Goal: Task Accomplishment & Management: Manage account settings

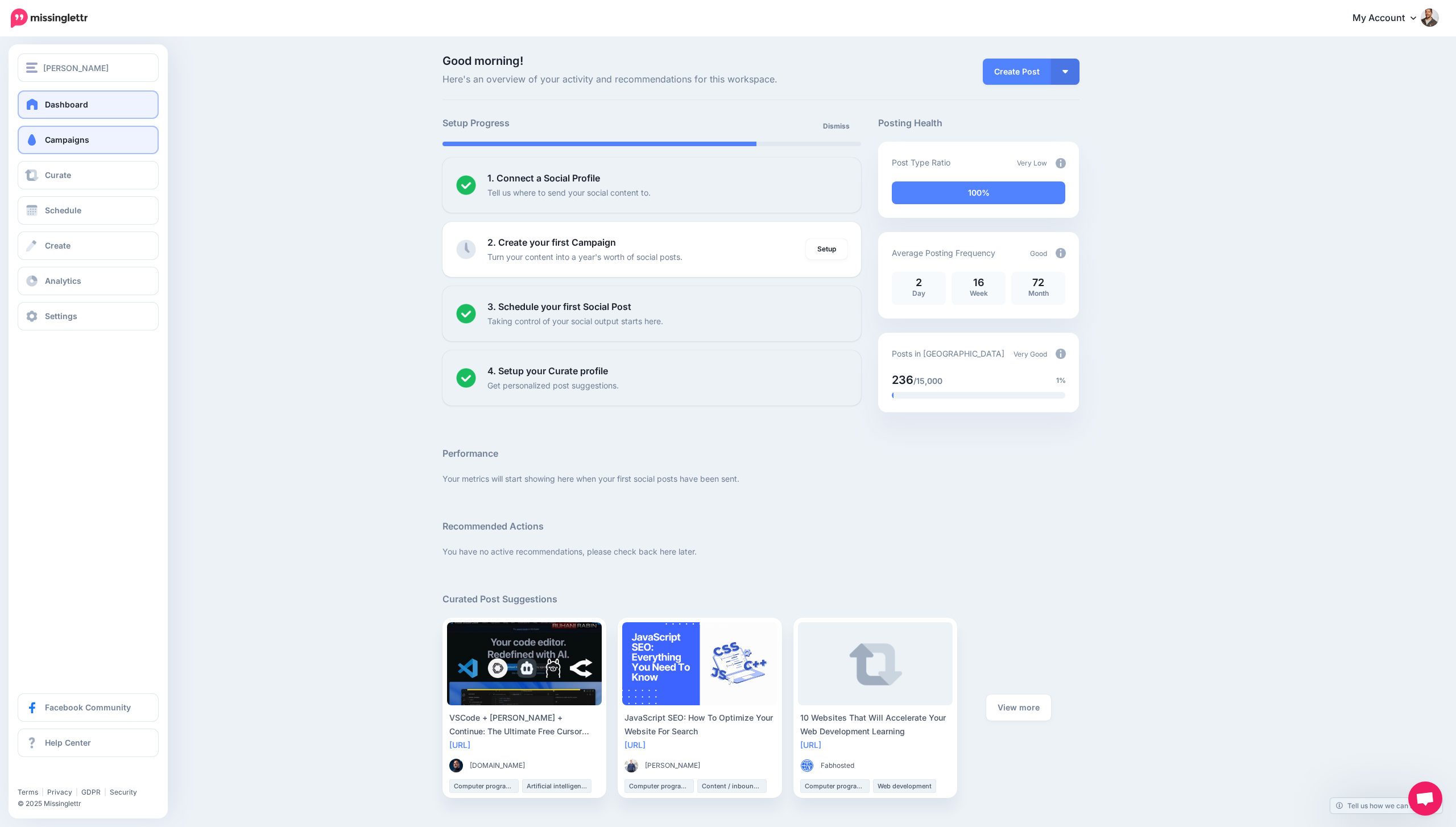
click at [99, 133] on link "Campaigns" at bounding box center [88, 140] width 141 height 29
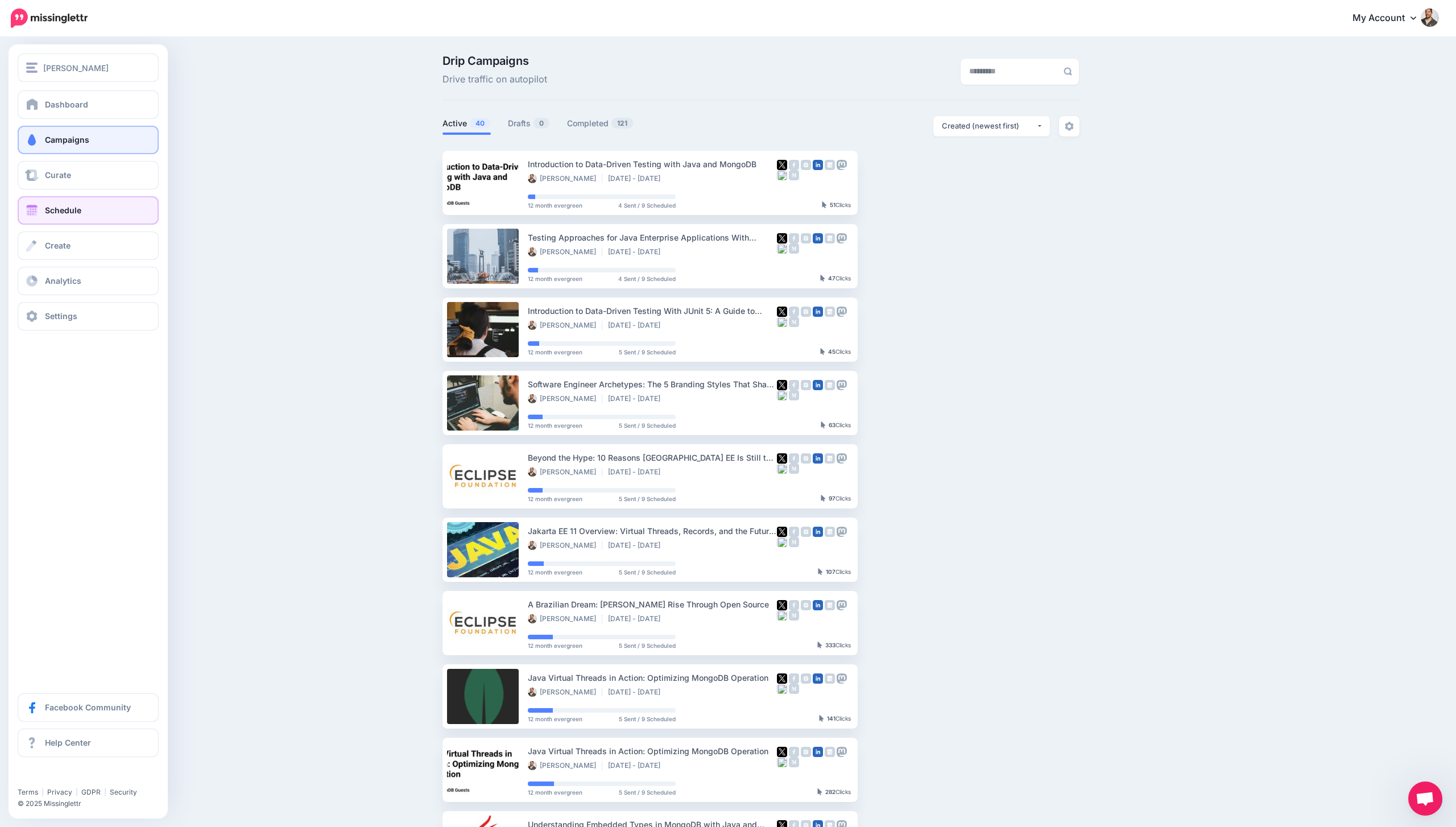
click at [83, 212] on link "Schedule" at bounding box center [88, 210] width 141 height 29
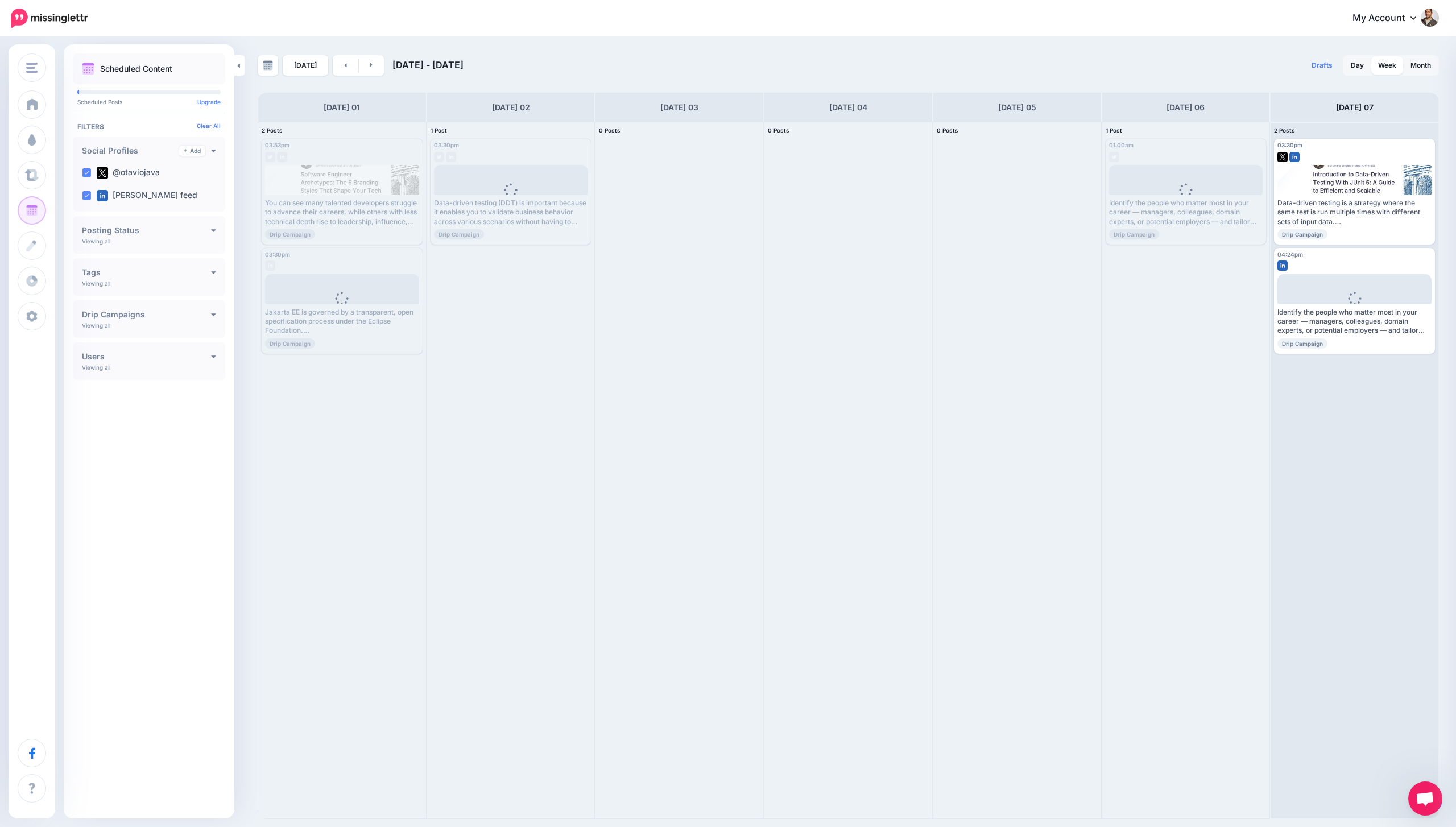
click at [1435, 795] on span "Open chat" at bounding box center [1425, 798] width 34 height 34
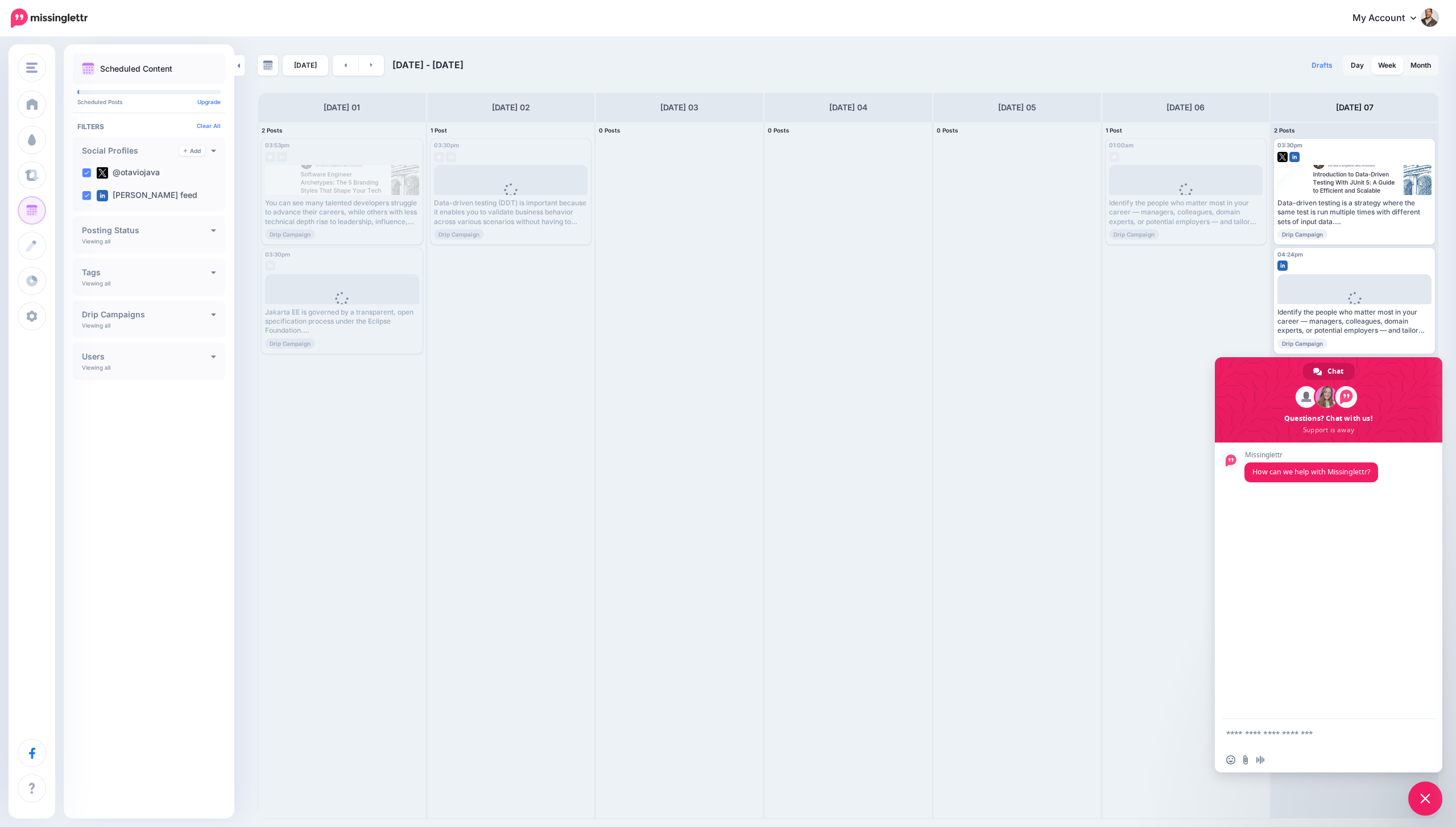
click at [1429, 795] on span "Close chat" at bounding box center [1425, 798] width 10 height 10
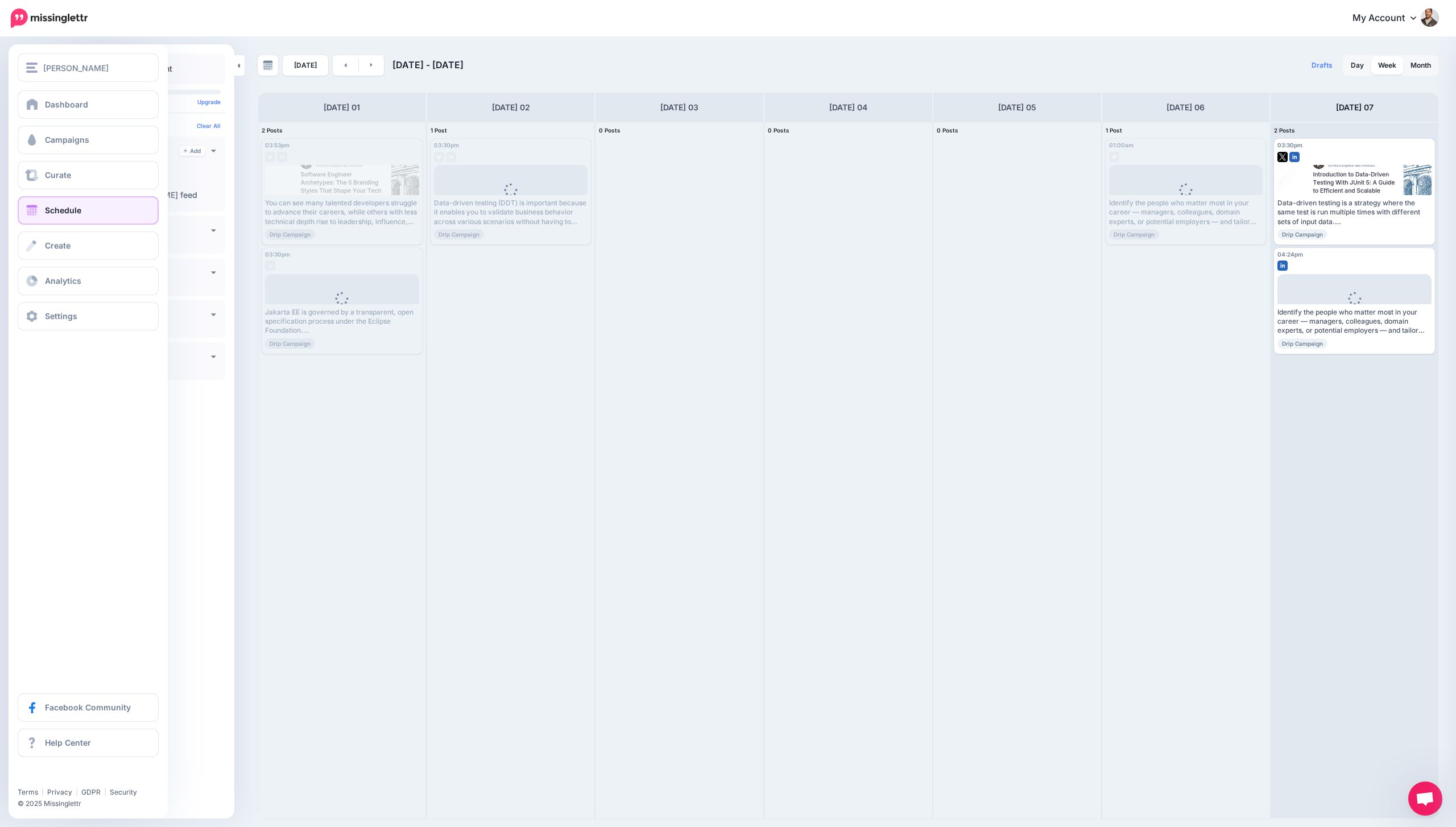
click at [57, 204] on link "Schedule" at bounding box center [88, 210] width 141 height 29
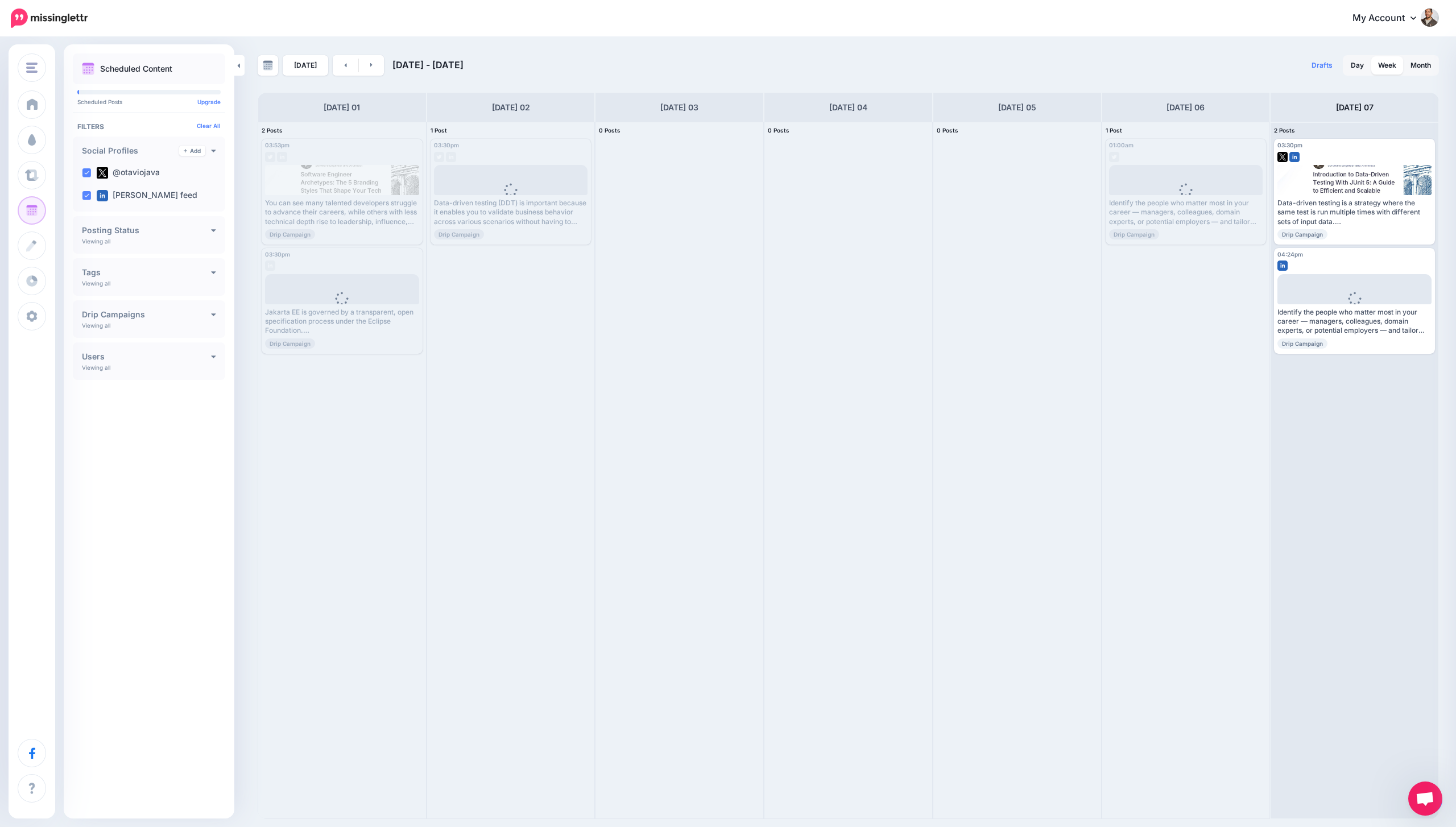
click at [1412, 794] on span "Open chat" at bounding box center [1425, 798] width 34 height 34
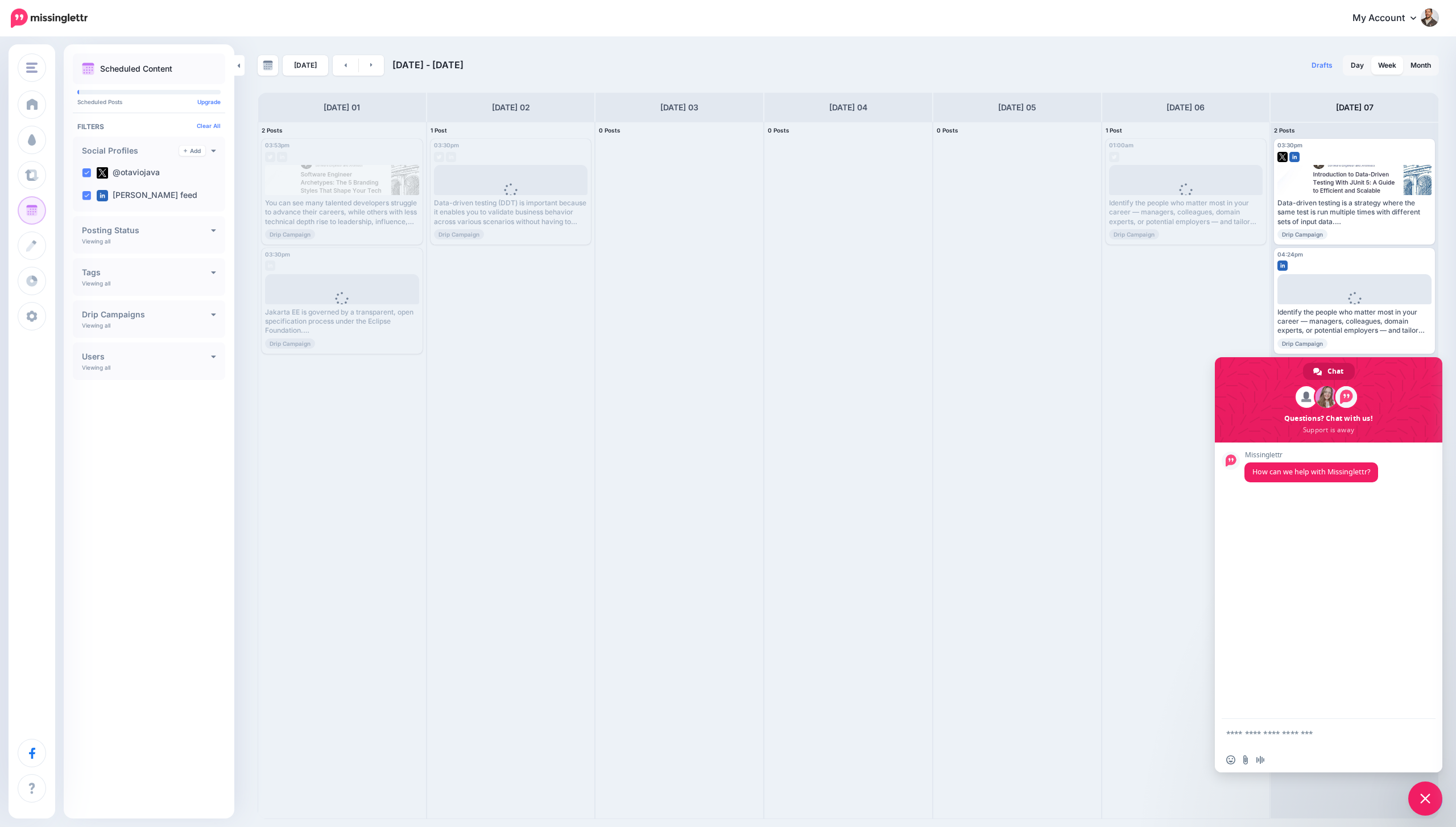
click at [1433, 788] on span "Close chat" at bounding box center [1425, 798] width 34 height 34
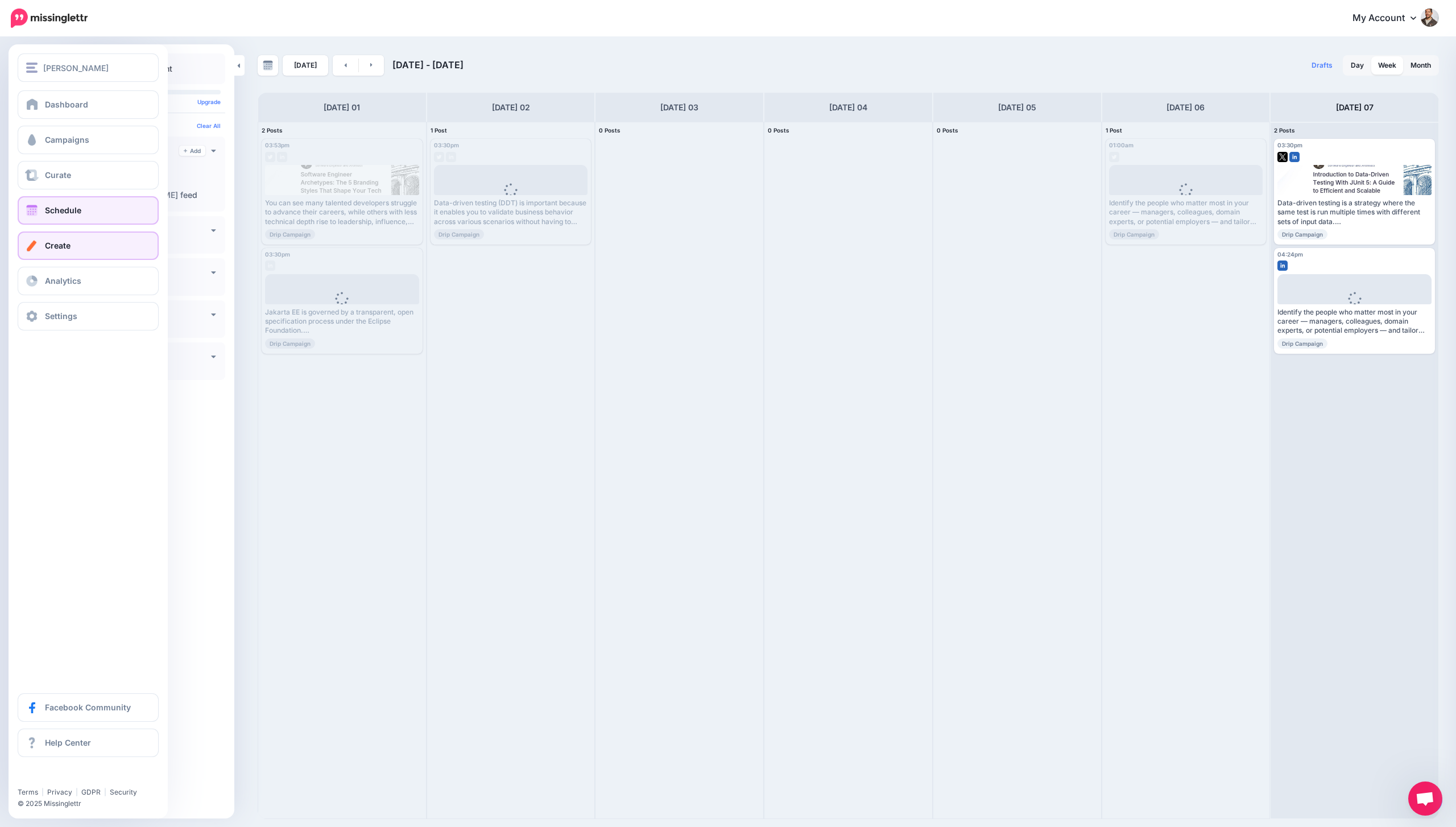
click at [60, 238] on link "Create" at bounding box center [88, 245] width 141 height 29
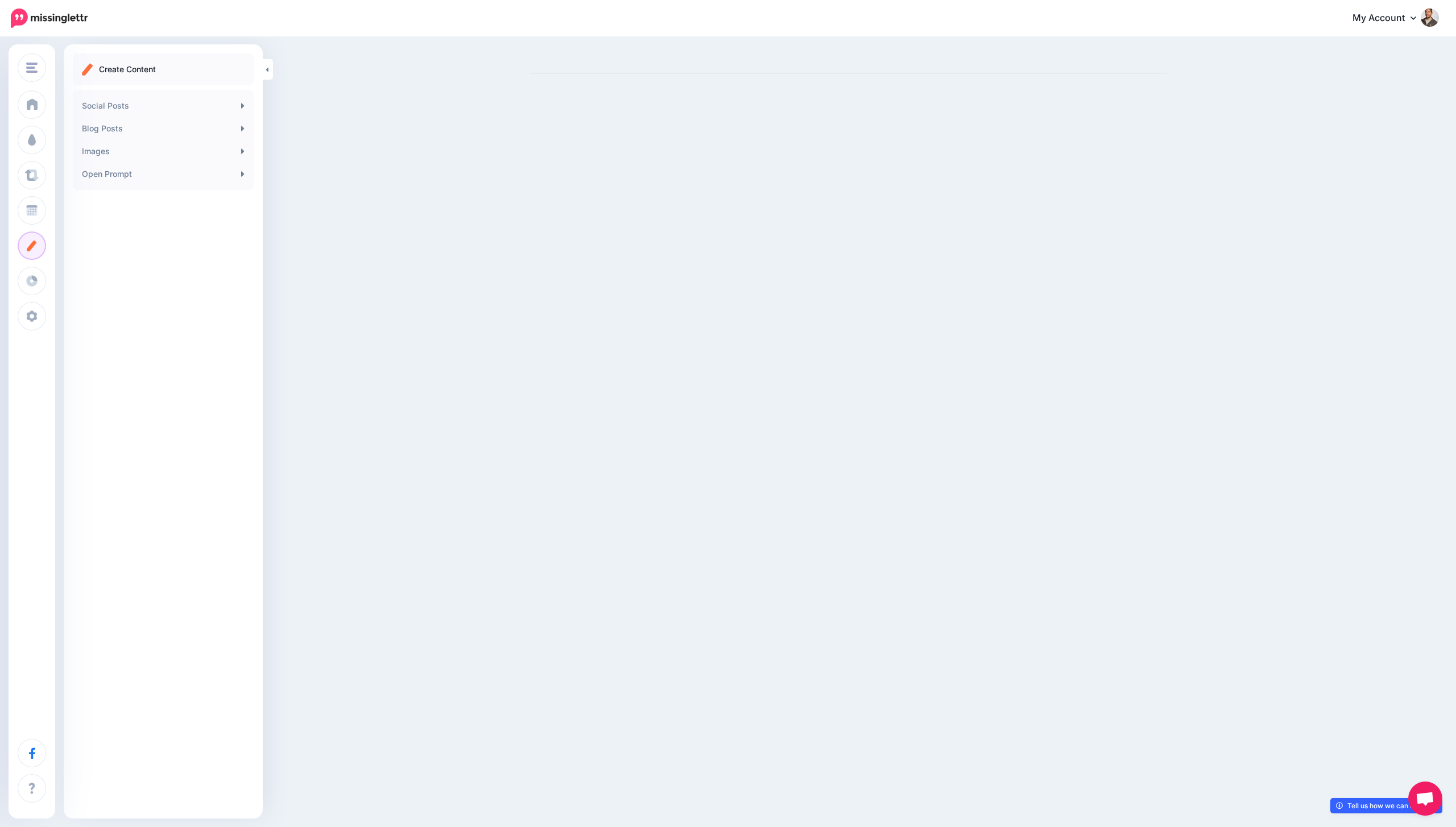
click at [1348, 811] on link "Tell us how we can improve" at bounding box center [1386, 806] width 112 height 16
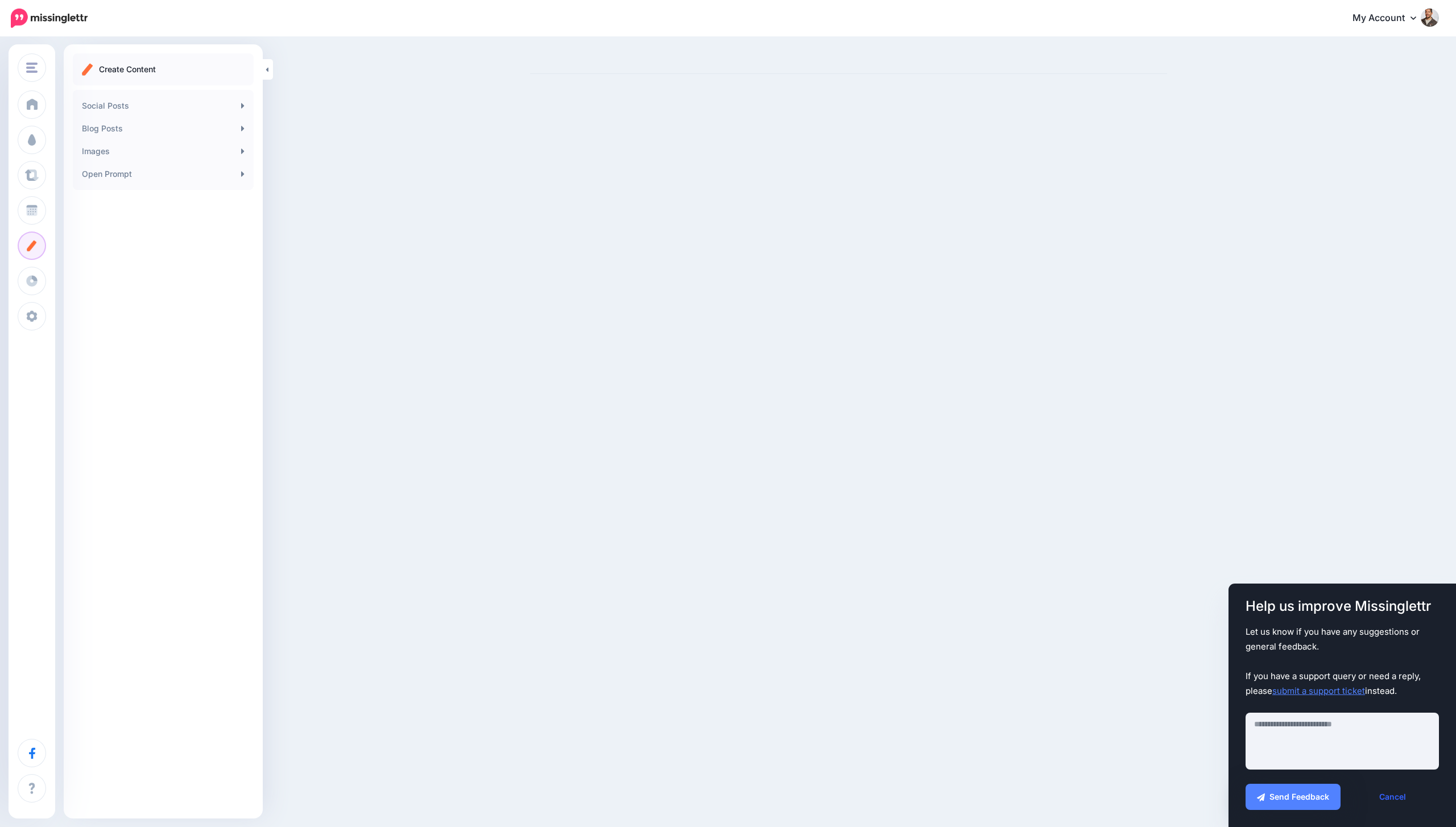
click at [1384, 793] on link "Cancel" at bounding box center [1392, 797] width 92 height 26
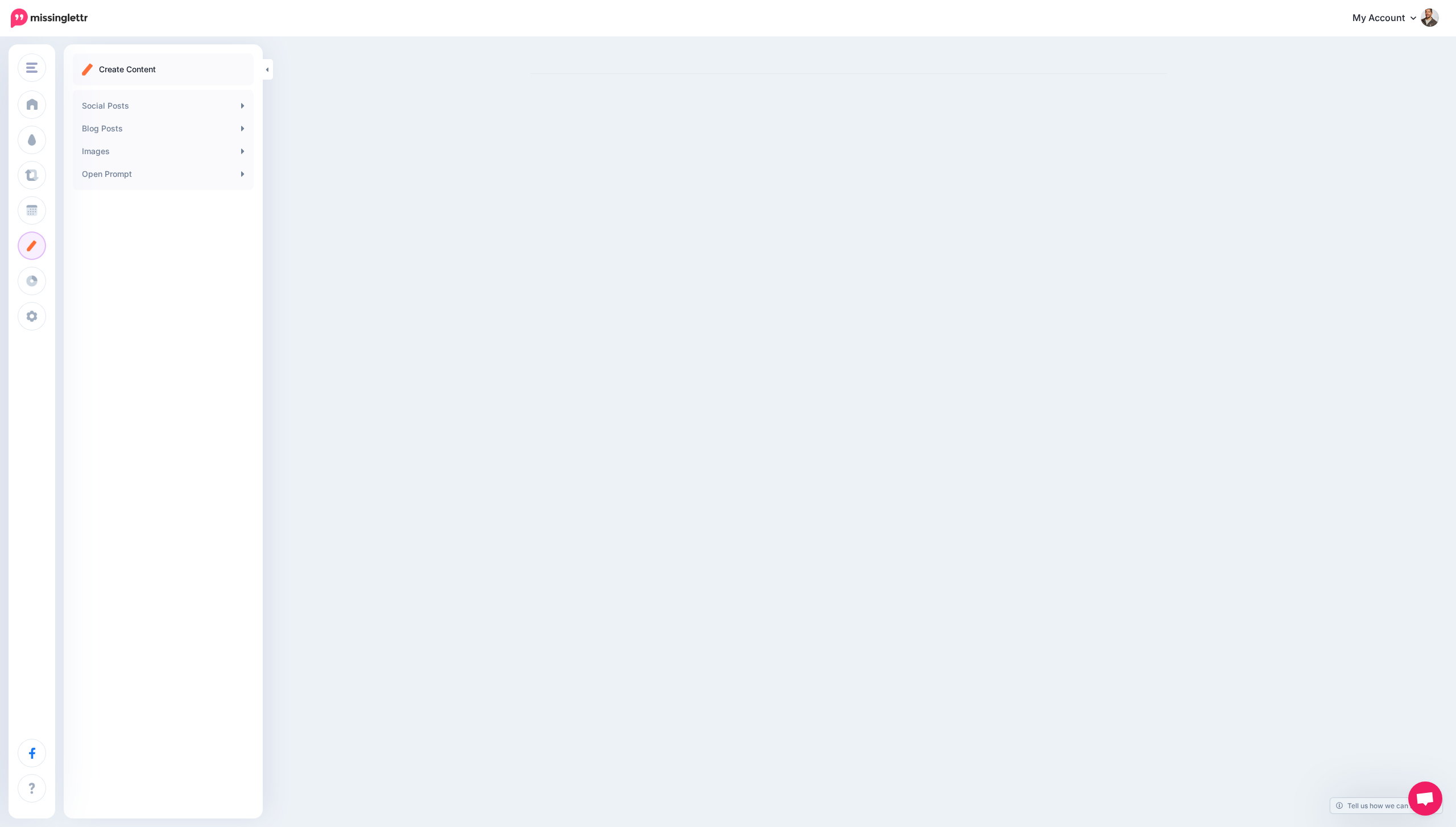
click at [1416, 795] on span "Open chat" at bounding box center [1425, 800] width 19 height 16
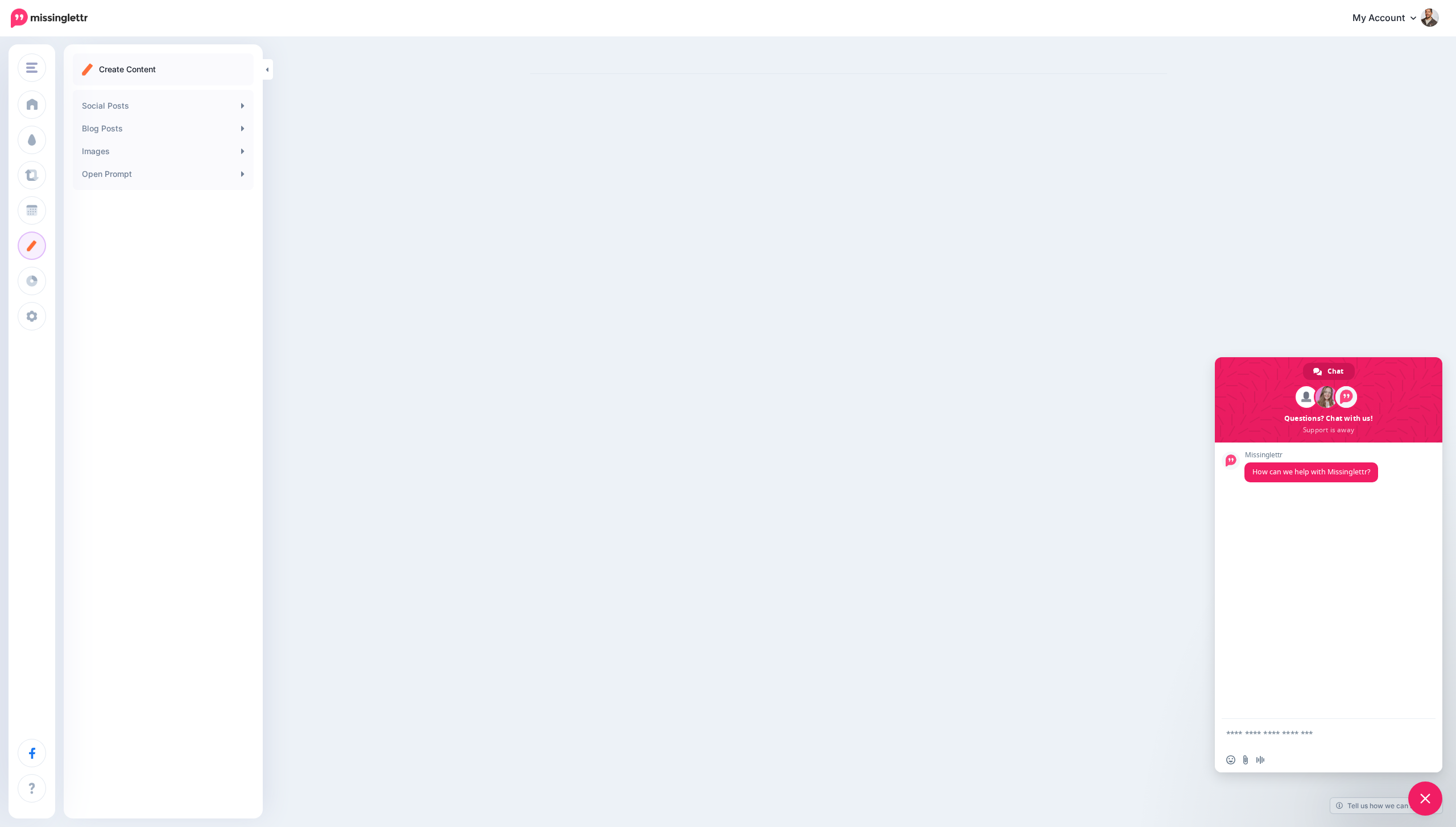
click at [1415, 795] on span "Close chat" at bounding box center [1425, 798] width 34 height 34
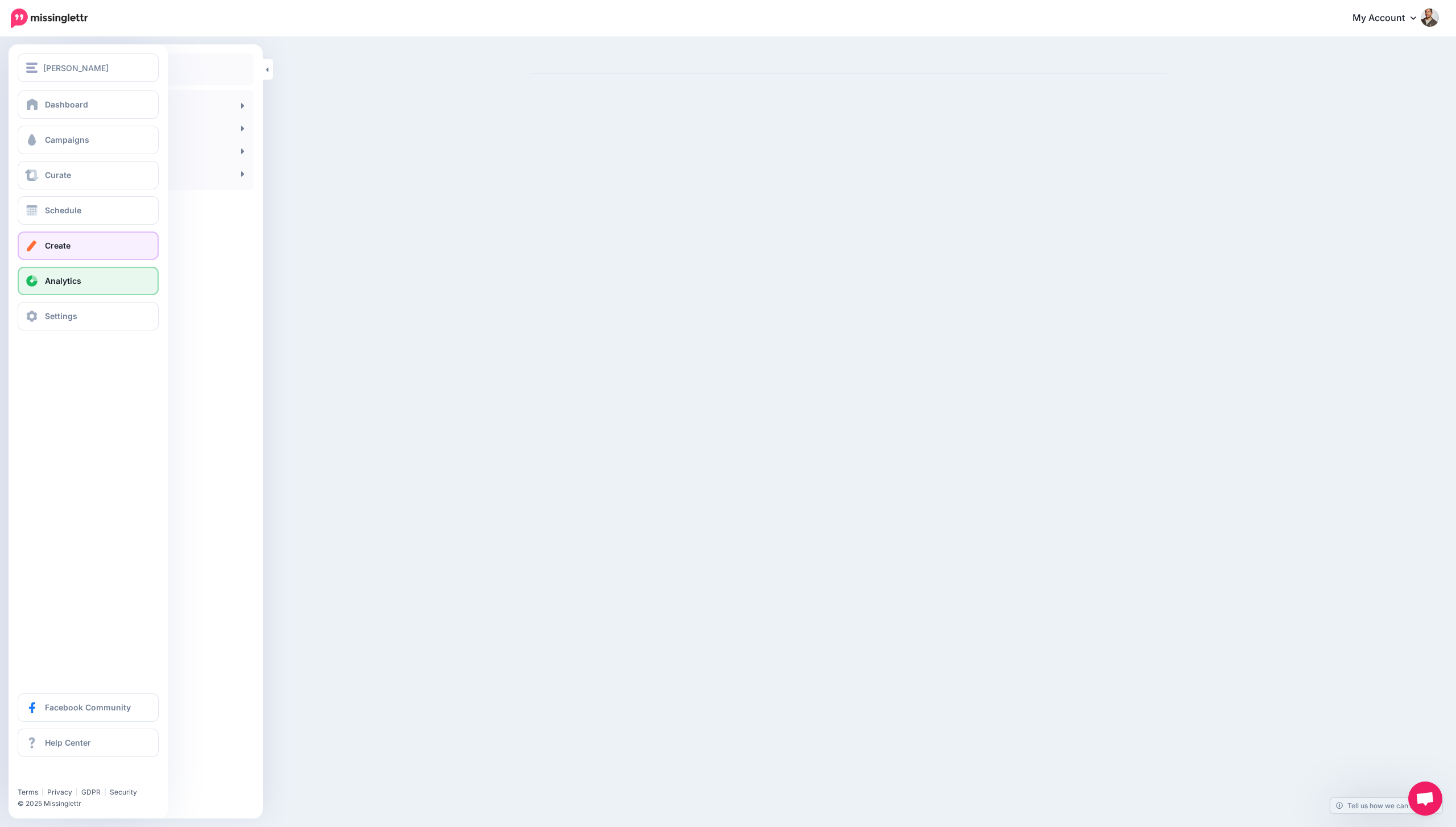
click at [61, 283] on span "Analytics" at bounding box center [63, 281] width 36 height 10
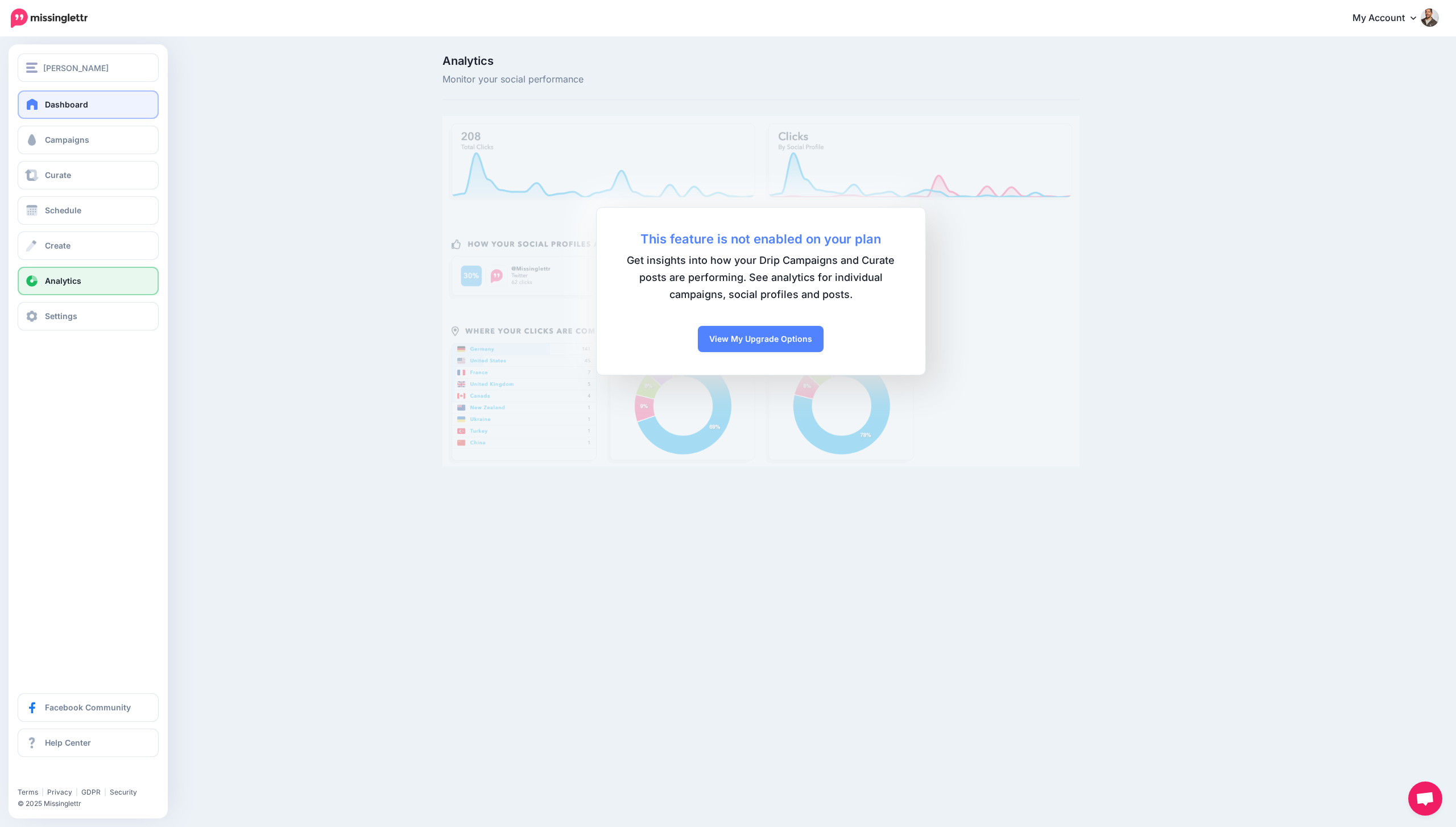
click at [53, 100] on span "Dashboard" at bounding box center [66, 104] width 43 height 10
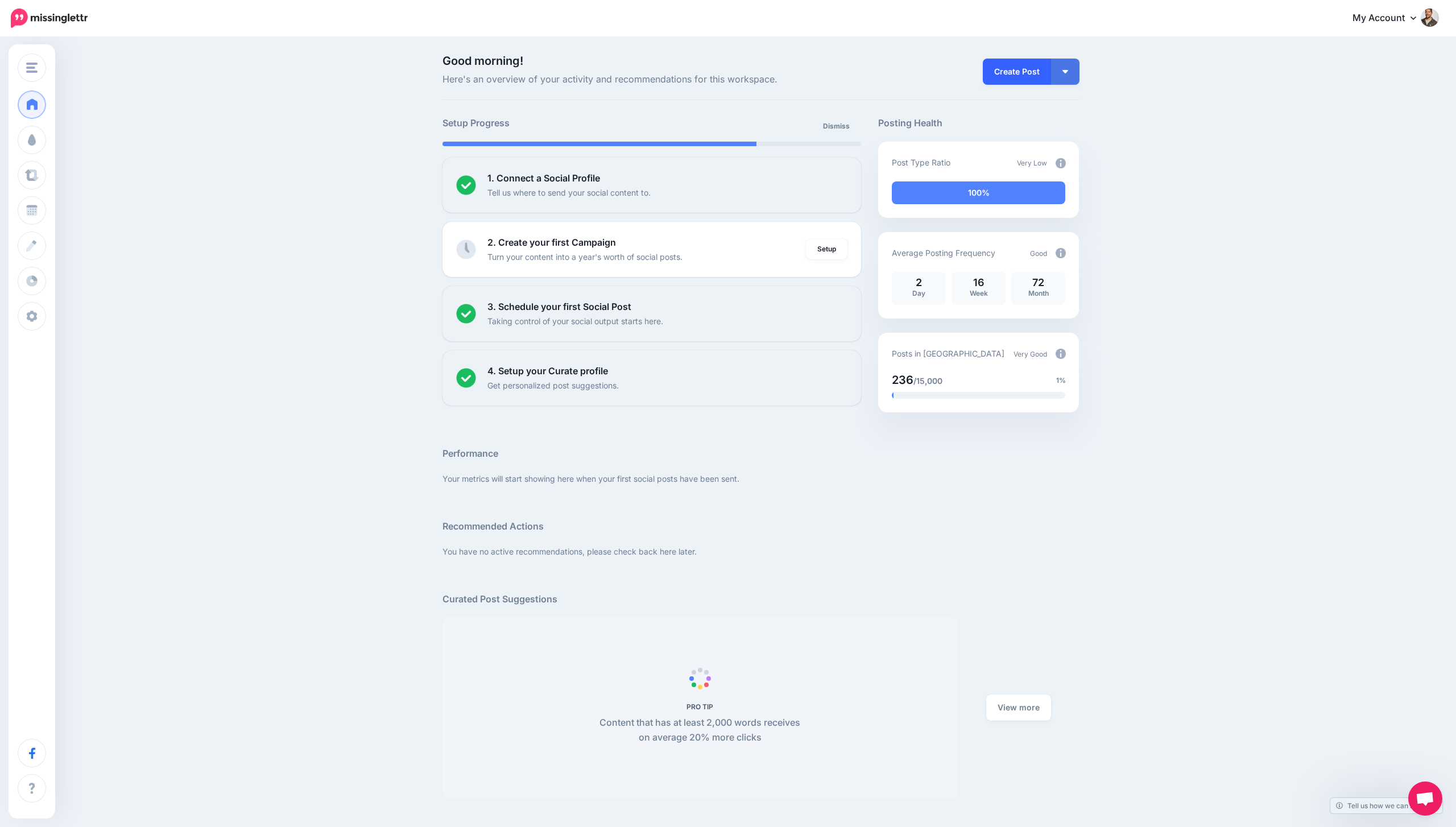
click at [999, 74] on link "Create Post" at bounding box center [1016, 72] width 68 height 26
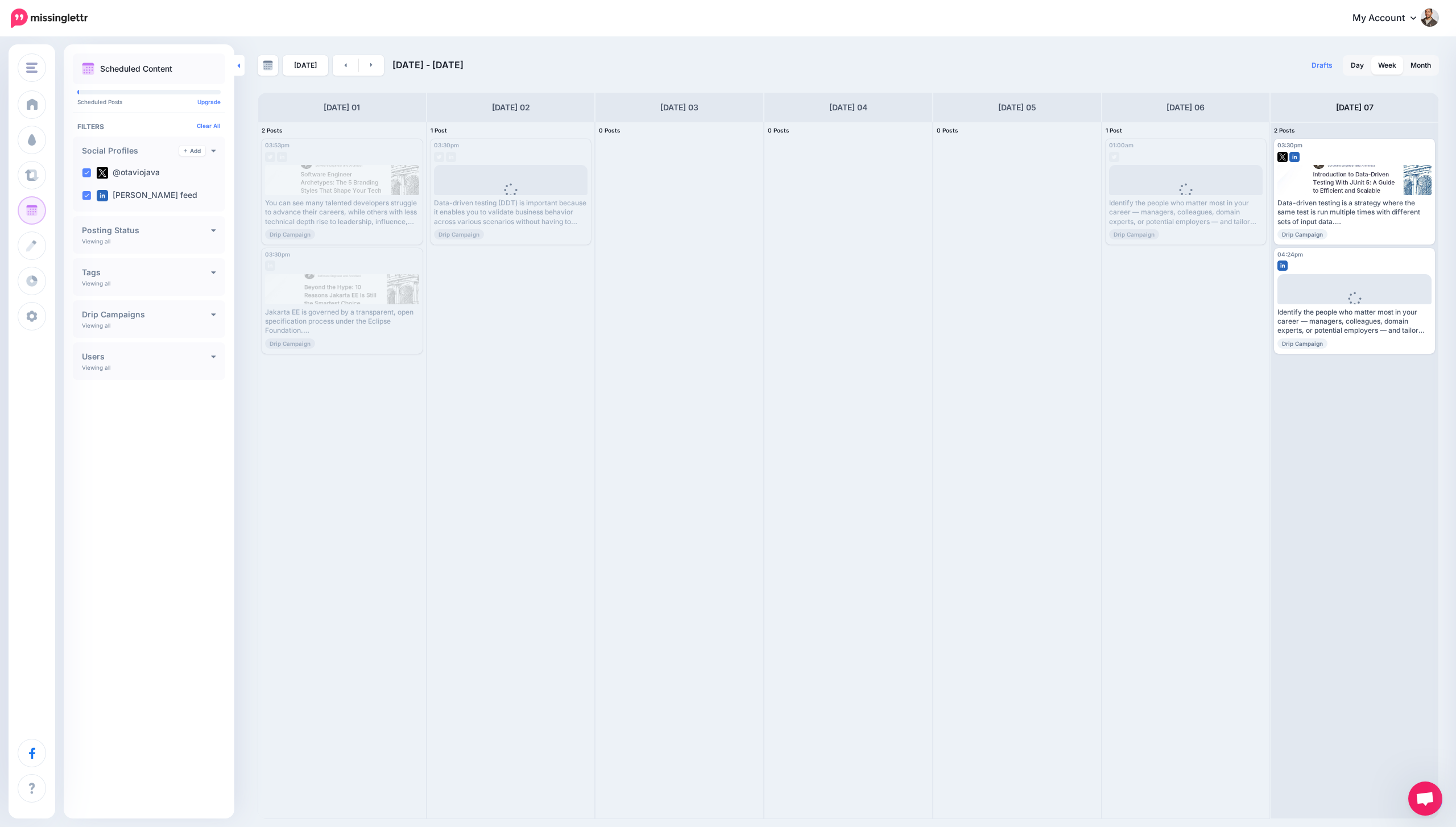
click at [242, 64] on link at bounding box center [240, 65] width 10 height 20
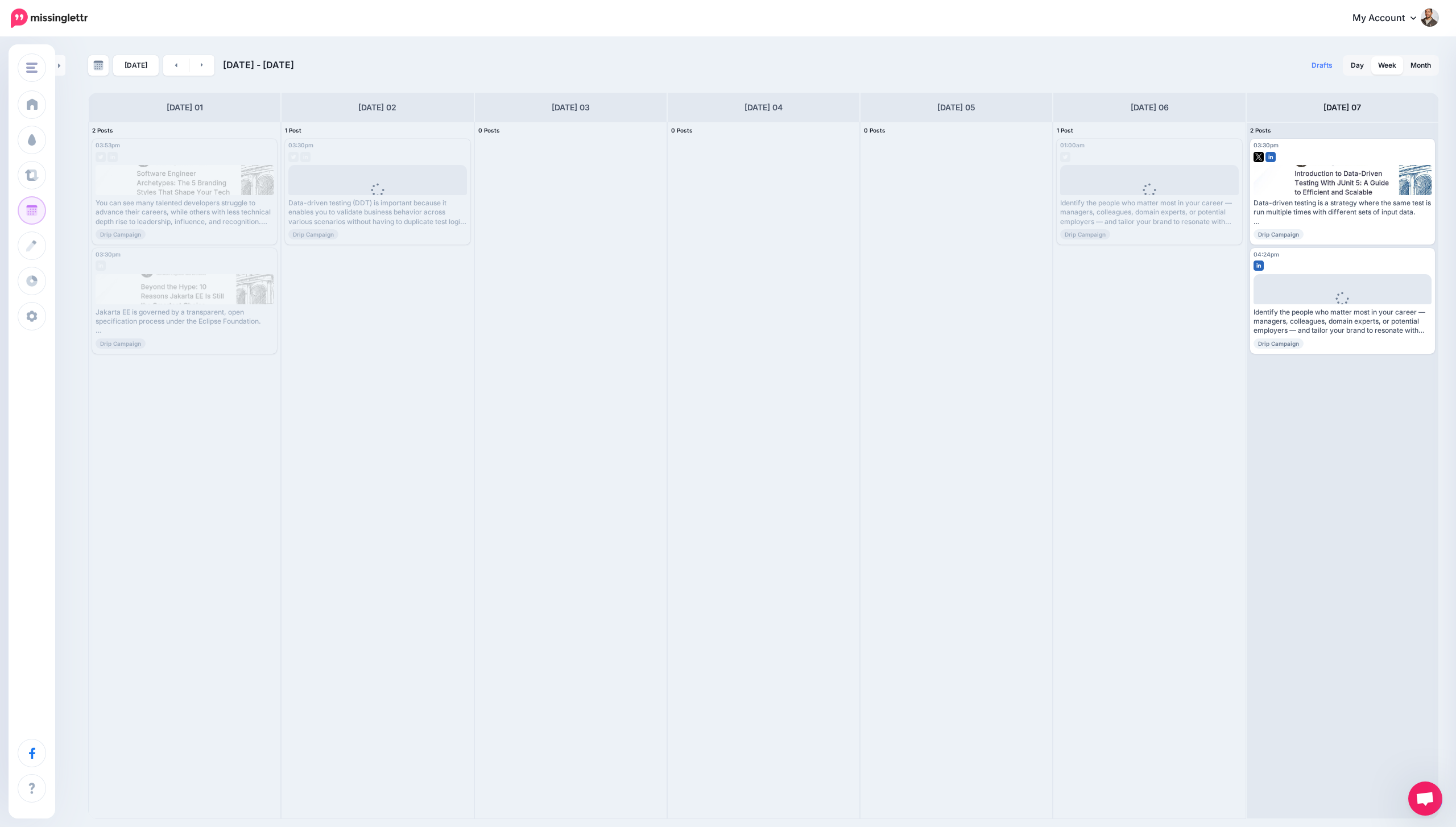
click at [1416, 807] on span "Open chat" at bounding box center [1425, 800] width 19 height 16
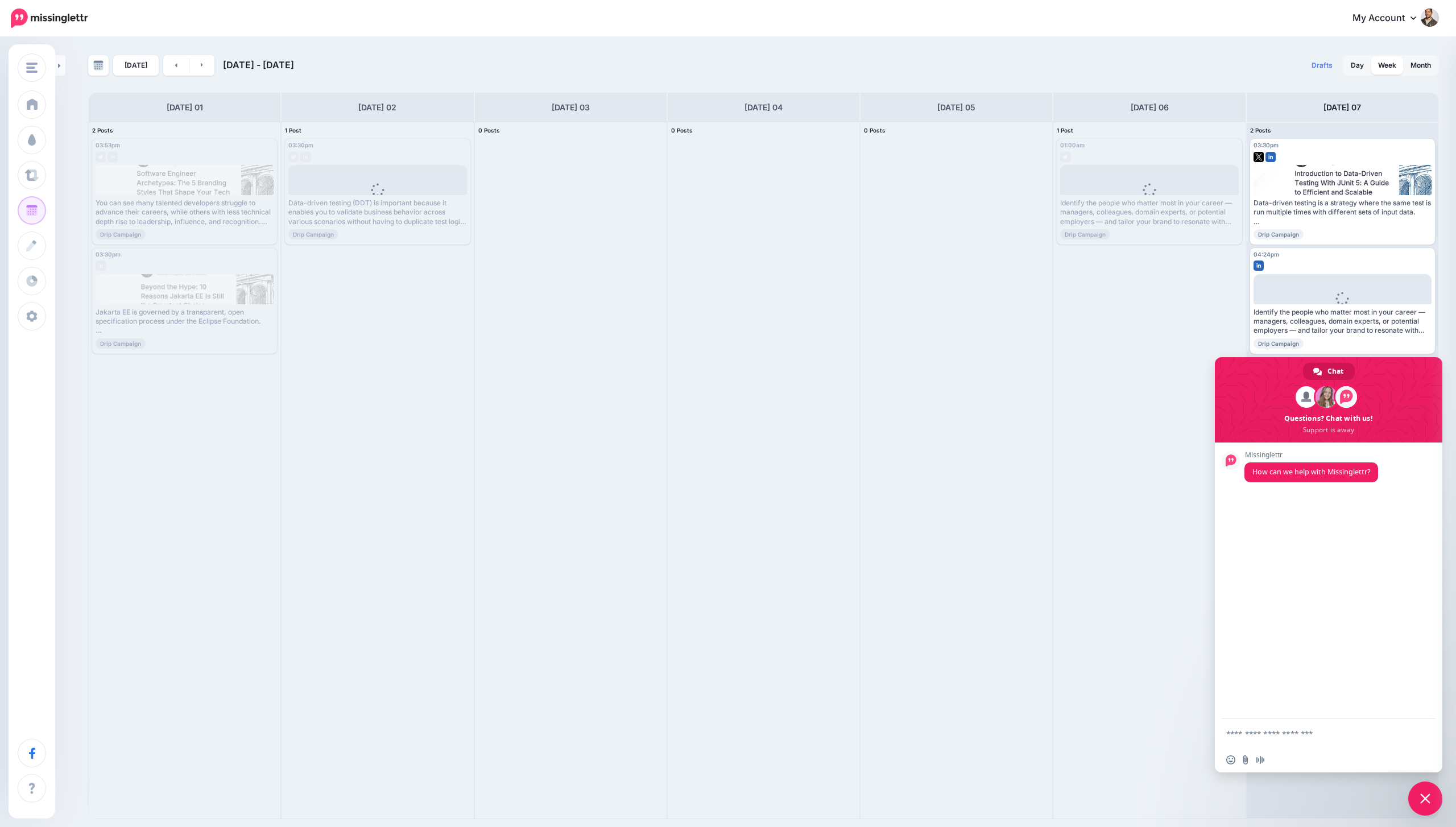
click at [1416, 807] on span "Close chat" at bounding box center [1425, 798] width 34 height 34
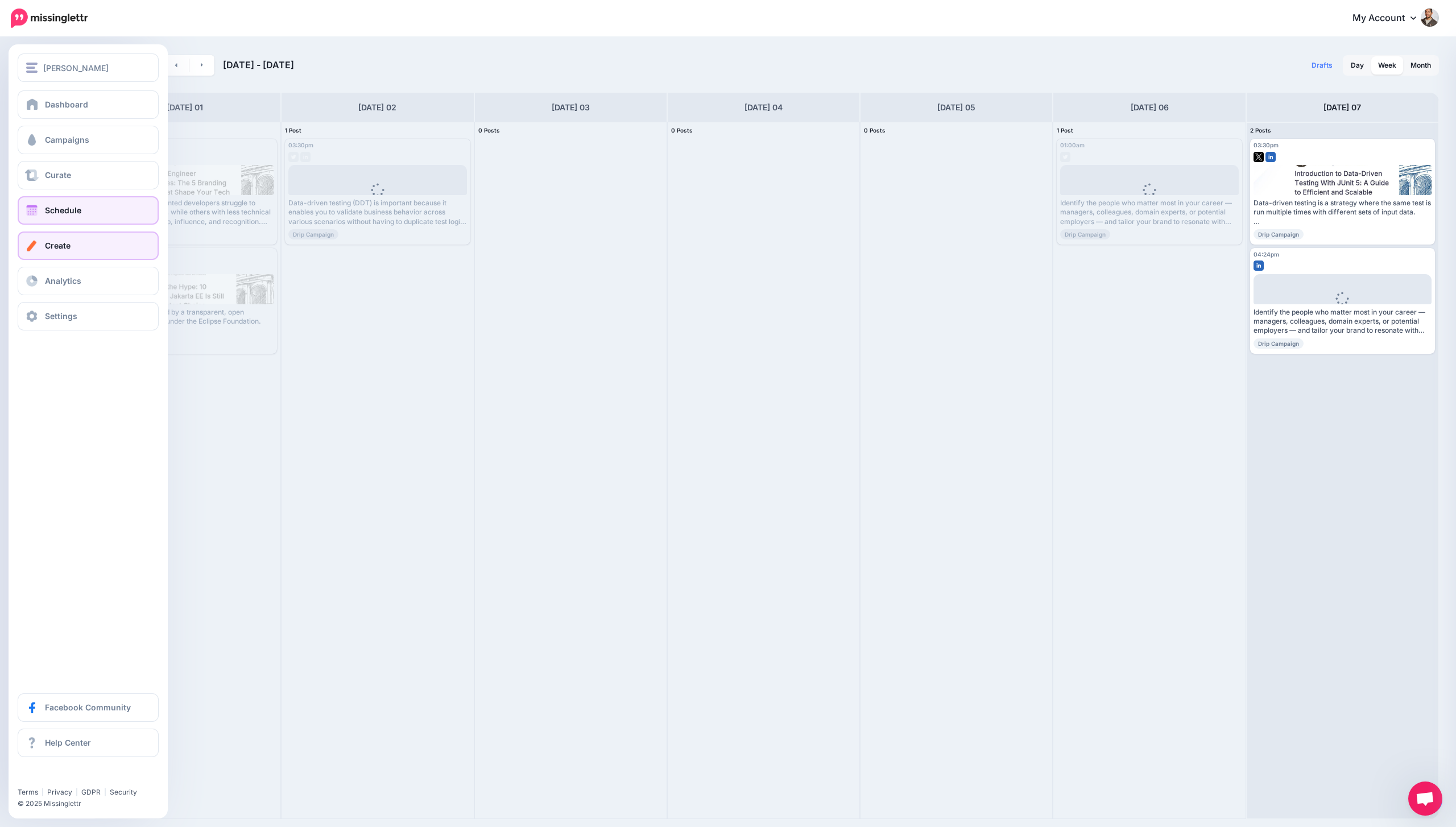
click at [33, 240] on span at bounding box center [32, 245] width 15 height 11
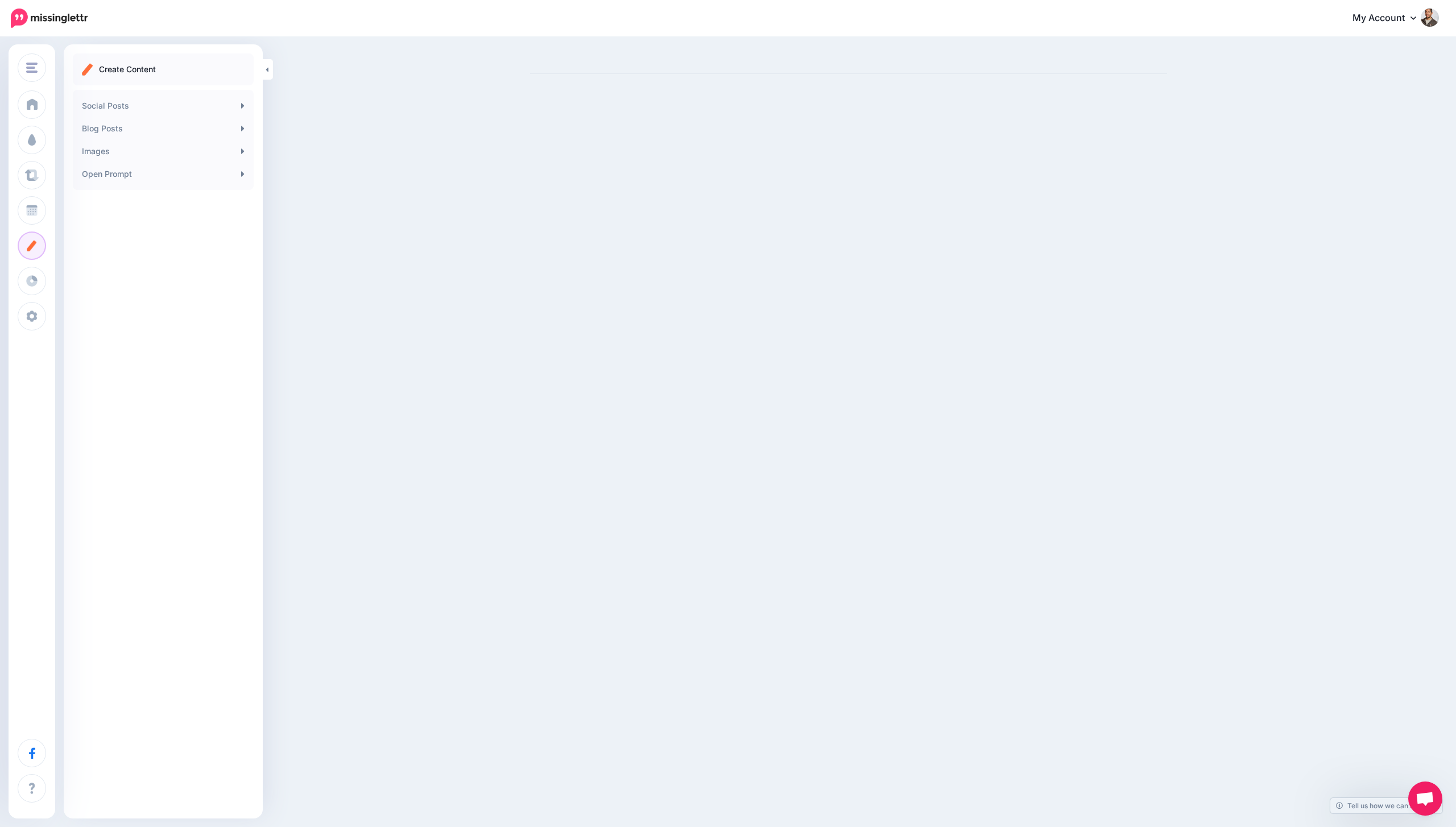
click at [912, 720] on div "Otavio Santana Otavio Santana Add Workspace Dashboard Campaigns Curate Schedule…" at bounding box center [728, 414] width 1456 height 827
click at [383, 303] on div "Otavio Santana Otavio Santana Add Workspace Dashboard Campaigns Curate Schedule…" at bounding box center [728, 414] width 1456 height 827
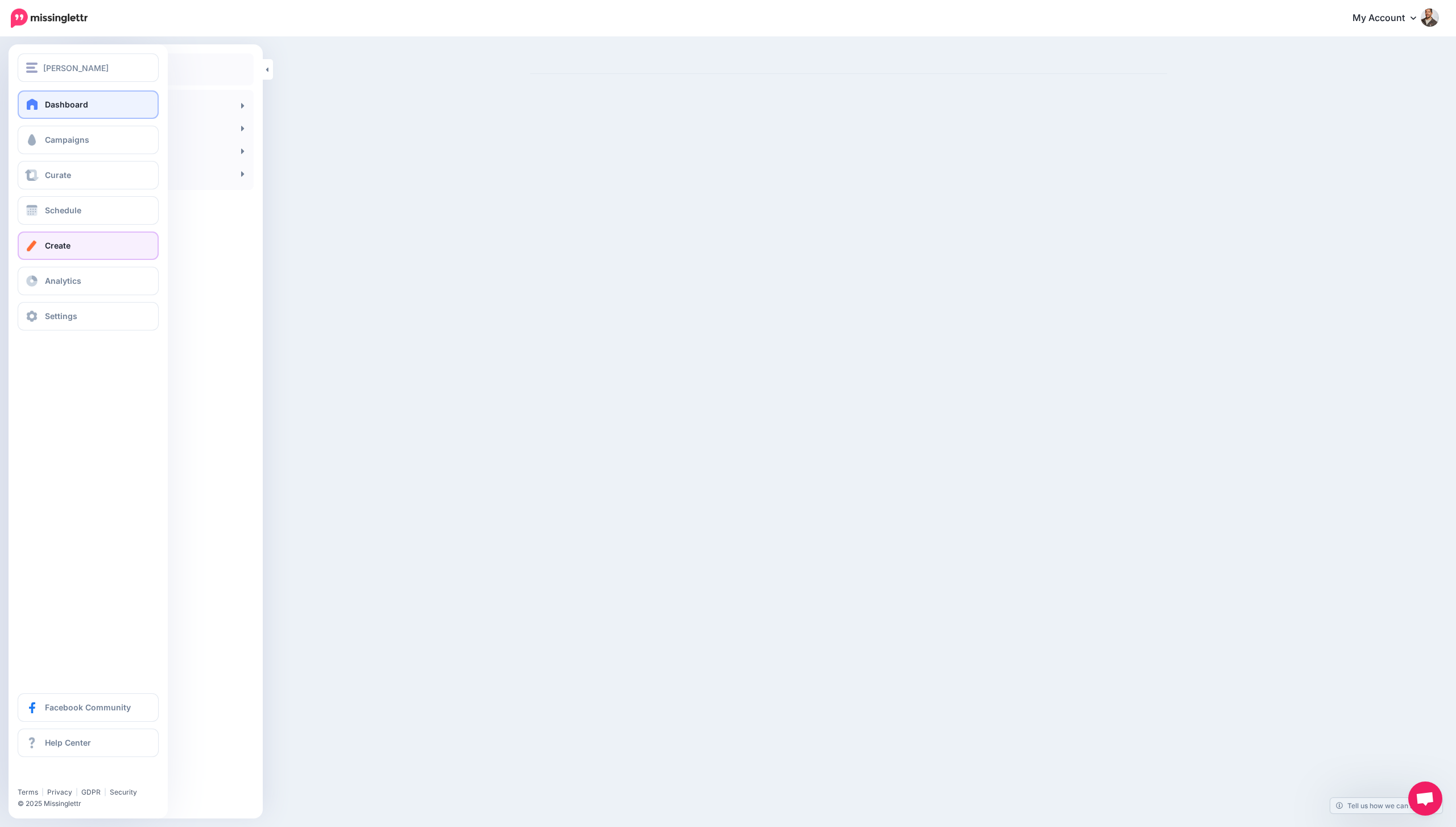
click at [29, 94] on link "Dashboard" at bounding box center [88, 105] width 141 height 29
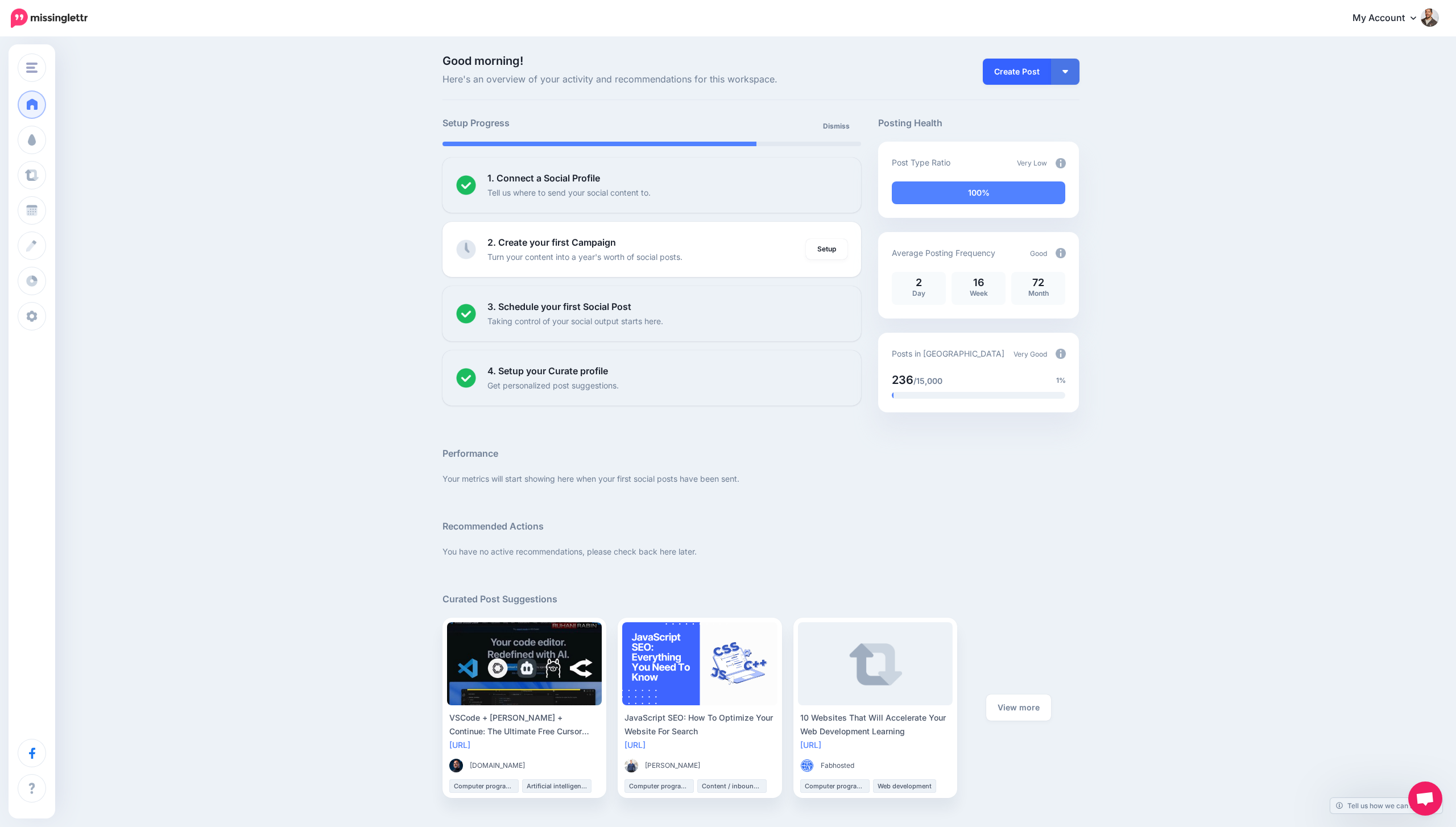
click at [1011, 64] on link "Create Post" at bounding box center [1016, 72] width 68 height 26
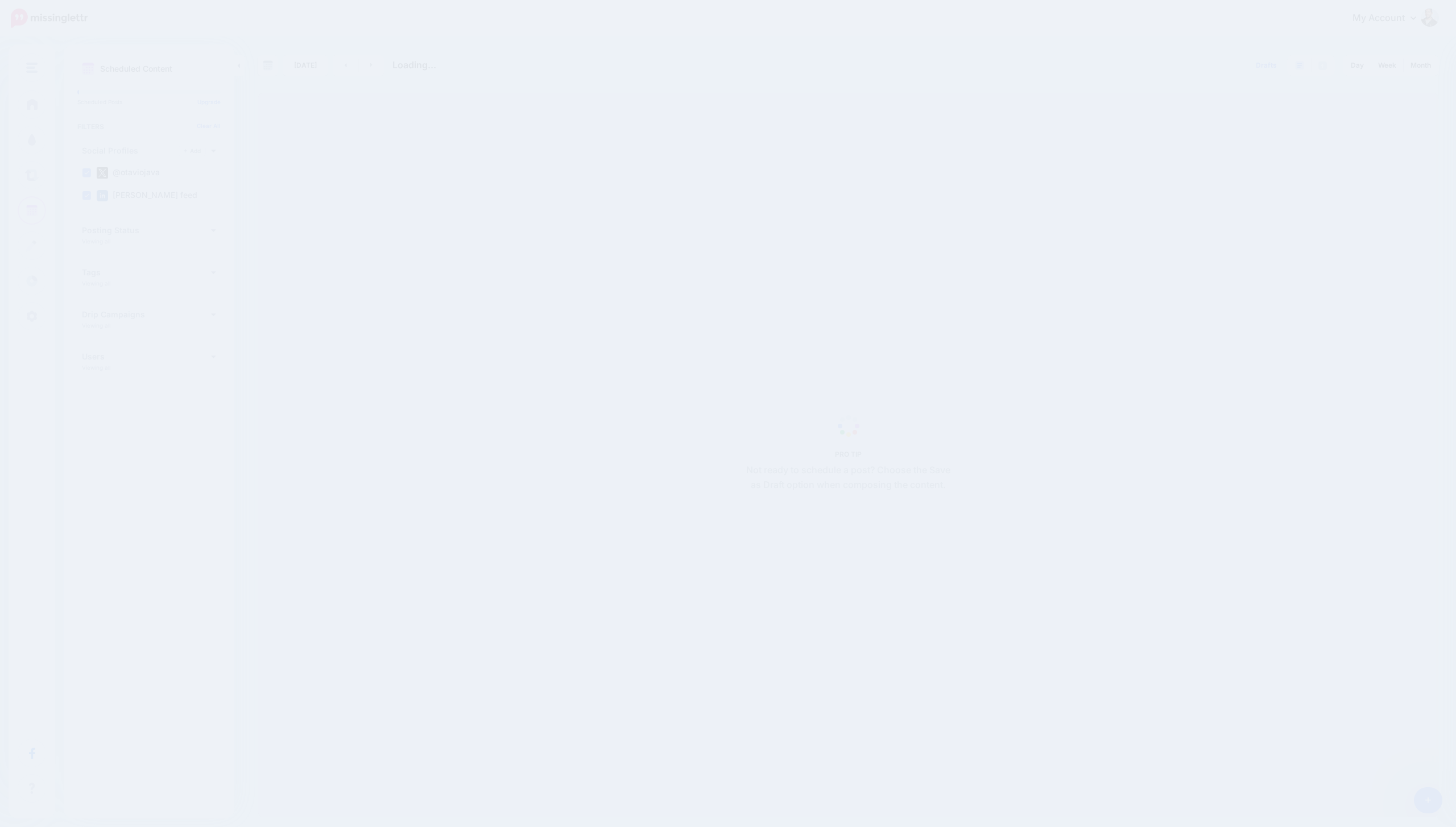
click at [1063, 71] on div "Drafts 0 Day Week Month" at bounding box center [1144, 65] width 591 height 20
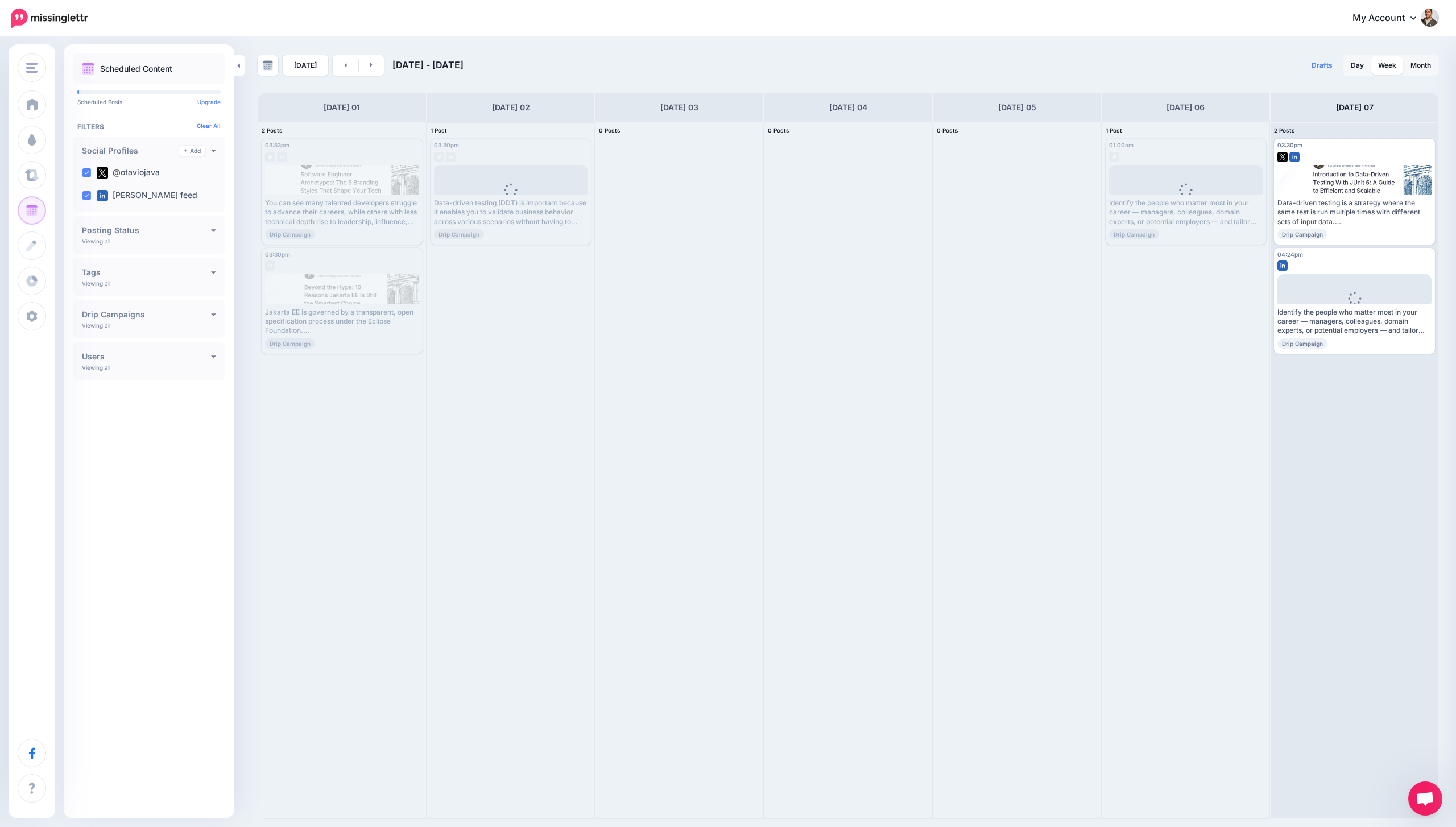
click at [538, 340] on div "03:30pm [DATE] 03:30pm Published Loading Data-driven testing (DDT) is important…" at bounding box center [511, 470] width 168 height 696
click at [1427, 795] on span "Open chat" at bounding box center [1425, 800] width 19 height 16
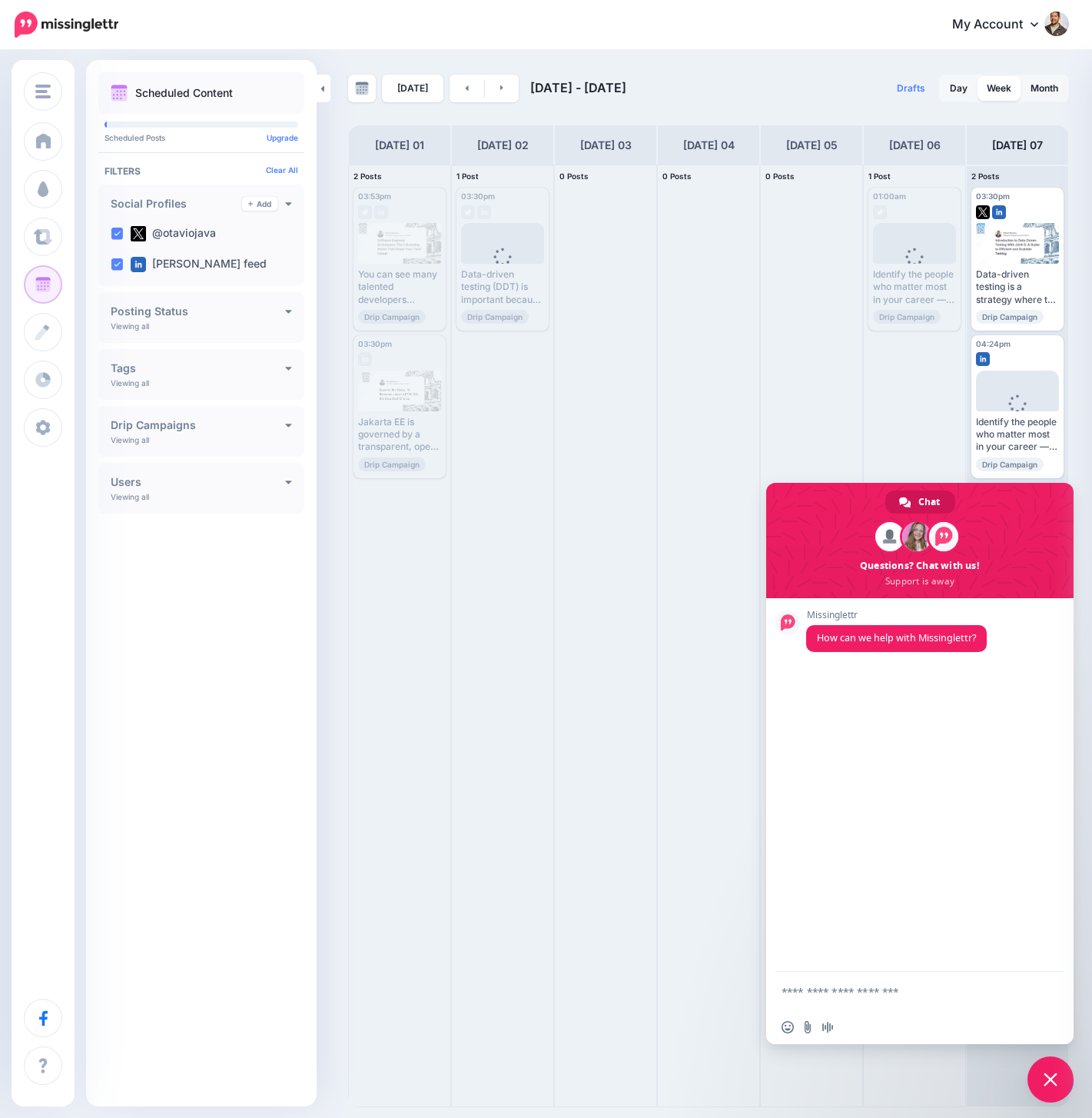
click at [528, 679] on div "03:30pm [DATE] 03:30pm Published Loading Data-driven testing (DDT) is important…" at bounding box center [502, 636] width 101 height 941
click at [1059, 1068] on span "Close chat" at bounding box center [1051, 1079] width 46 height 46
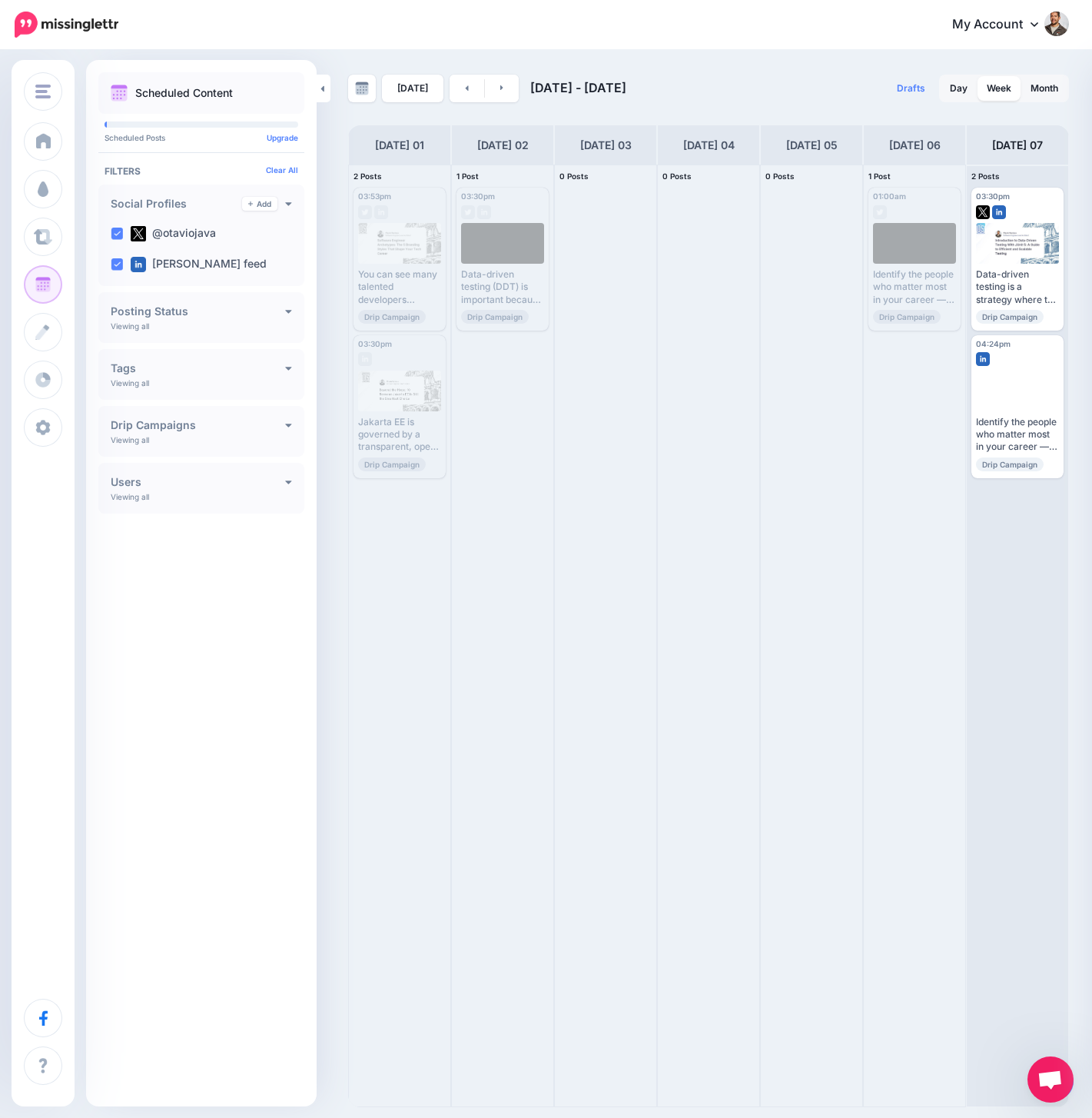
click at [1056, 1078] on span "Open chat" at bounding box center [1050, 1081] width 26 height 21
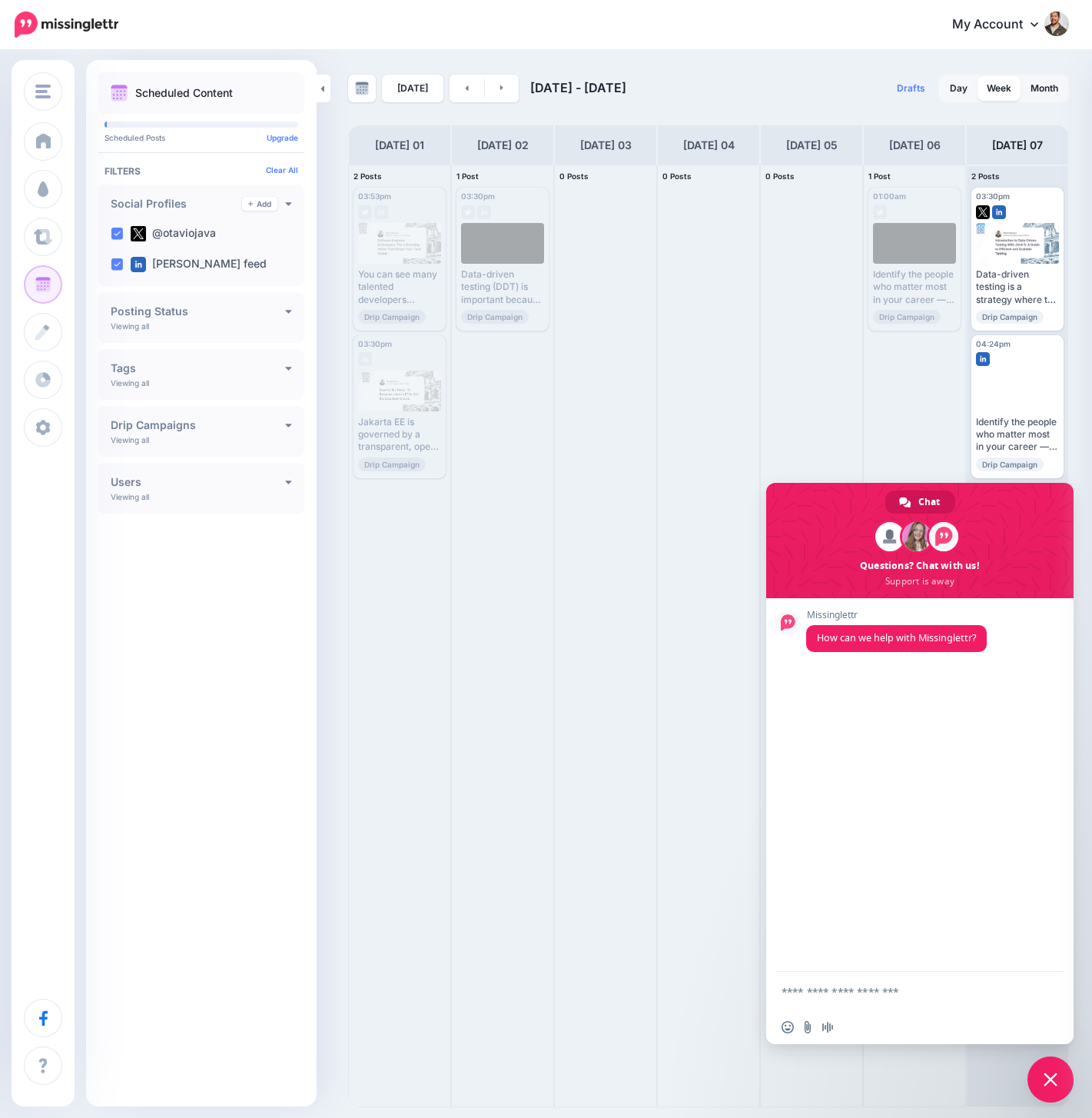
click at [1056, 1078] on span "Close chat" at bounding box center [1051, 1079] width 14 height 14
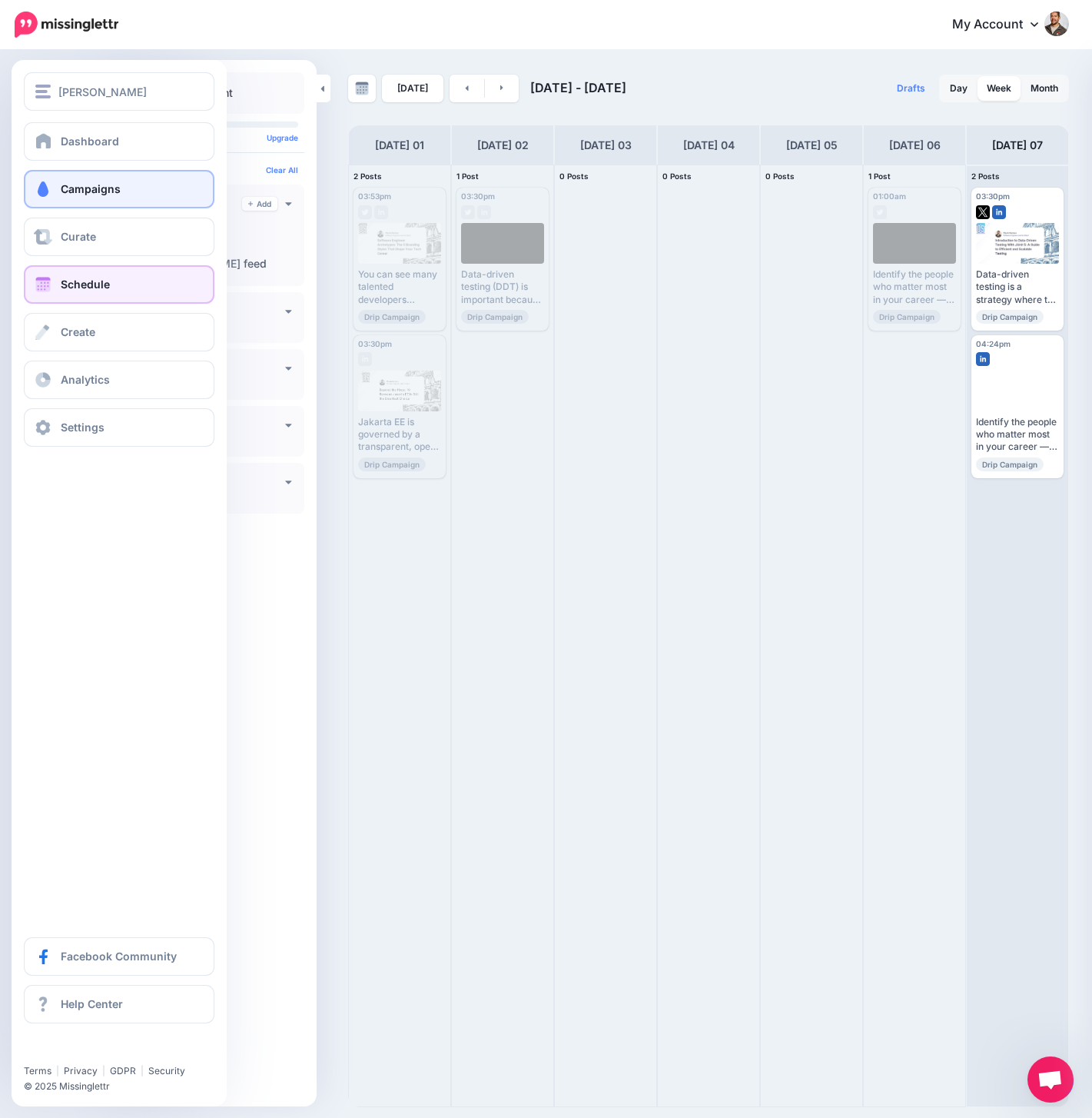
click at [46, 192] on span at bounding box center [43, 188] width 20 height 15
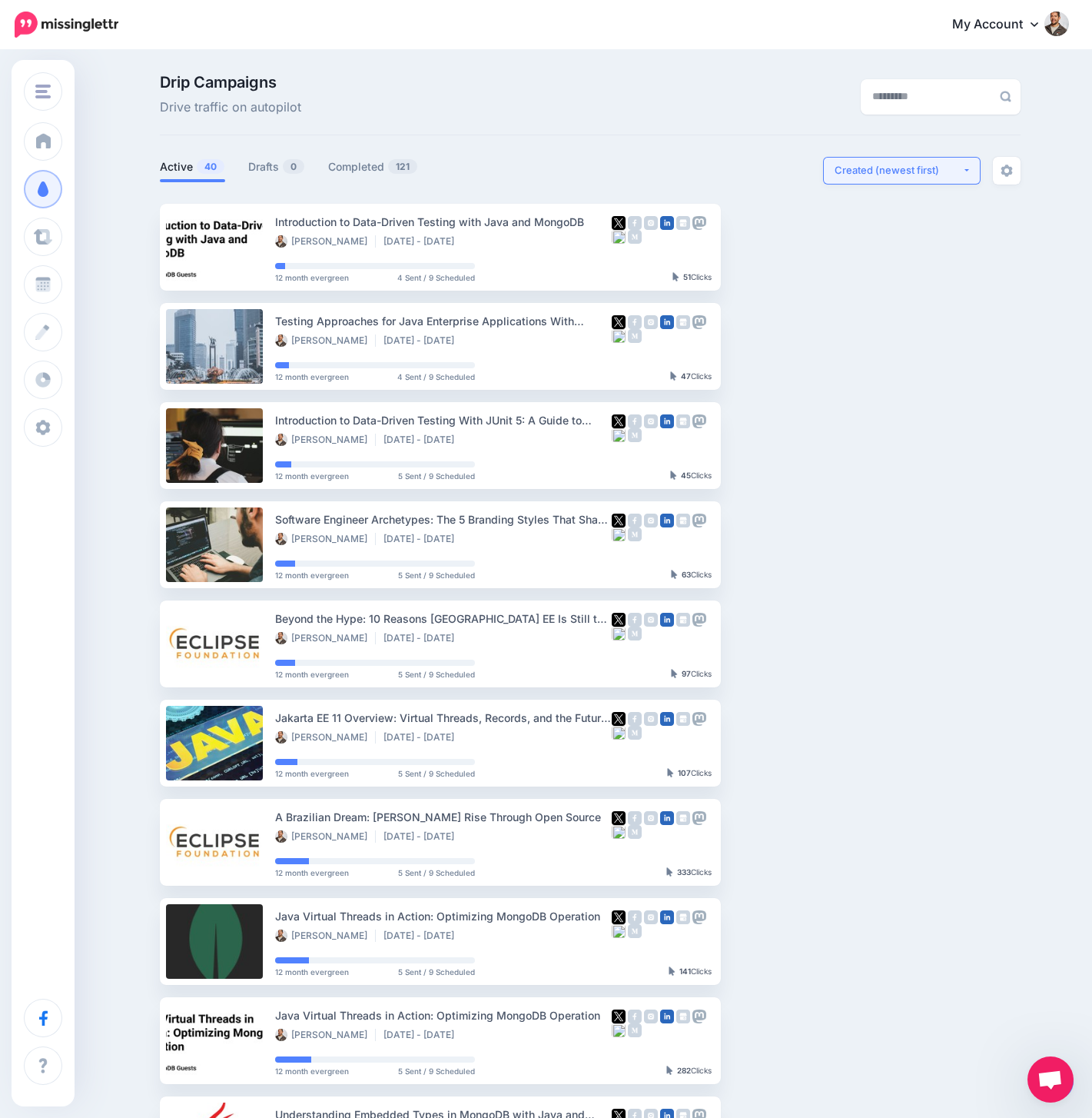
click at [985, 173] on div "**********" at bounding box center [921, 170] width 197 height 27
click at [963, 172] on button "Created (newest first)" at bounding box center [901, 170] width 158 height 27
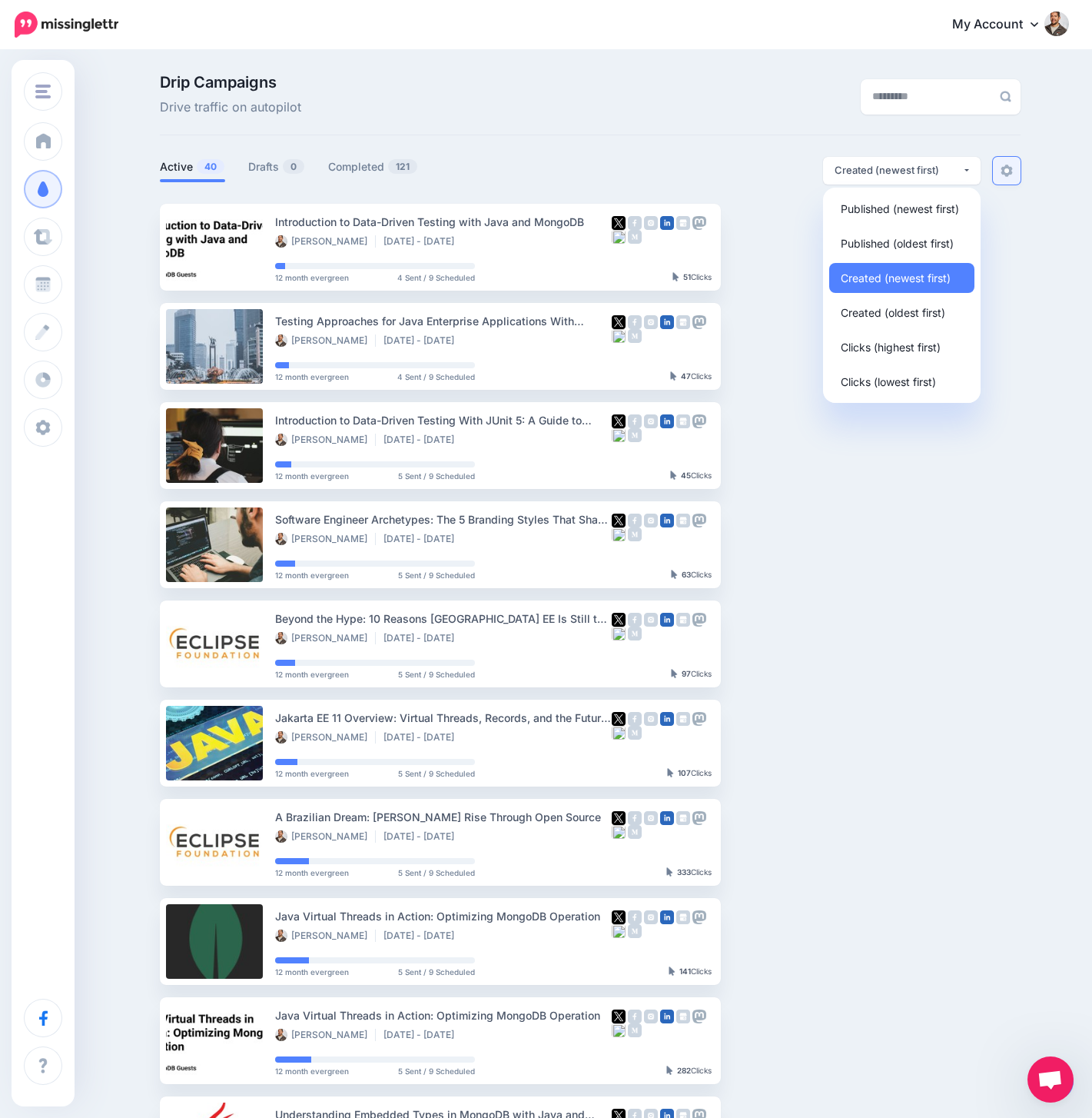
click at [1001, 170] on img at bounding box center [1007, 171] width 12 height 12
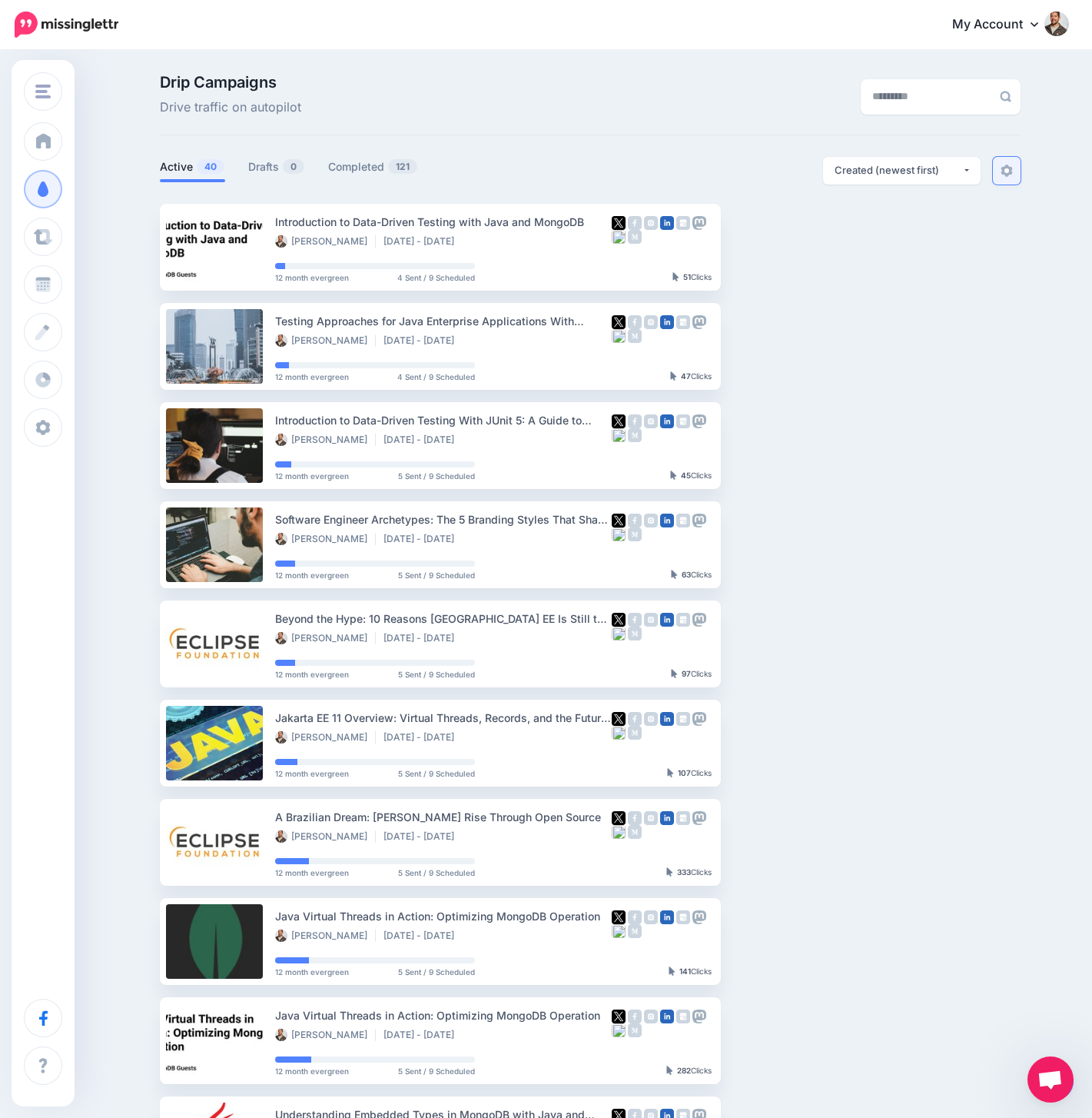
click at [1001, 170] on img at bounding box center [1007, 171] width 12 height 12
click at [1000, 175] on img at bounding box center [1007, 171] width 12 height 12
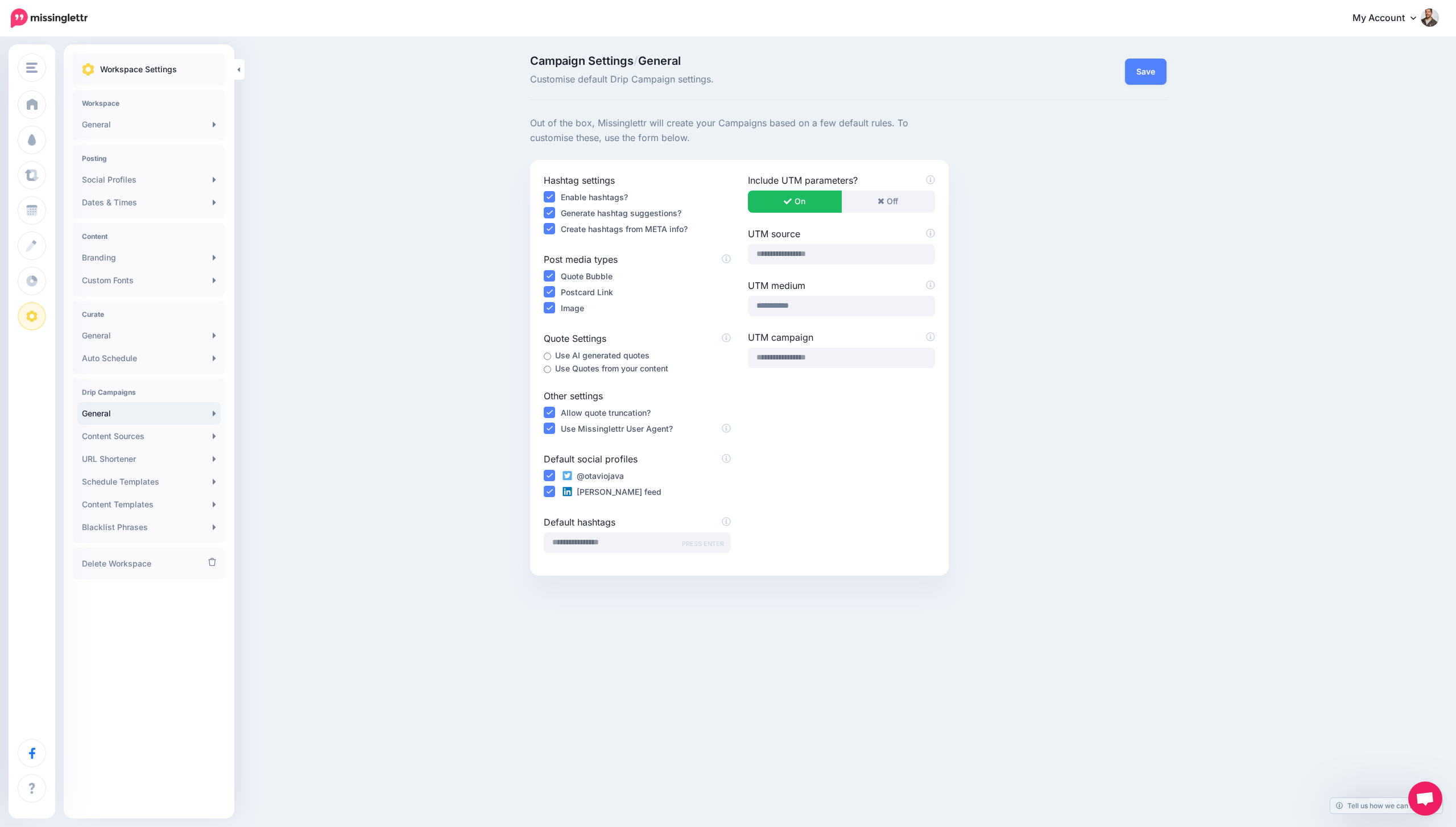
click at [807, 793] on span "Open chat" at bounding box center [1425, 800] width 19 height 16
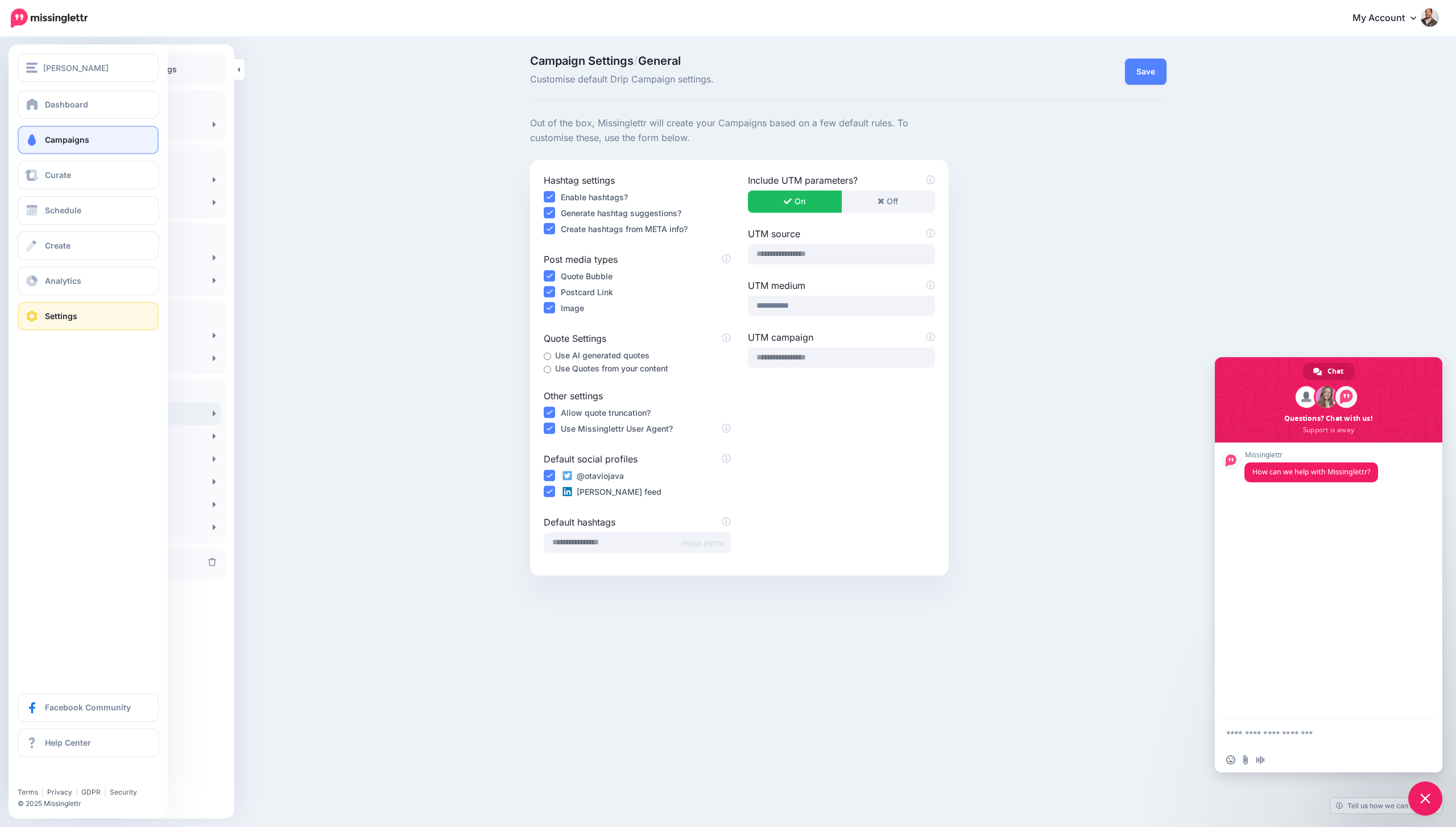
click at [47, 143] on span "Campaigns" at bounding box center [67, 139] width 44 height 10
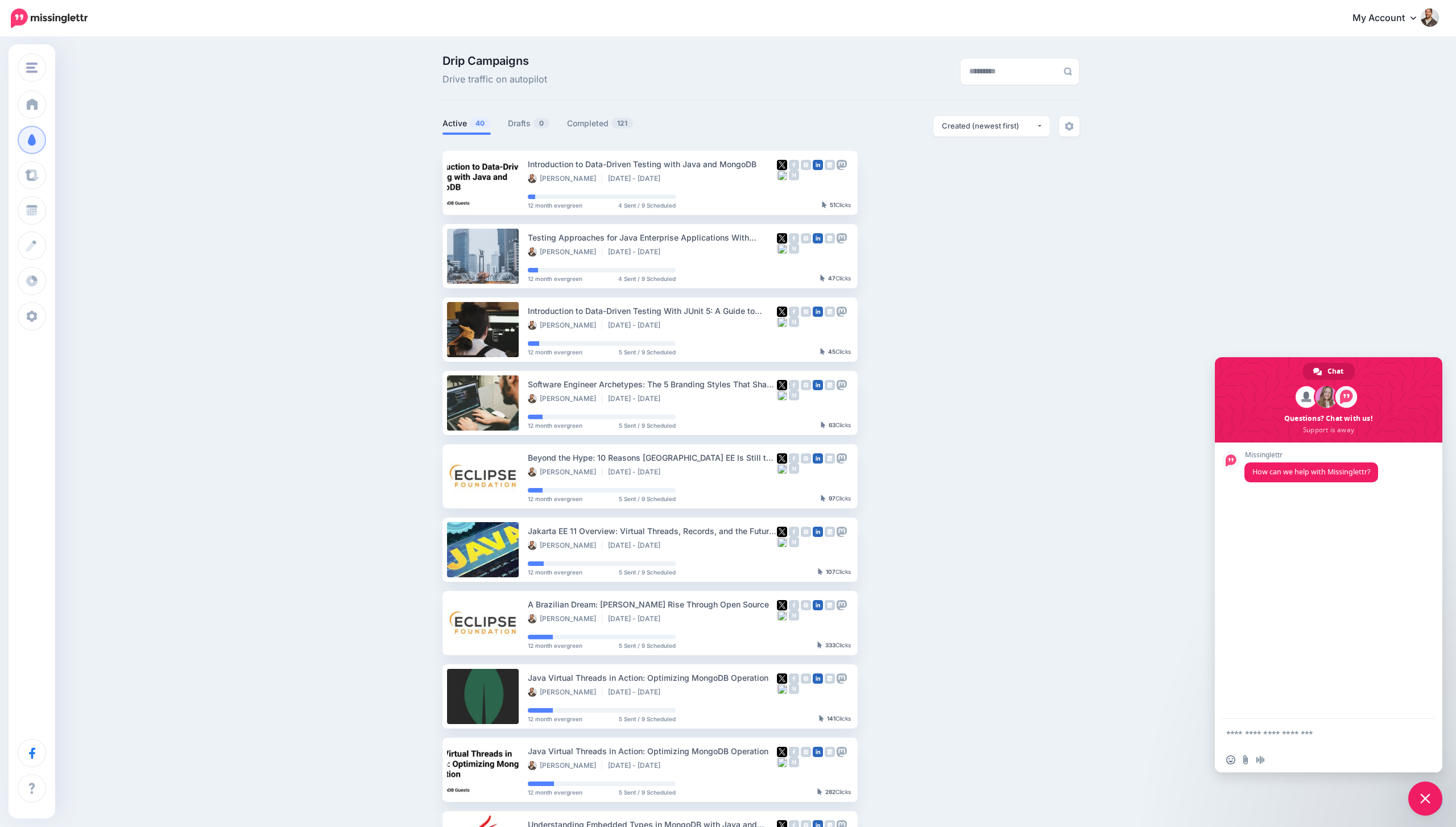
click at [1429, 793] on span "Close chat" at bounding box center [1425, 798] width 10 height 10
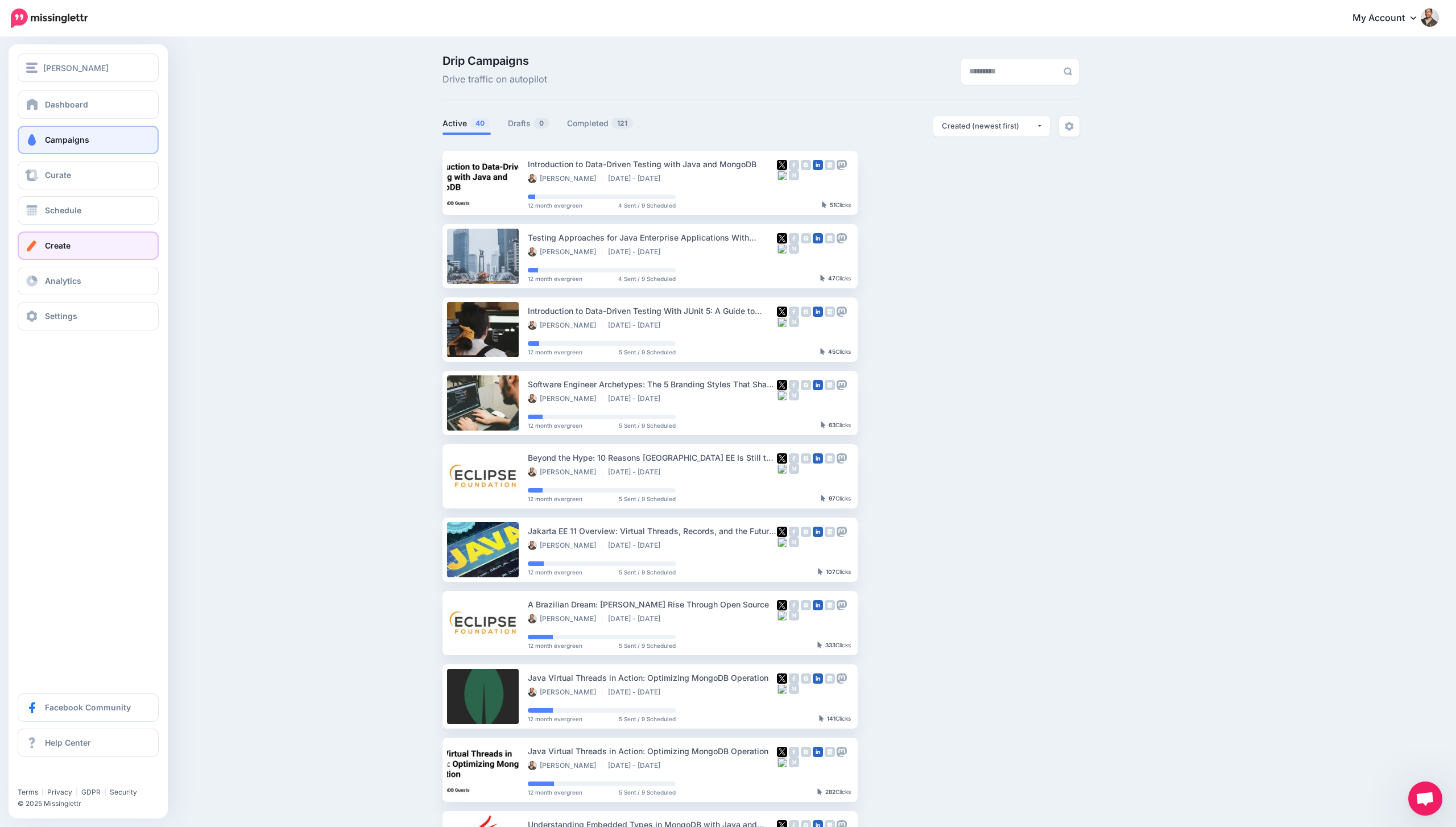
click at [45, 248] on span "Create" at bounding box center [57, 245] width 25 height 10
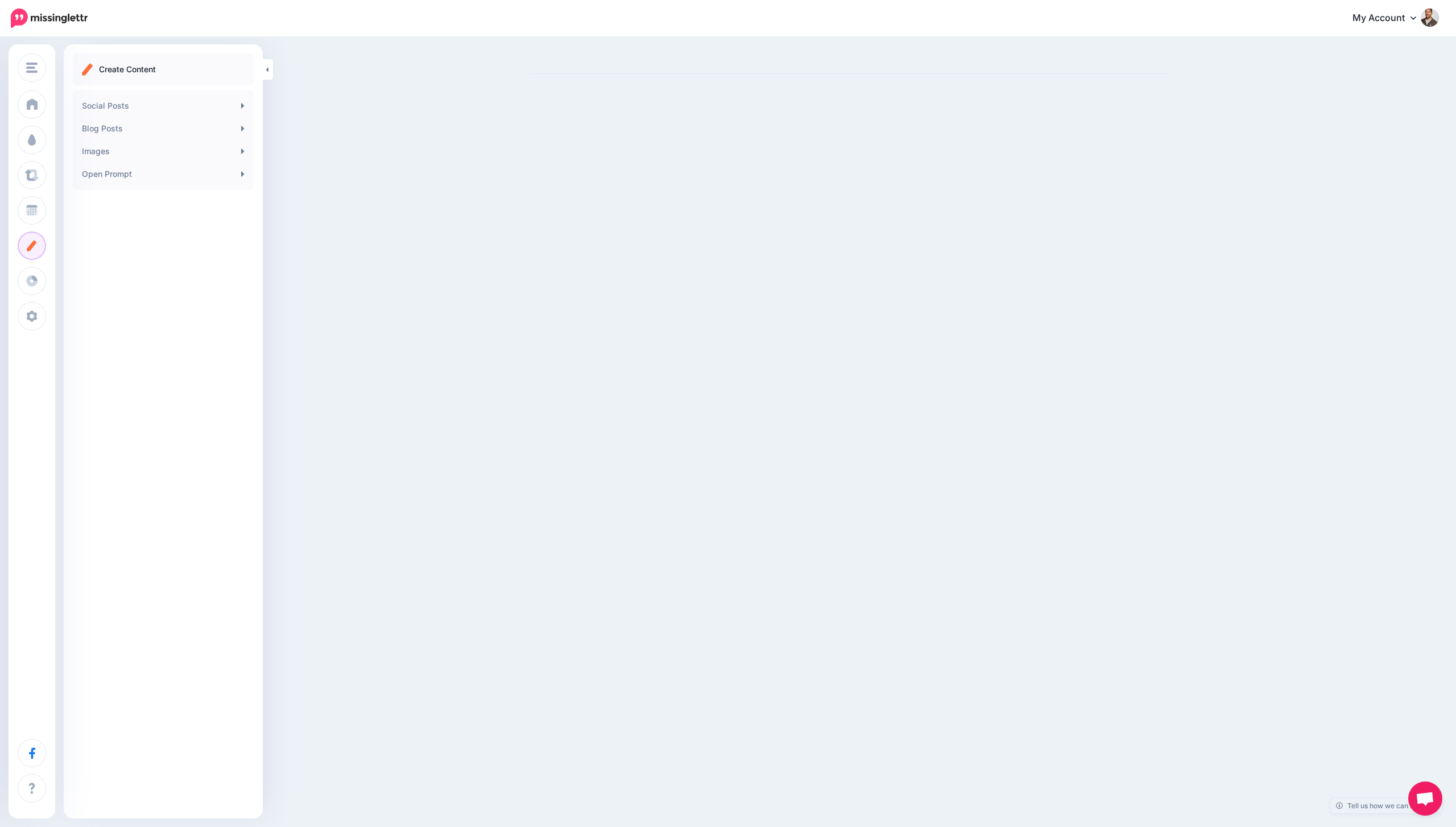
click at [1366, 807] on link "Tell us how we can improve" at bounding box center [1386, 806] width 112 height 16
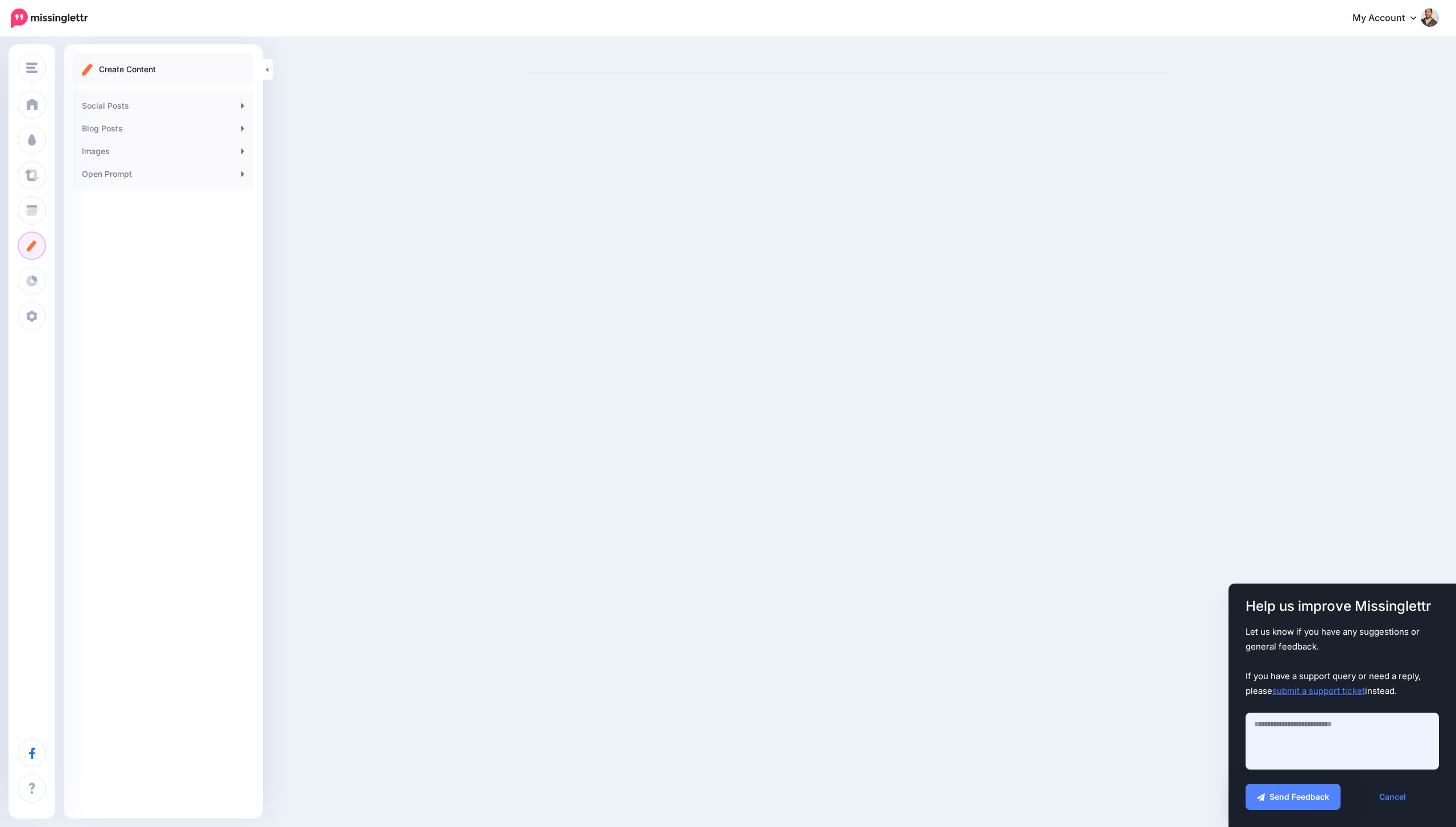
click at [1292, 743] on textarea at bounding box center [1342, 740] width 193 height 57
type textarea "**********"
click at [1281, 797] on button "Send Feedback" at bounding box center [1293, 797] width 95 height 26
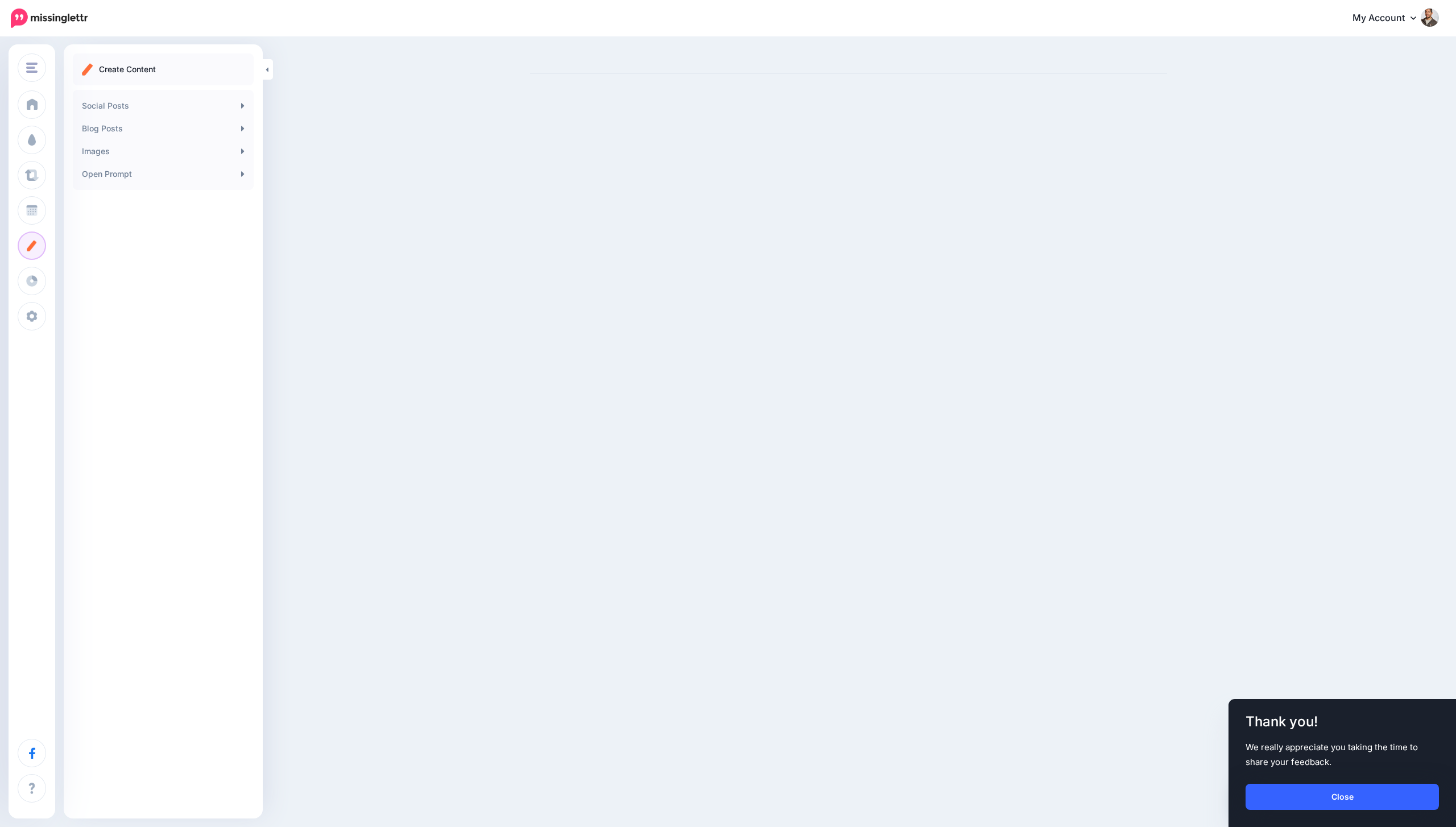
click at [1276, 807] on link "Close" at bounding box center [1342, 797] width 193 height 26
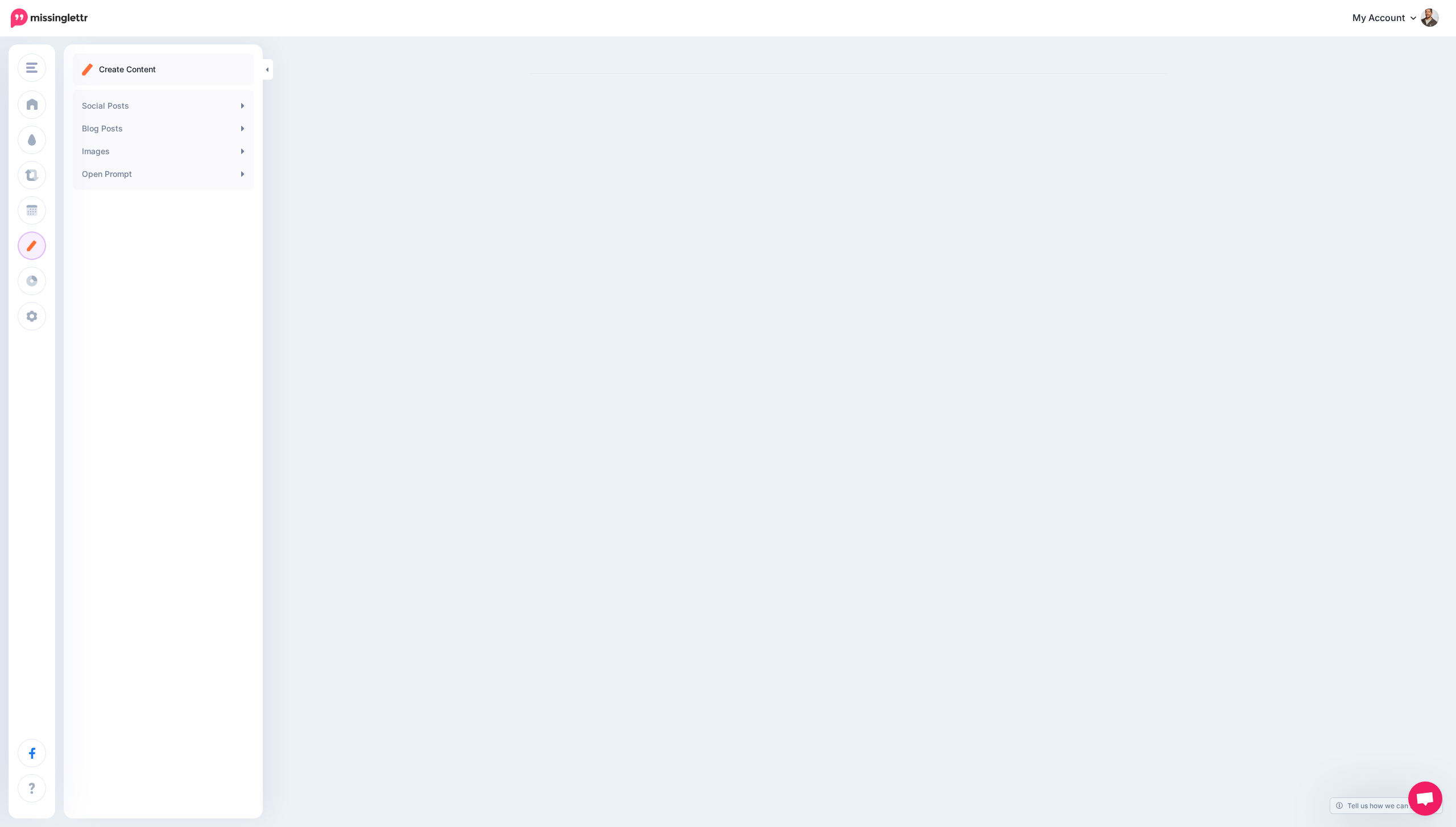
click at [1424, 797] on span "Open chat" at bounding box center [1425, 800] width 19 height 16
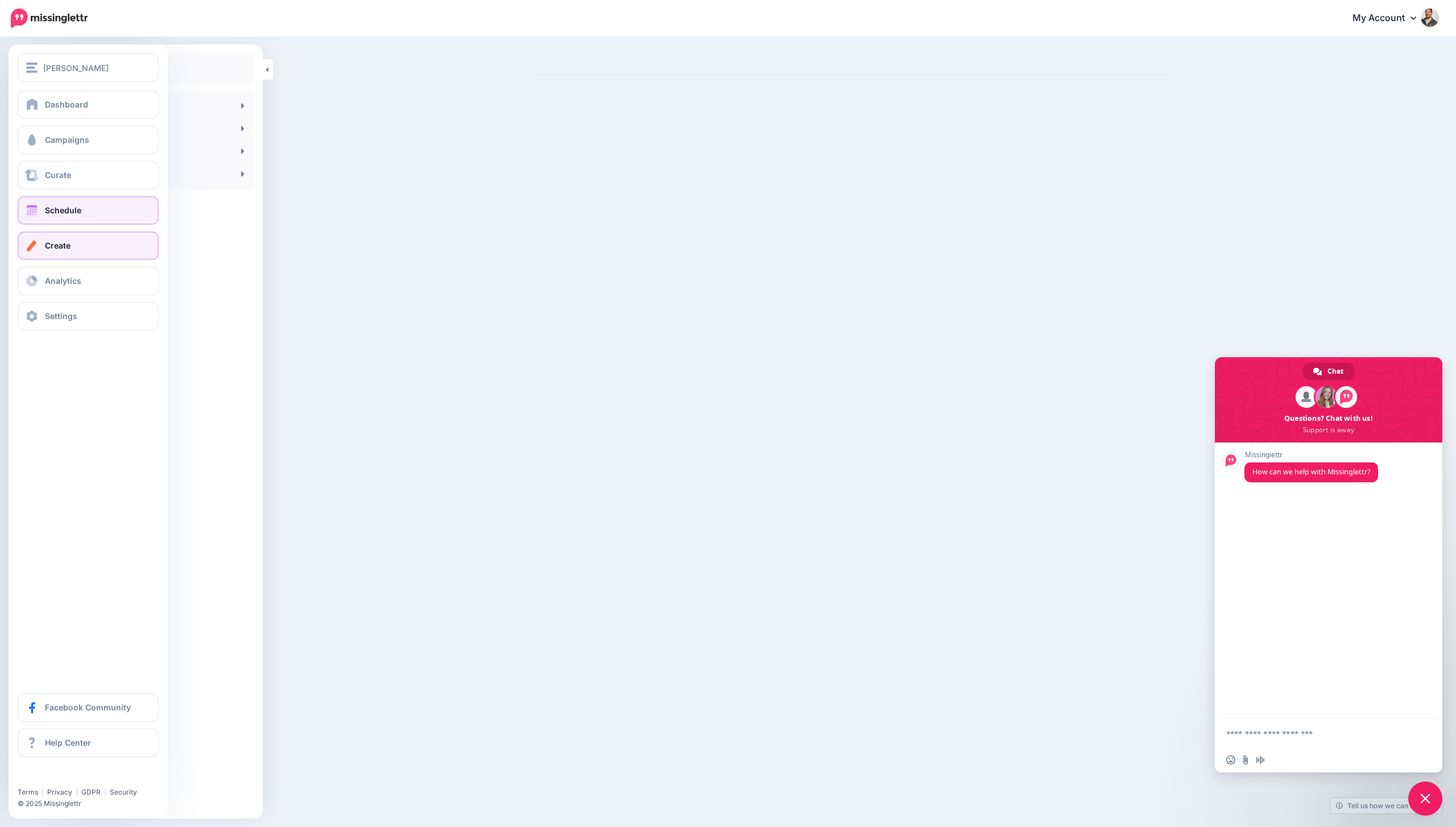
click at [37, 204] on span at bounding box center [32, 210] width 15 height 11
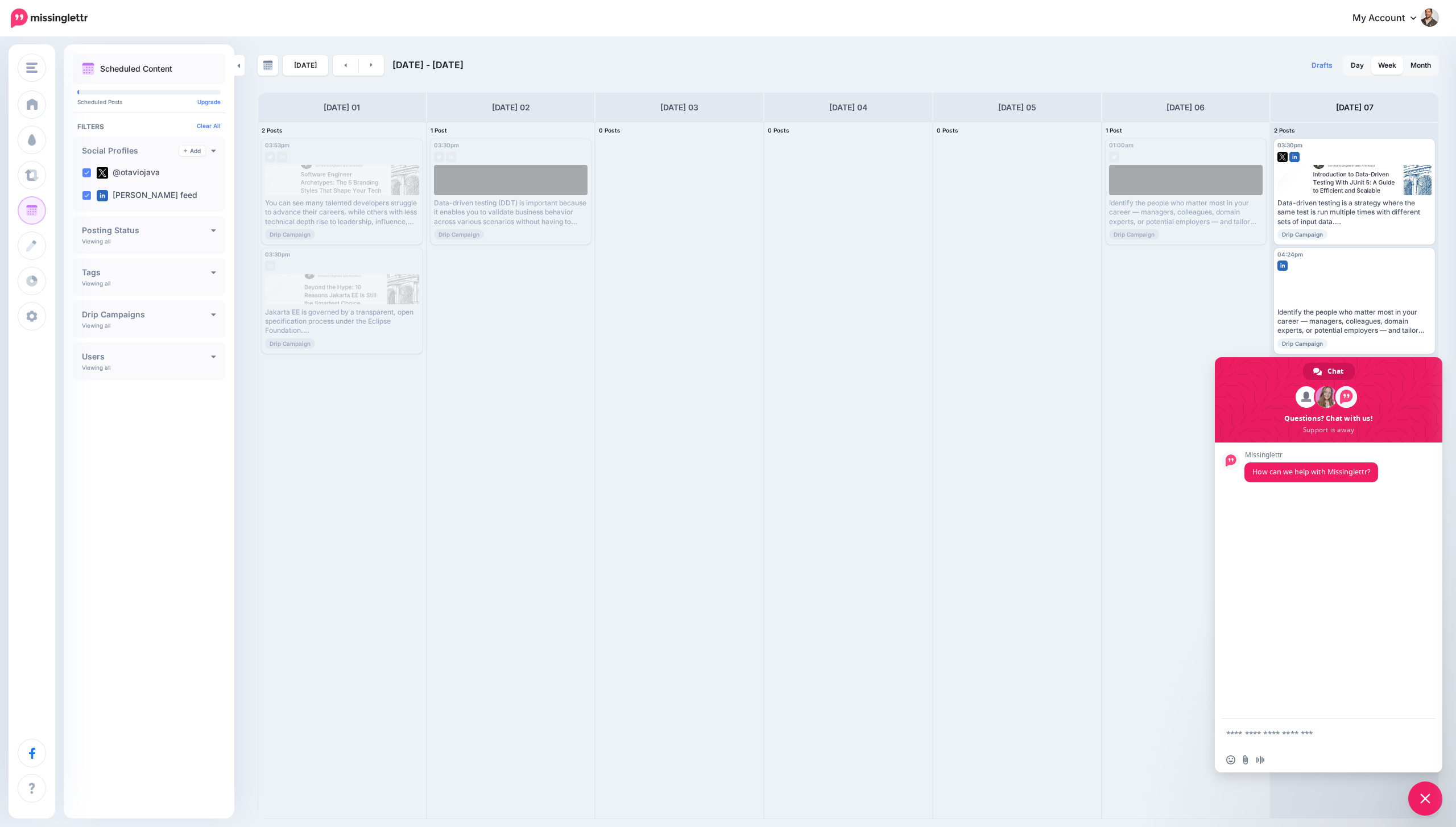
click at [1324, 736] on textarea "Compose your message..." at bounding box center [1316, 734] width 180 height 10
paste textarea "**********"
type textarea "**********"
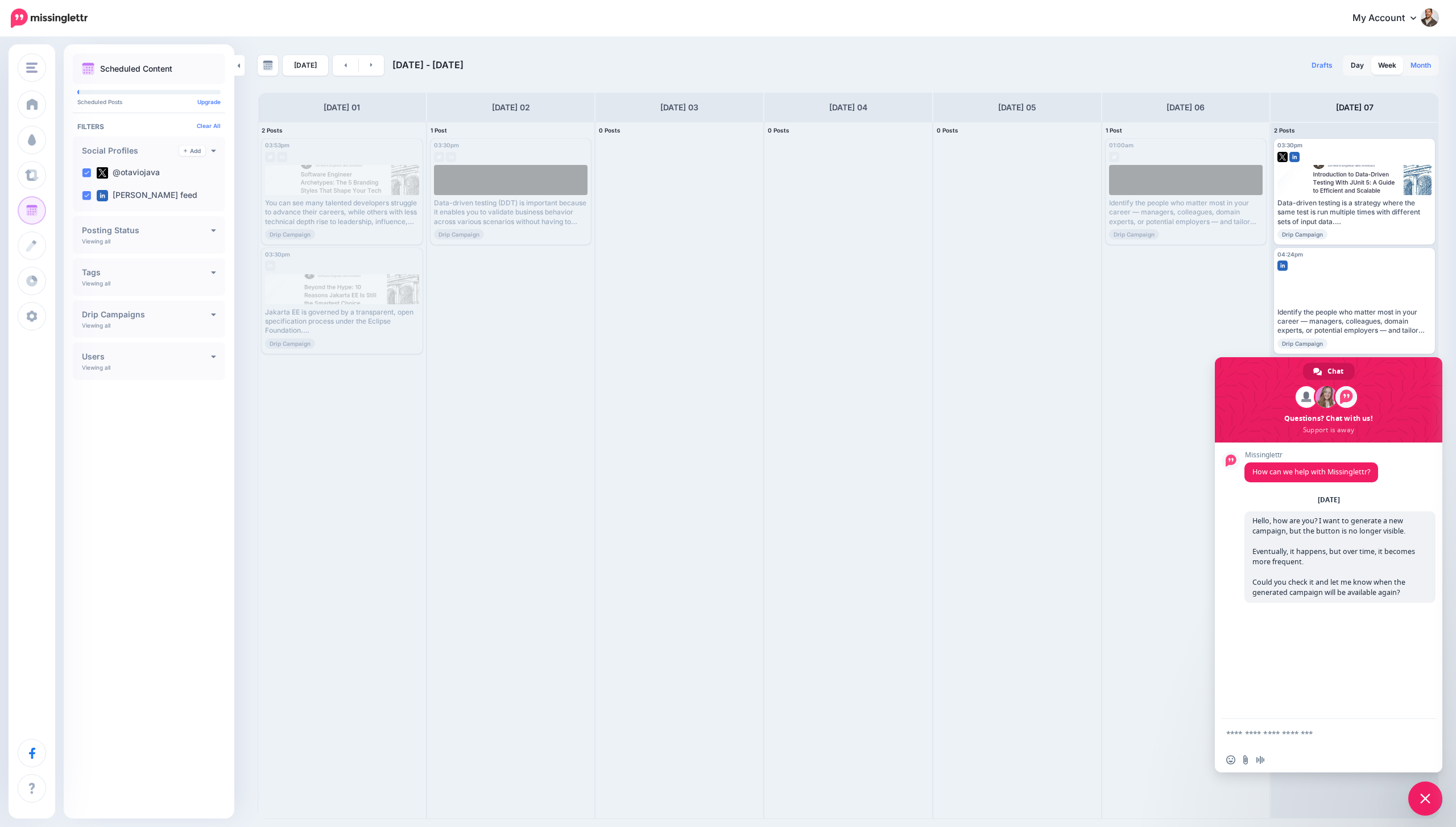
click at [1412, 60] on link "Month" at bounding box center [1421, 65] width 34 height 18
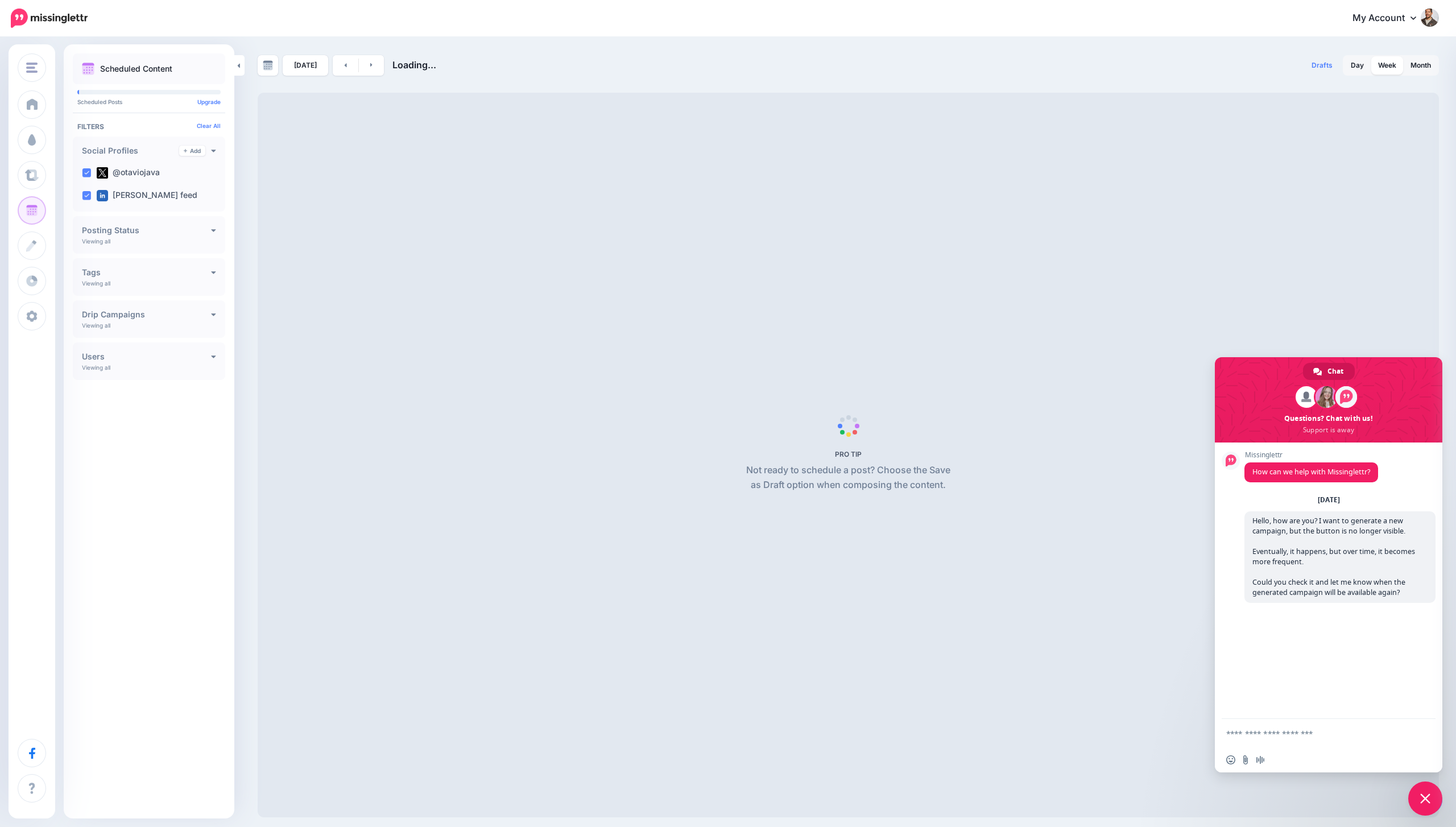
click at [1418, 789] on span "Close chat" at bounding box center [1425, 798] width 34 height 34
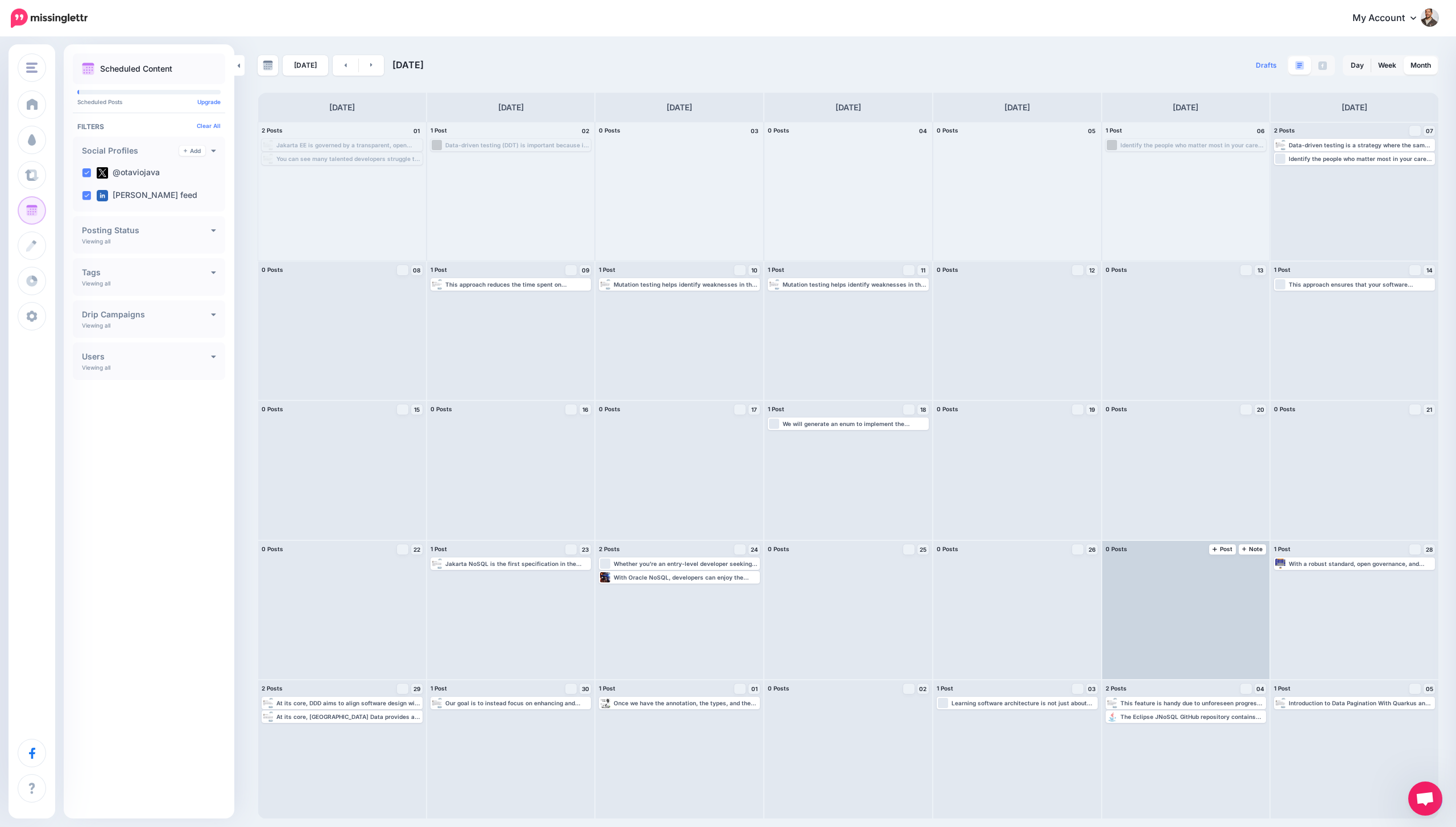
click at [1239, 572] on div at bounding box center [1186, 610] width 168 height 138
click at [1224, 551] on span "Post" at bounding box center [1222, 549] width 20 height 6
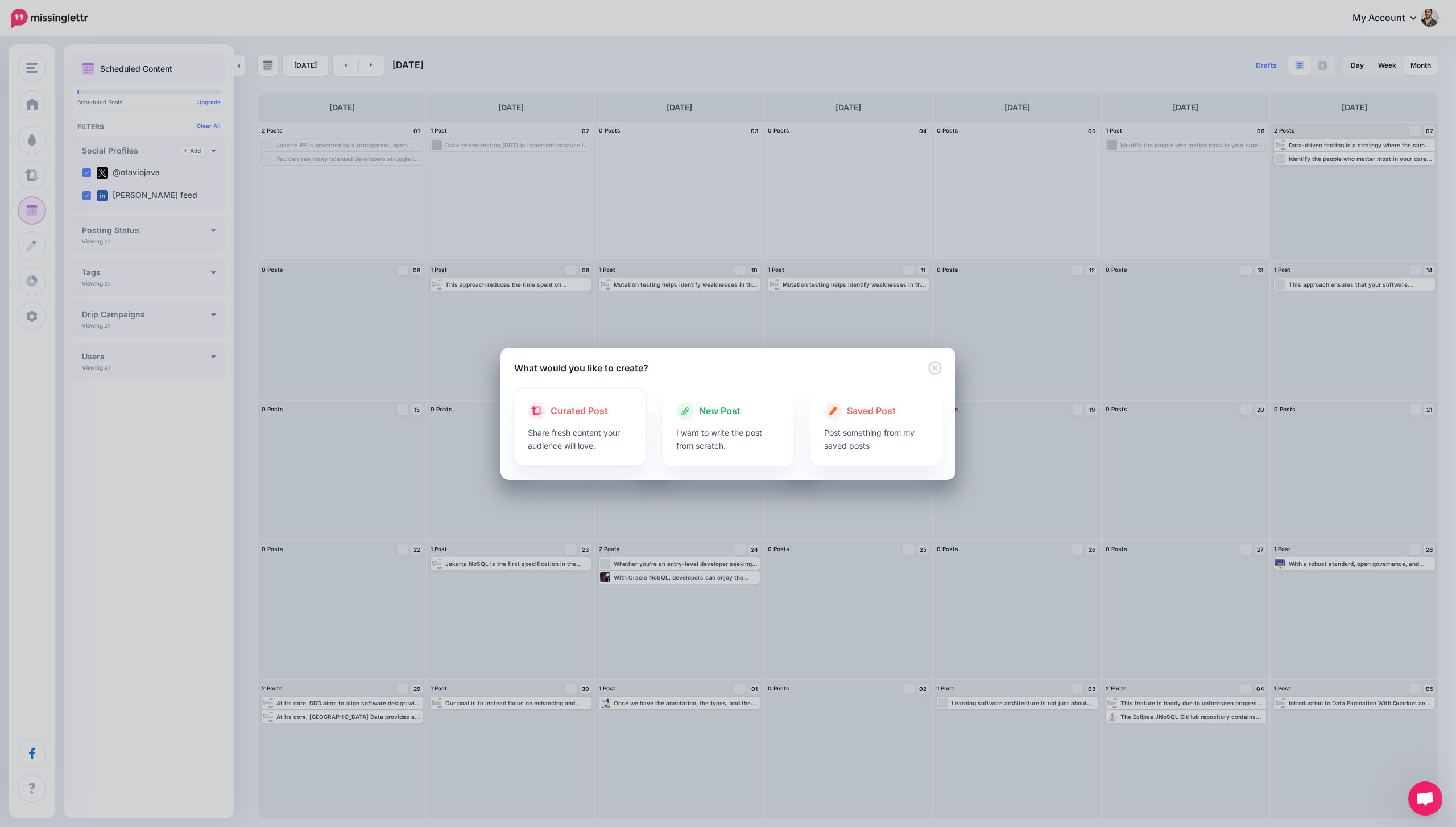
click at [591, 447] on p "Share fresh content your audience will love." at bounding box center [580, 439] width 104 height 26
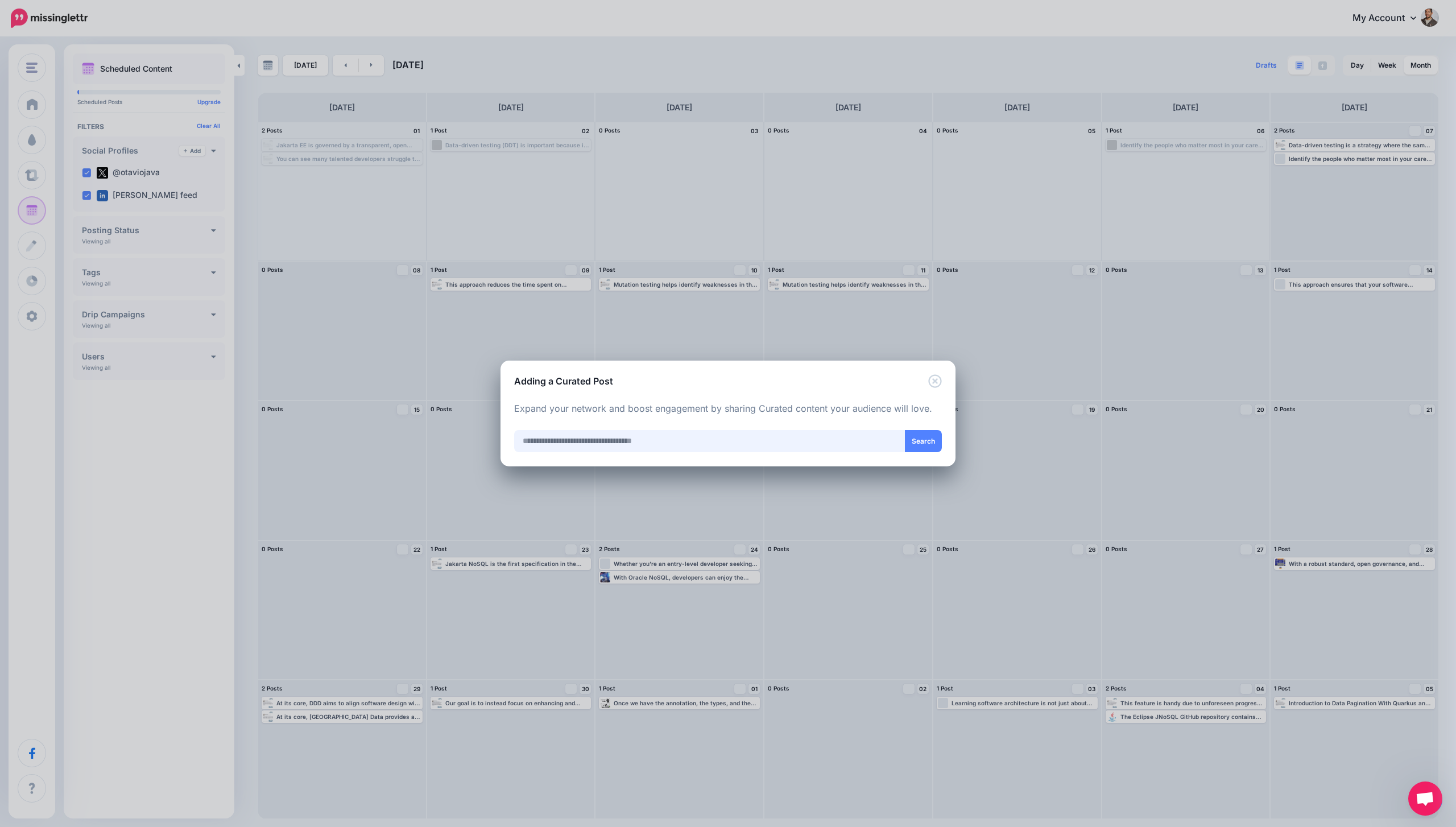
click at [819, 444] on input "text" at bounding box center [710, 441] width 391 height 22
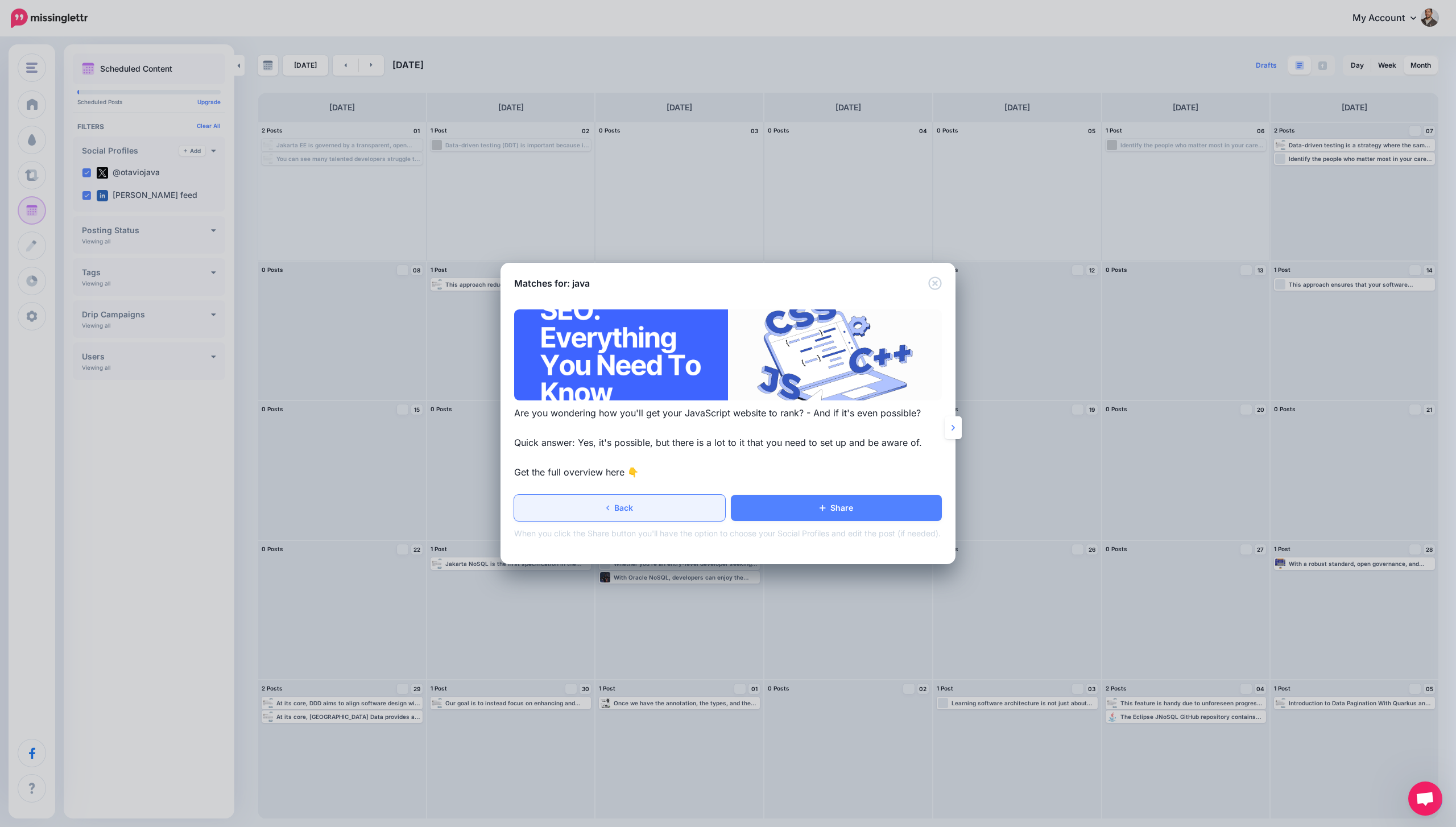
click at [630, 514] on link "Back" at bounding box center [620, 508] width 211 height 26
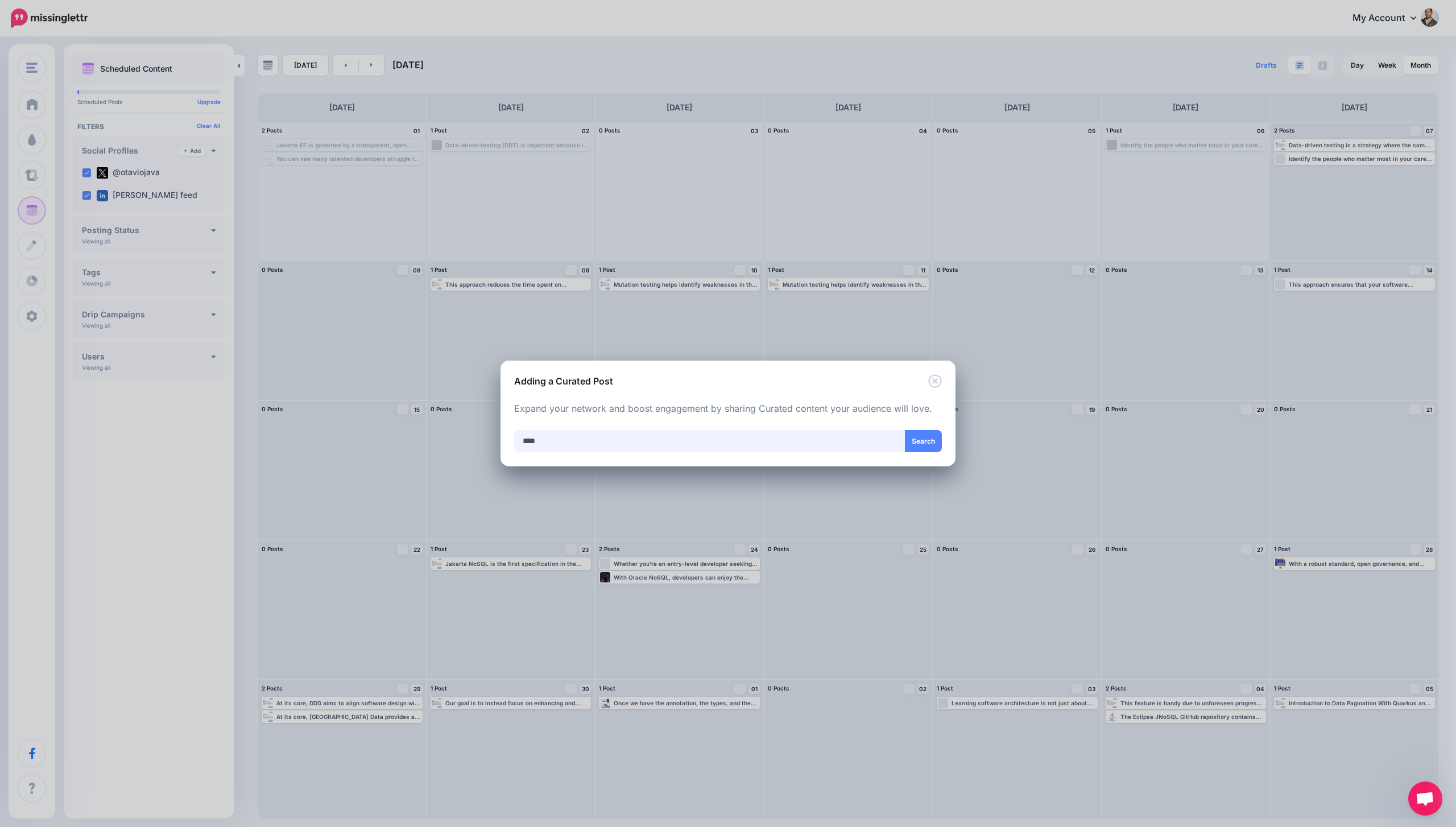
click at [602, 433] on input "****" at bounding box center [710, 441] width 391 height 22
type input "***"
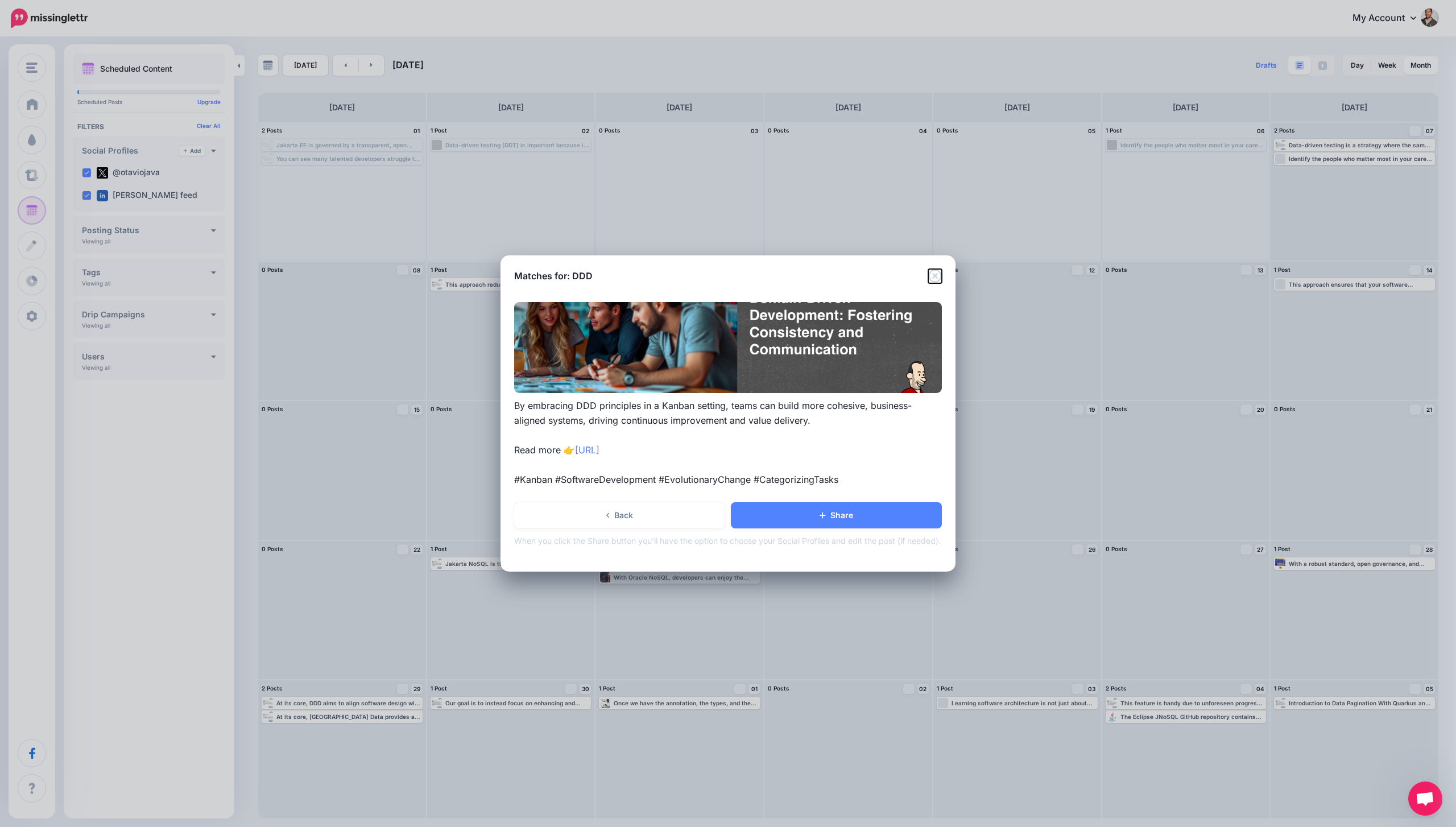
click at [932, 270] on icon "Close" at bounding box center [934, 276] width 13 height 13
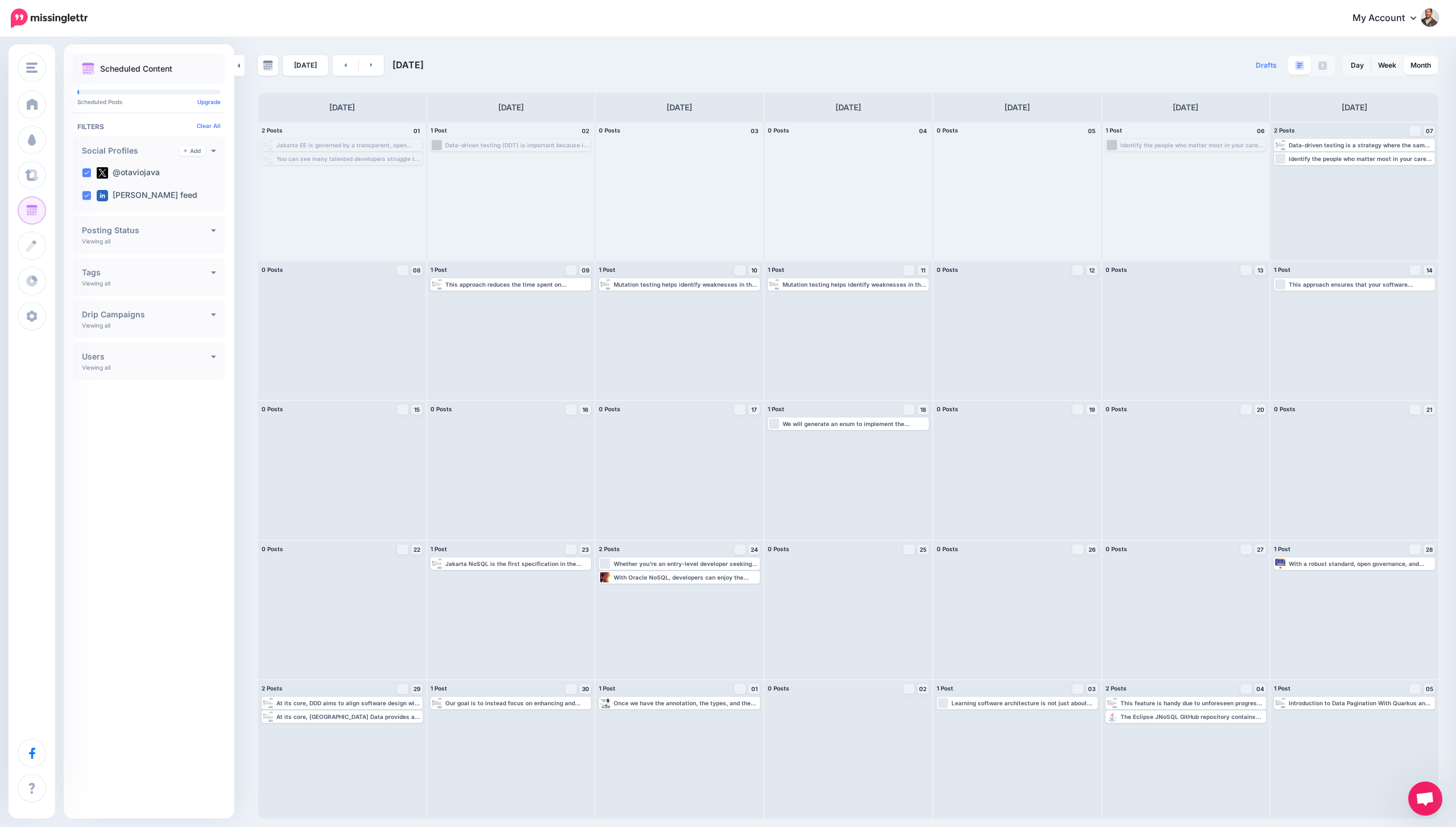
click at [1429, 800] on span "Open chat" at bounding box center [1425, 800] width 19 height 16
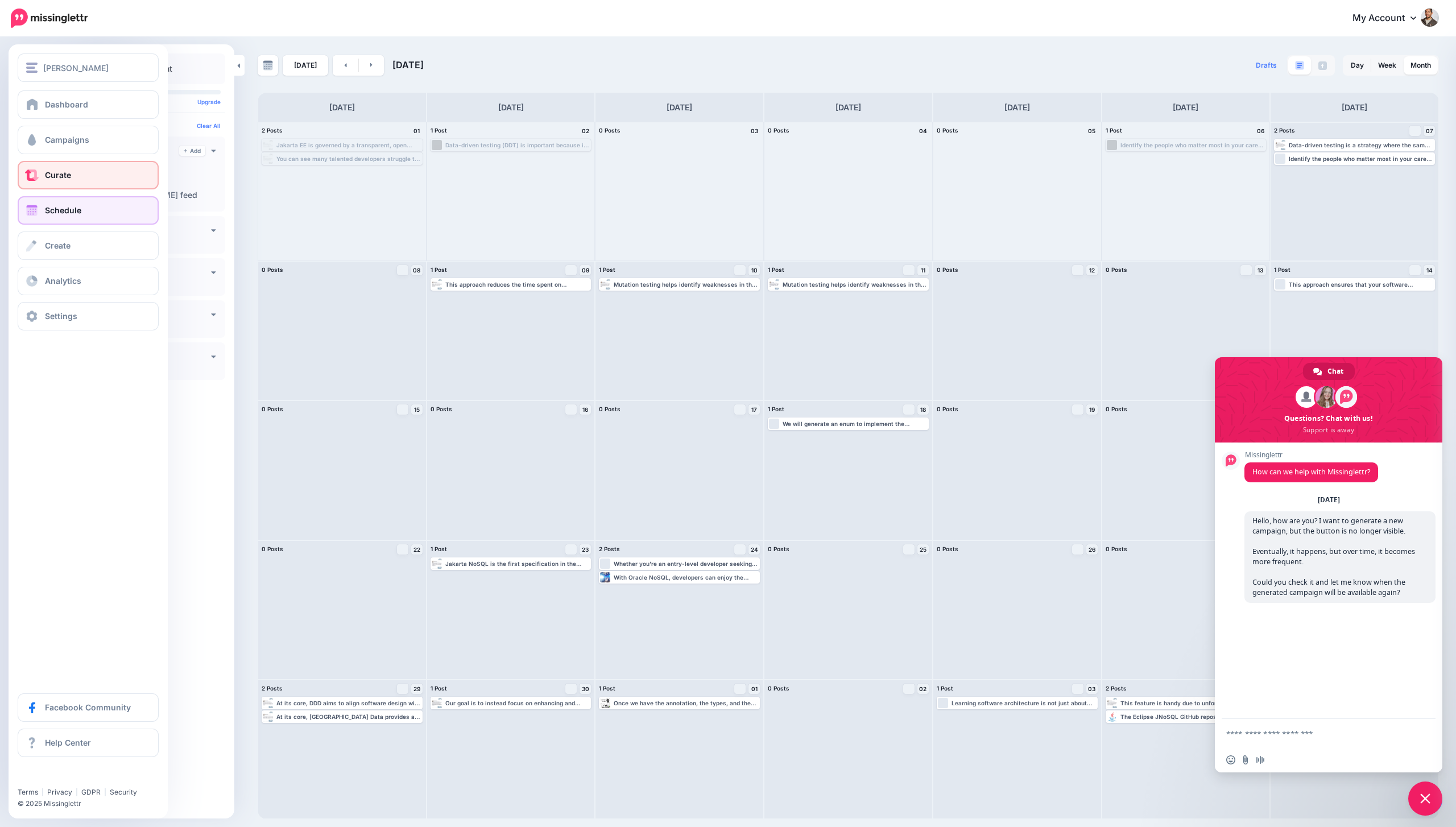
click at [33, 177] on span at bounding box center [32, 175] width 15 height 11
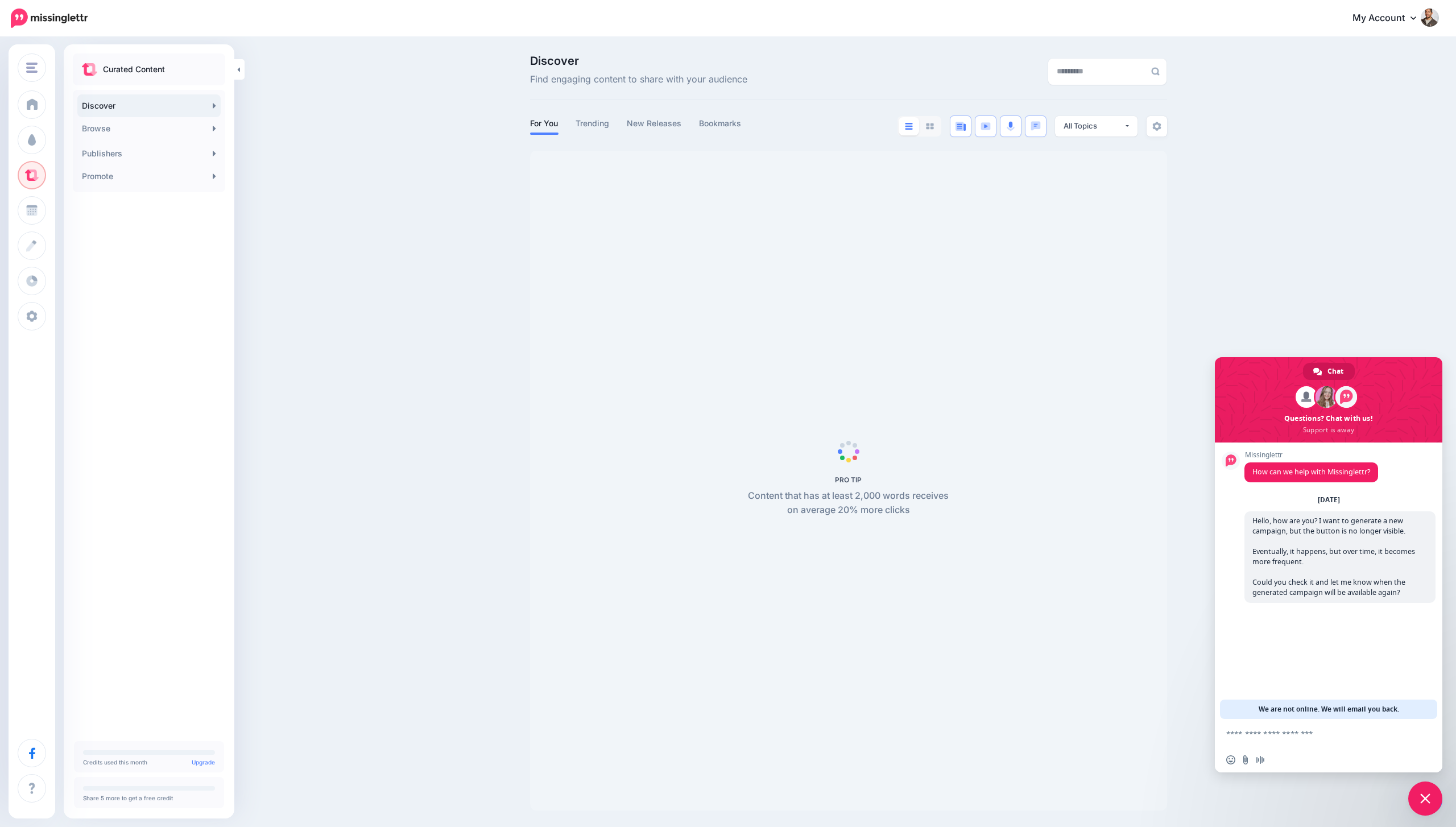
click at [69, 135] on div "Curated Content Discover Browse 245K Automotive 2.91M Beauty & personal care 2.…" at bounding box center [149, 130] width 171 height 152
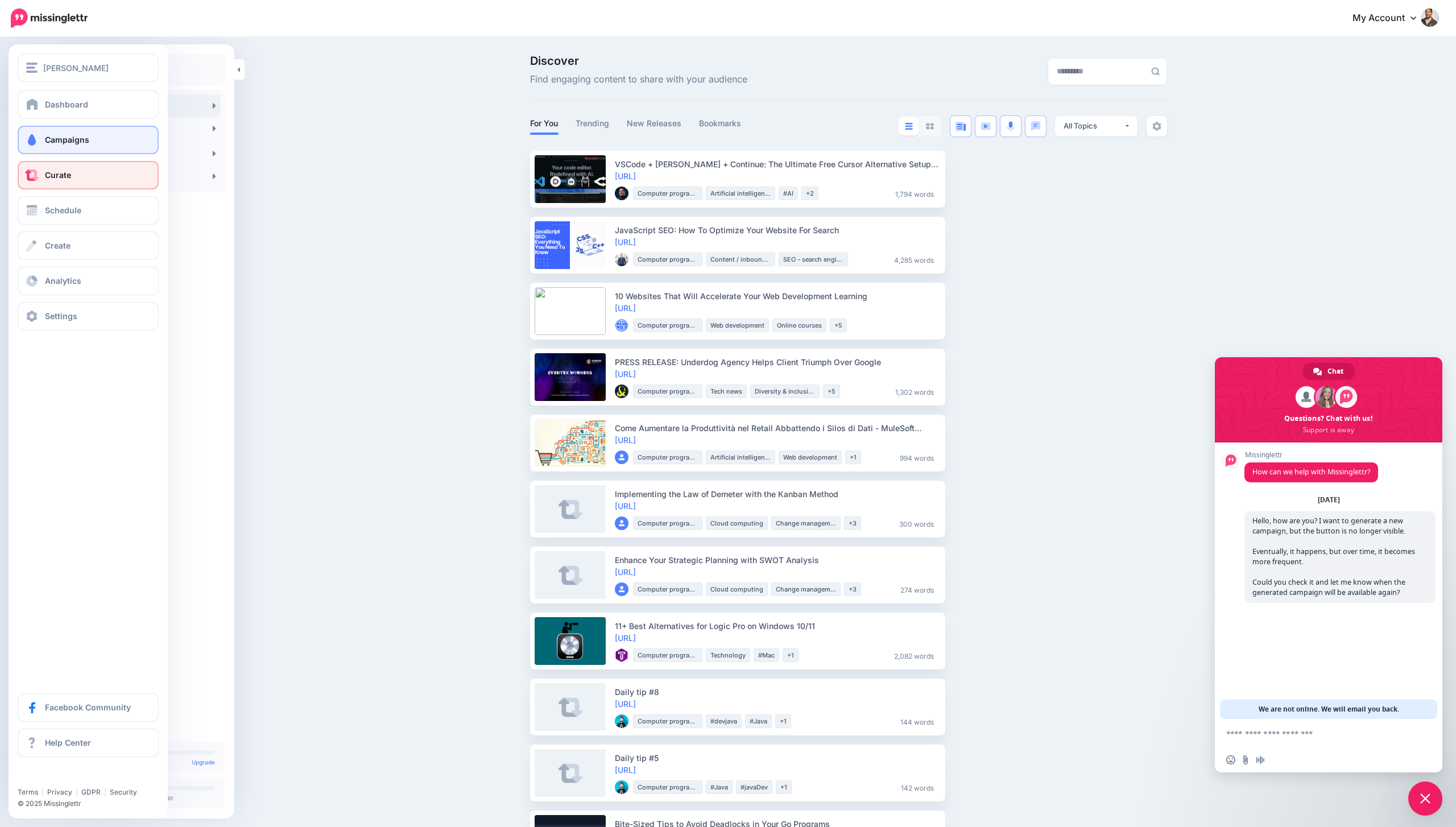
click at [49, 135] on span "Campaigns" at bounding box center [67, 139] width 44 height 10
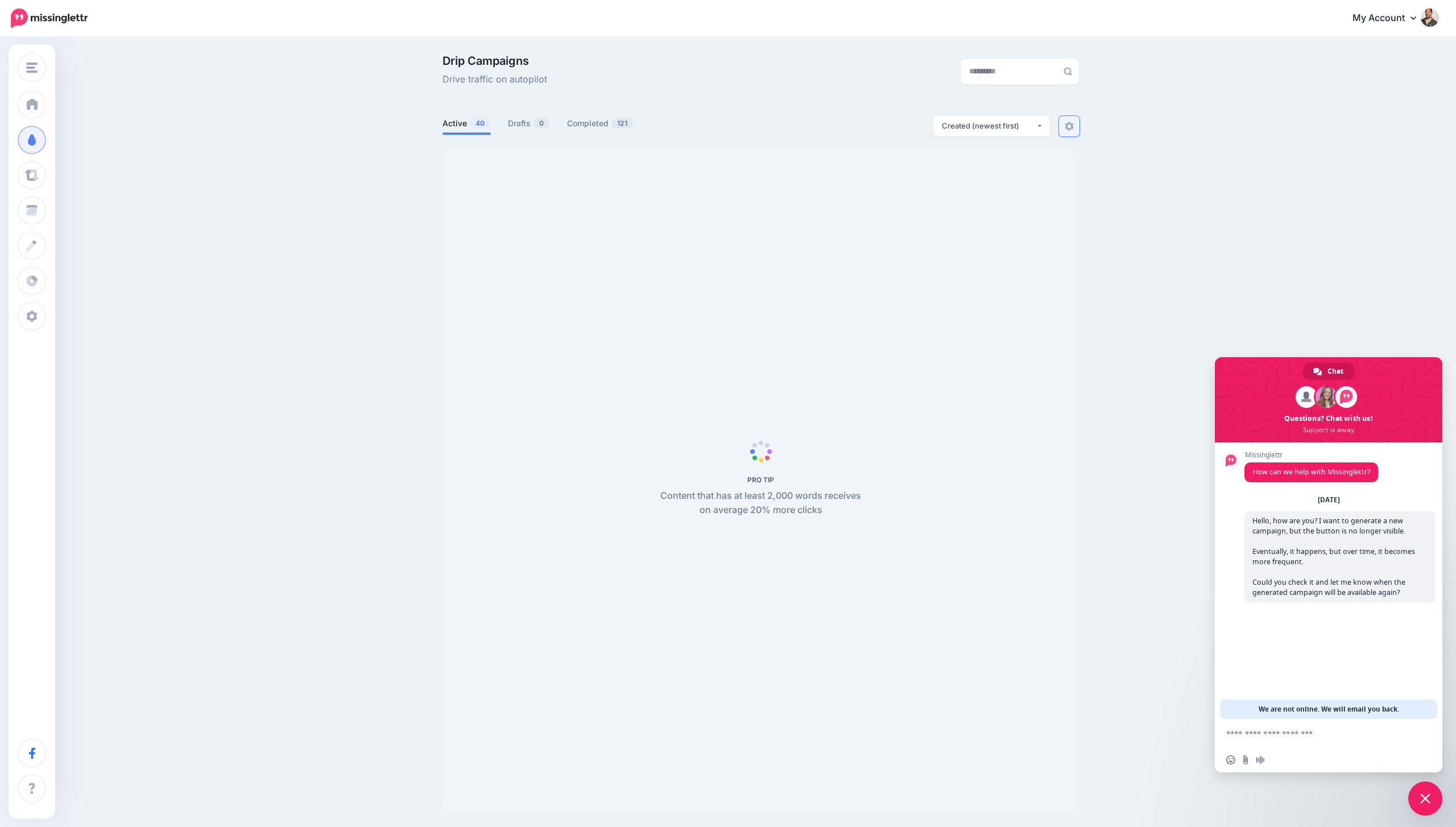
click at [1063, 123] on link at bounding box center [1069, 126] width 20 height 20
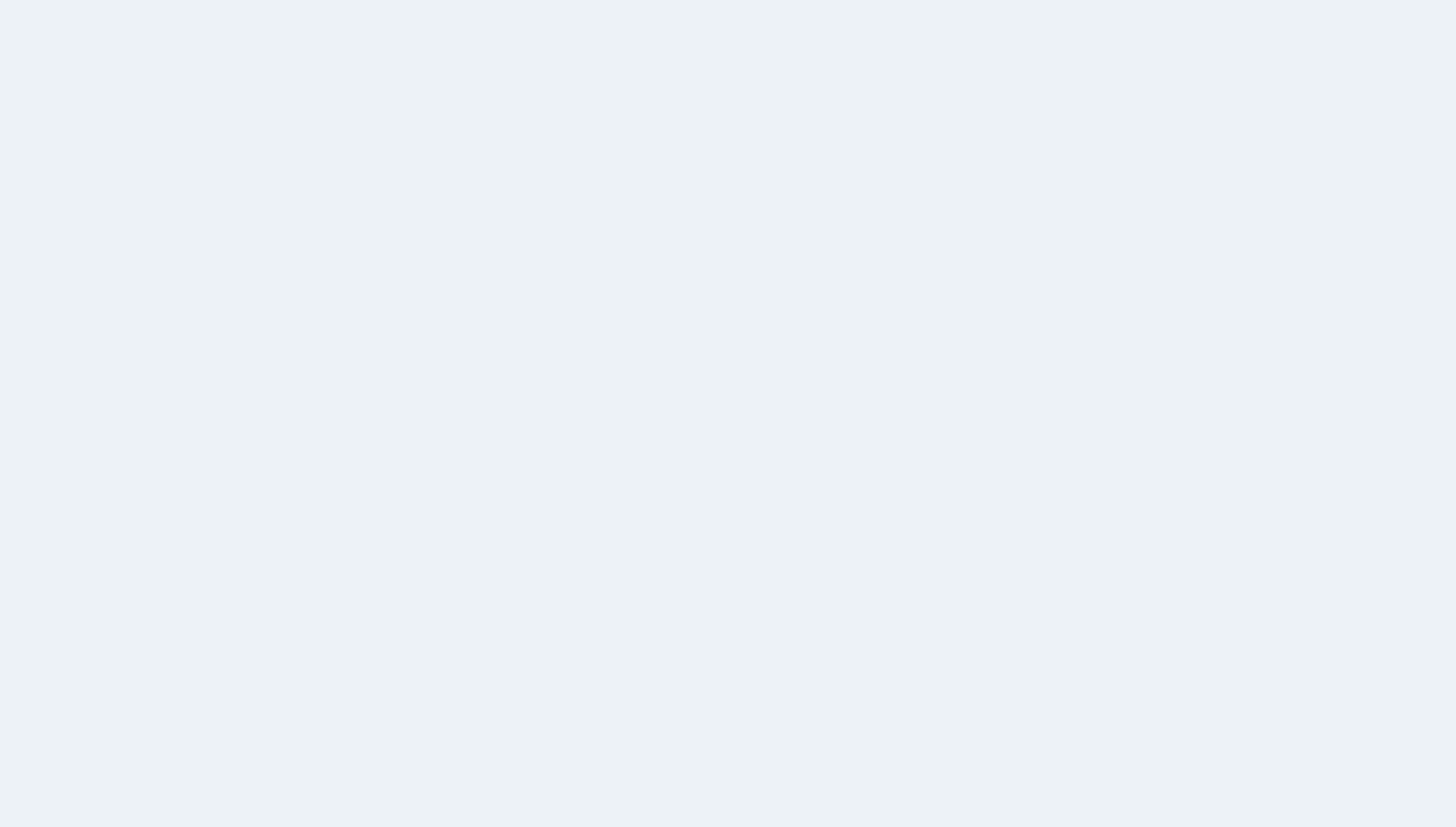
click at [1071, 132] on div "Out of the box, Missinglettr will create your Campaigns based on a few default …" at bounding box center [848, 346] width 654 height 460
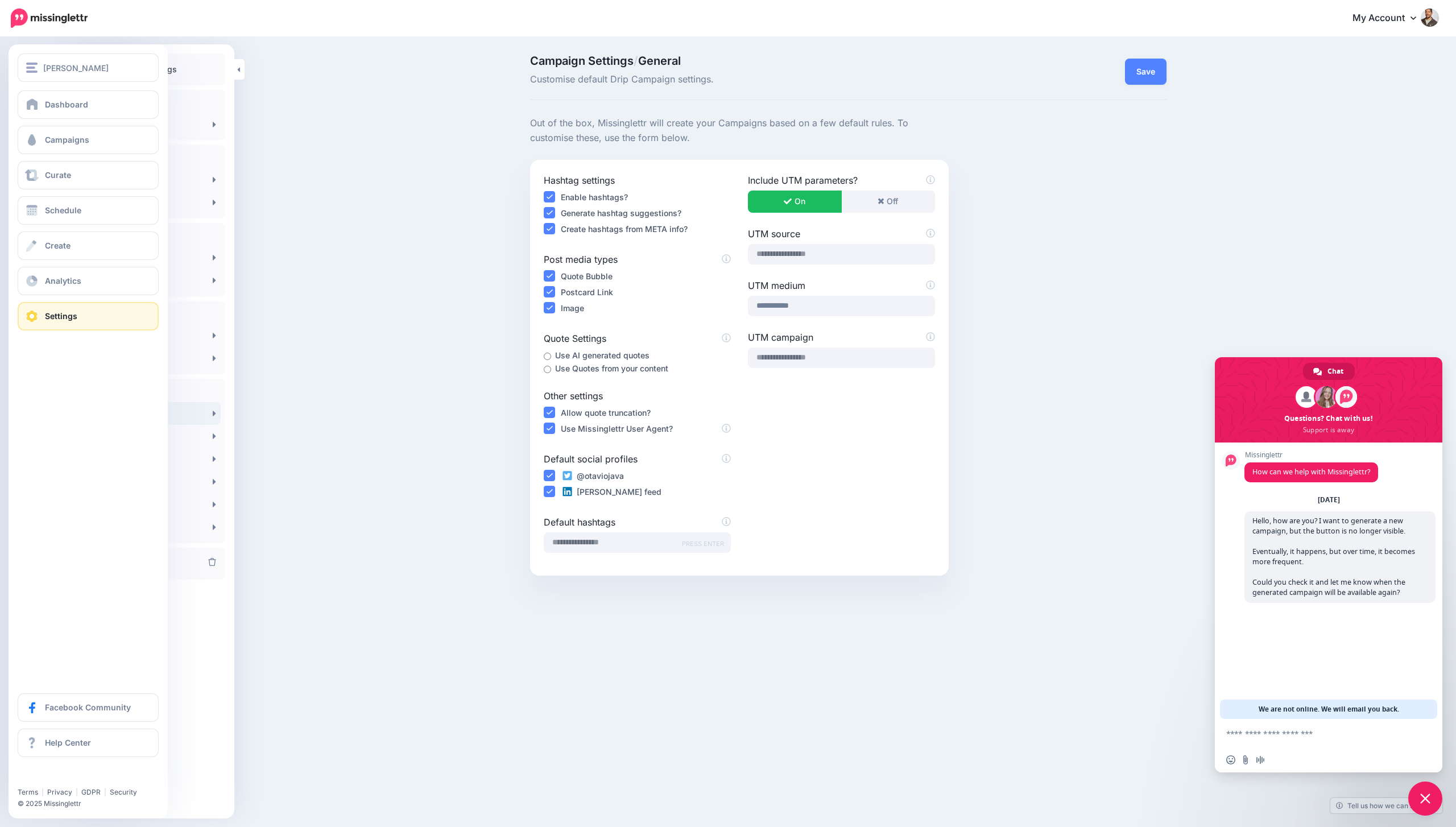
click at [79, 158] on div "Dashboard Campaigns Curate Schedule Create Analytics Settings Facebook Communit…" at bounding box center [88, 210] width 160 height 240
click at [89, 144] on link "Campaigns" at bounding box center [88, 140] width 141 height 29
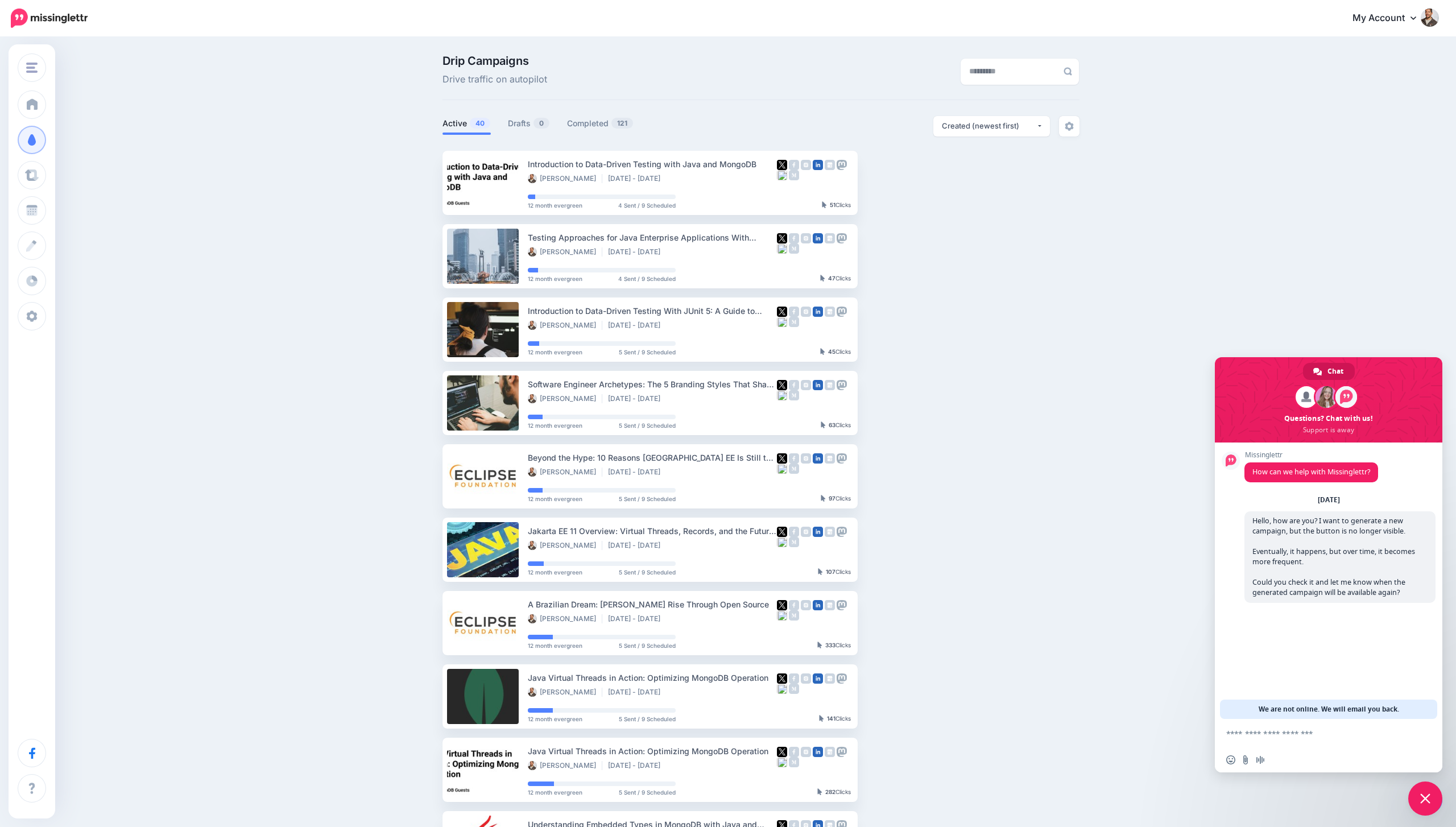
click at [1416, 20] on icon at bounding box center [1413, 18] width 6 height 9
click at [1340, 191] on link "Logout" at bounding box center [1379, 189] width 113 height 22
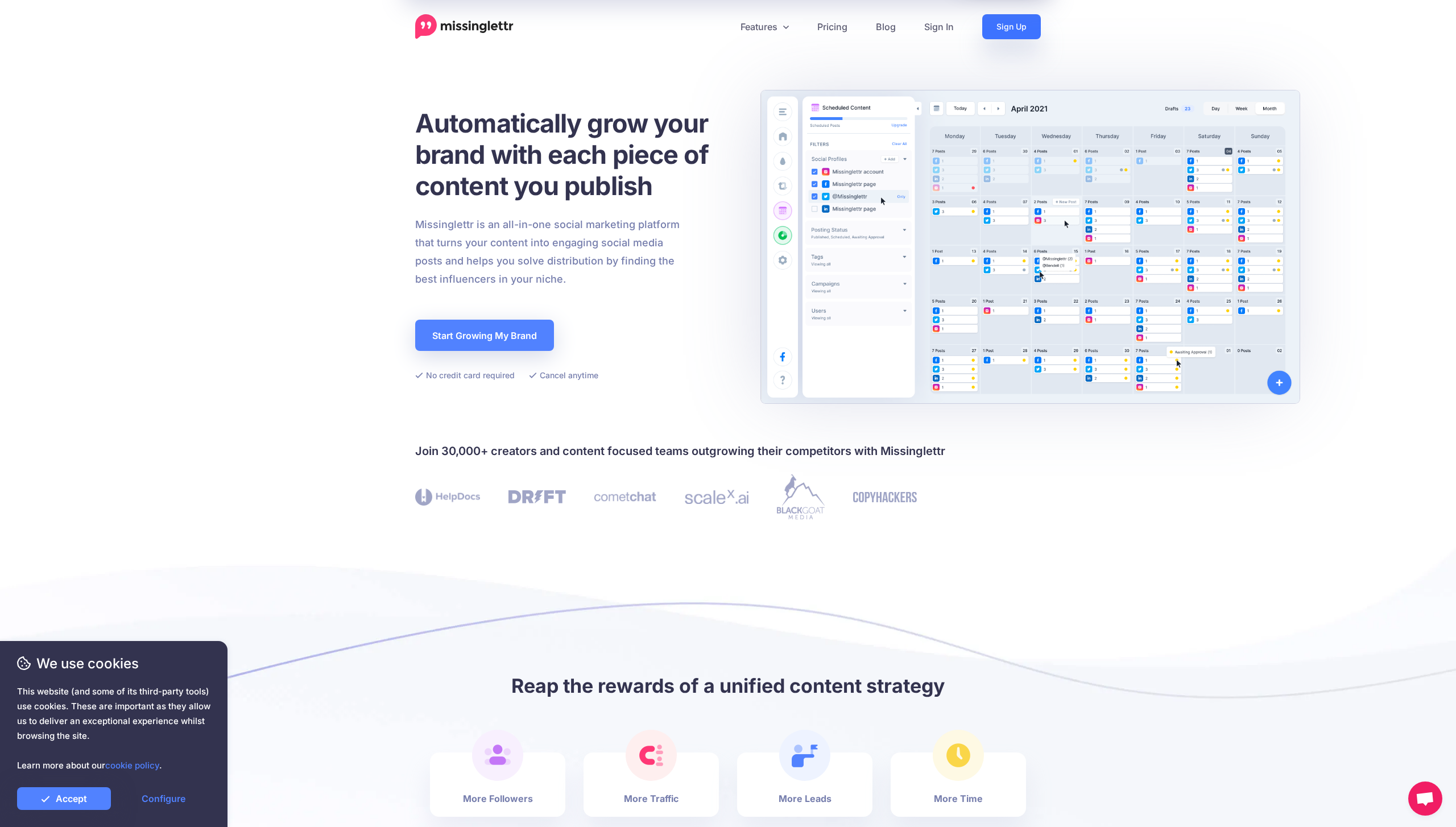
click at [1003, 29] on link "Sign Up" at bounding box center [1011, 27] width 59 height 25
click at [929, 31] on link "Sign In" at bounding box center [939, 27] width 58 height 25
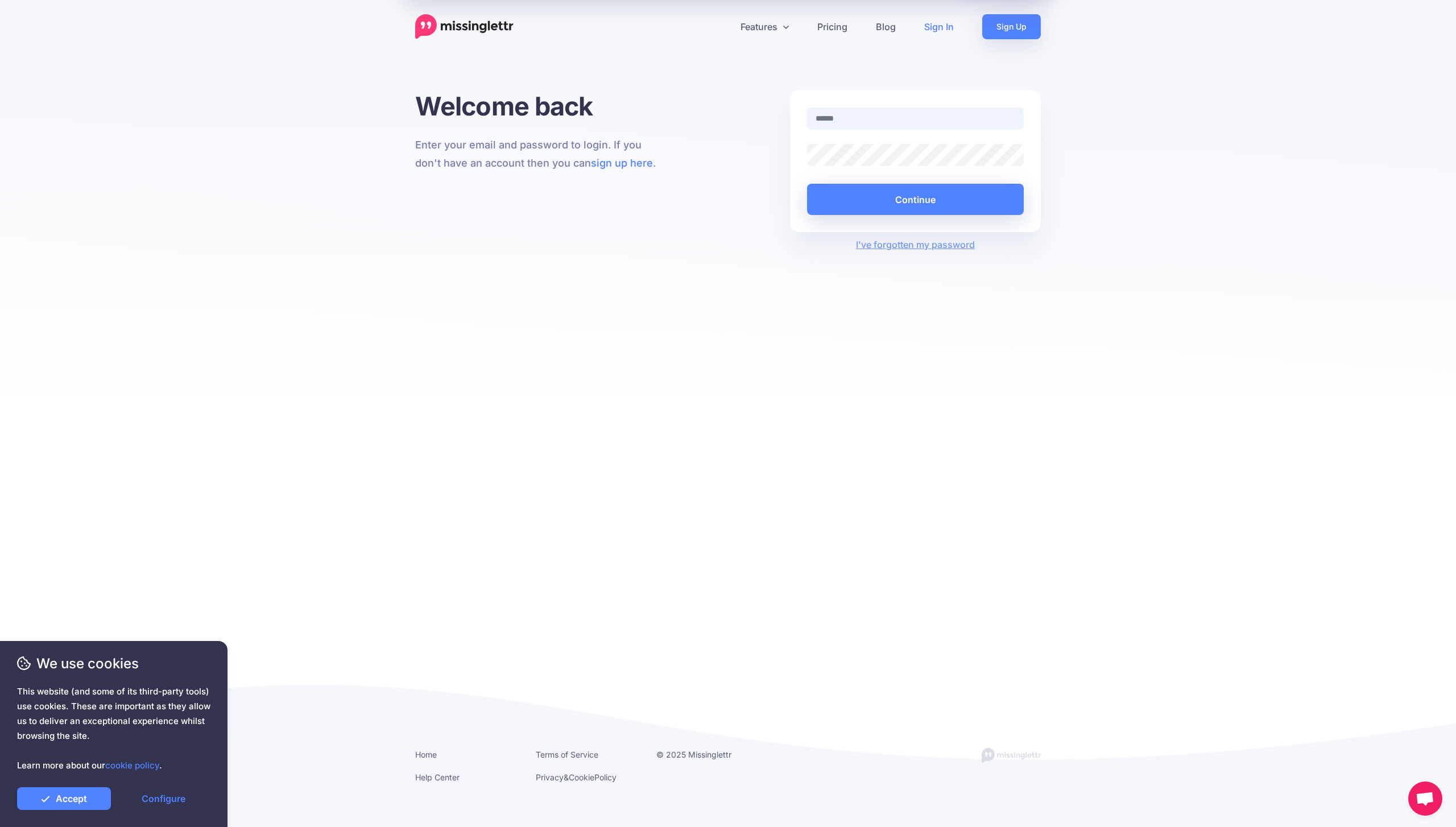
click at [893, 119] on input "text" at bounding box center [915, 119] width 217 height 22
type input "**********"
click at [899, 195] on button "Continue" at bounding box center [915, 199] width 217 height 31
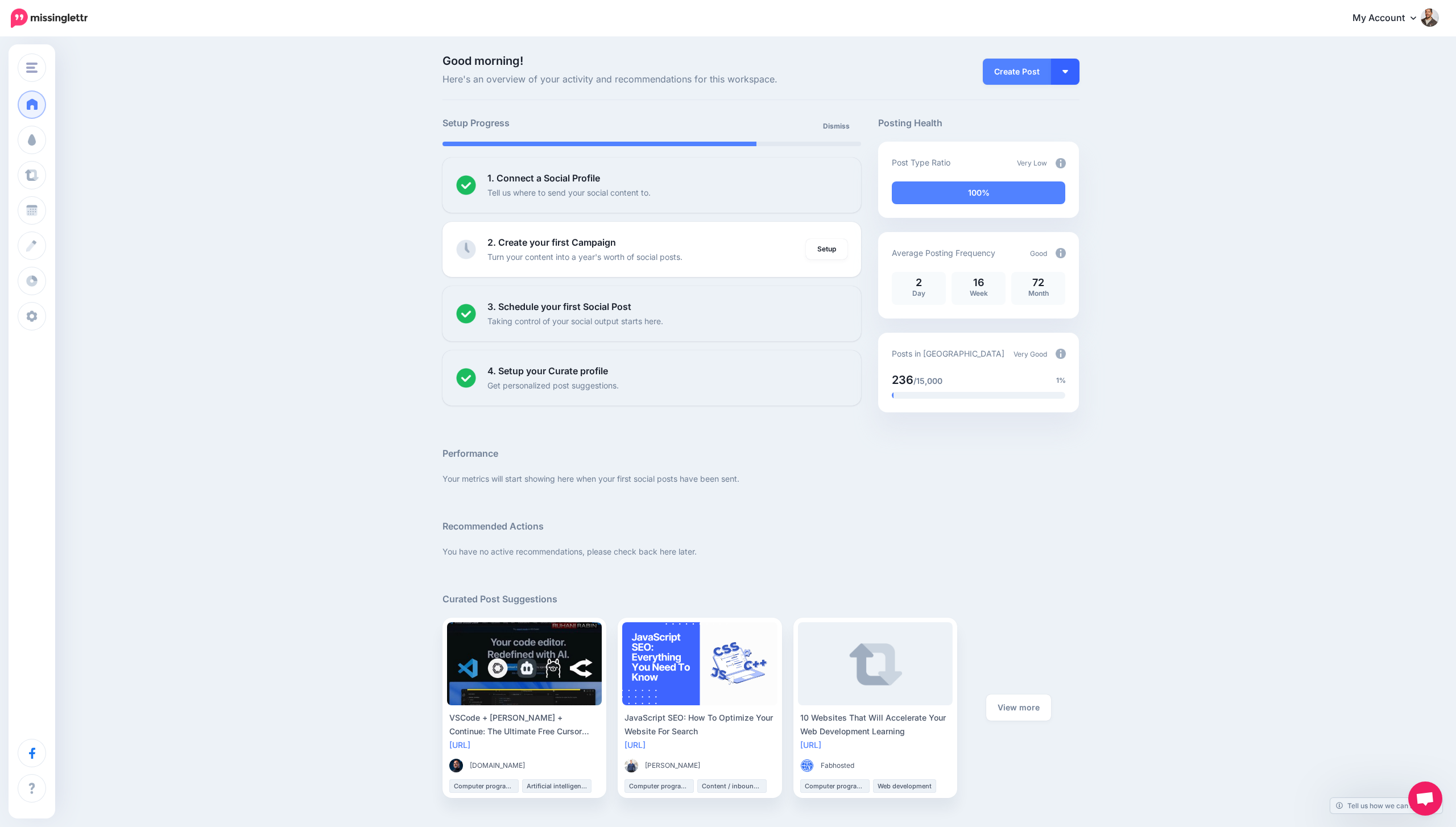
click at [1073, 64] on button "button" at bounding box center [1065, 72] width 29 height 26
click at [1056, 127] on link "Create Campaign" at bounding box center [1032, 128] width 83 height 22
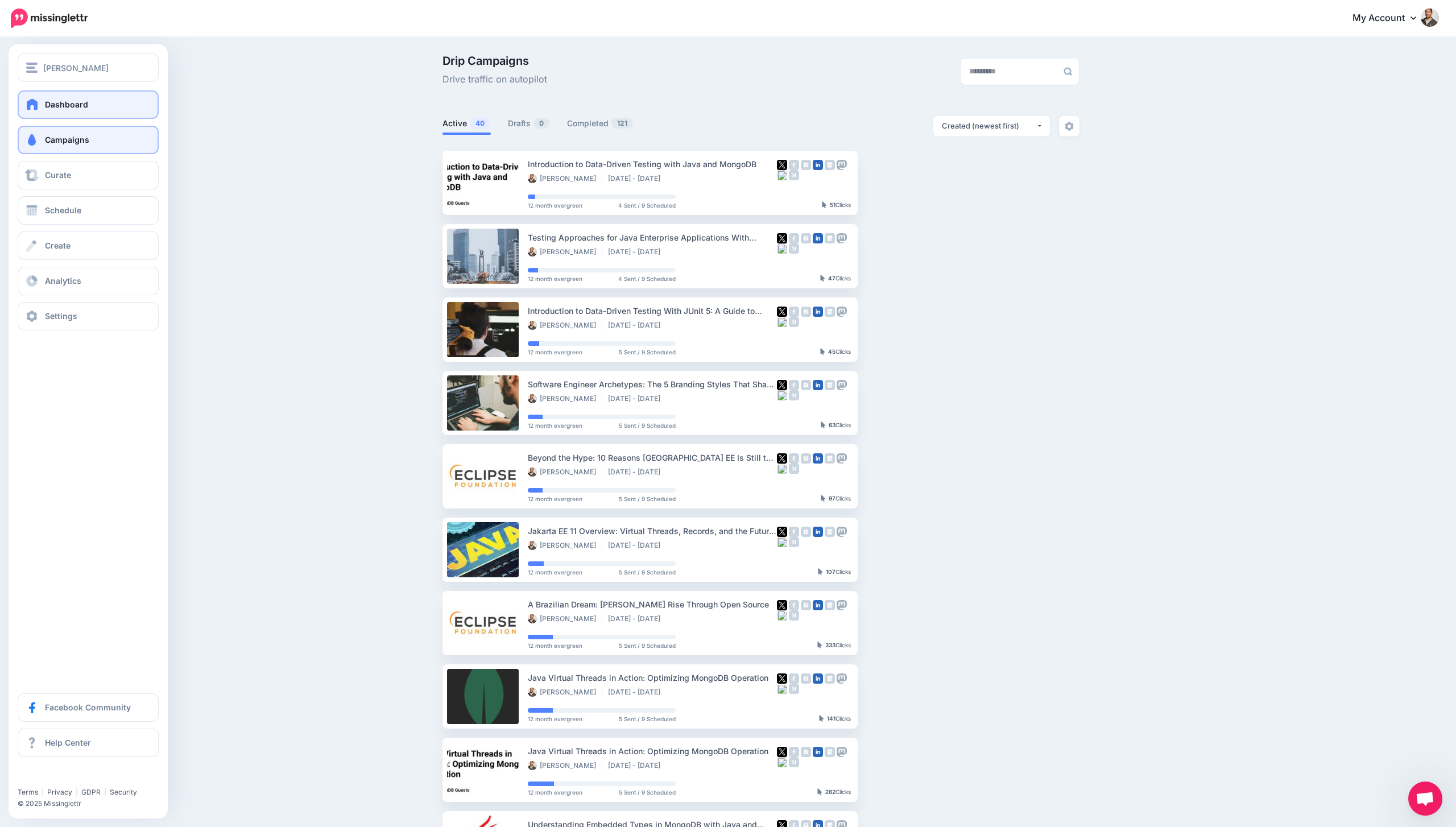
click at [43, 107] on link "Dashboard" at bounding box center [88, 105] width 141 height 29
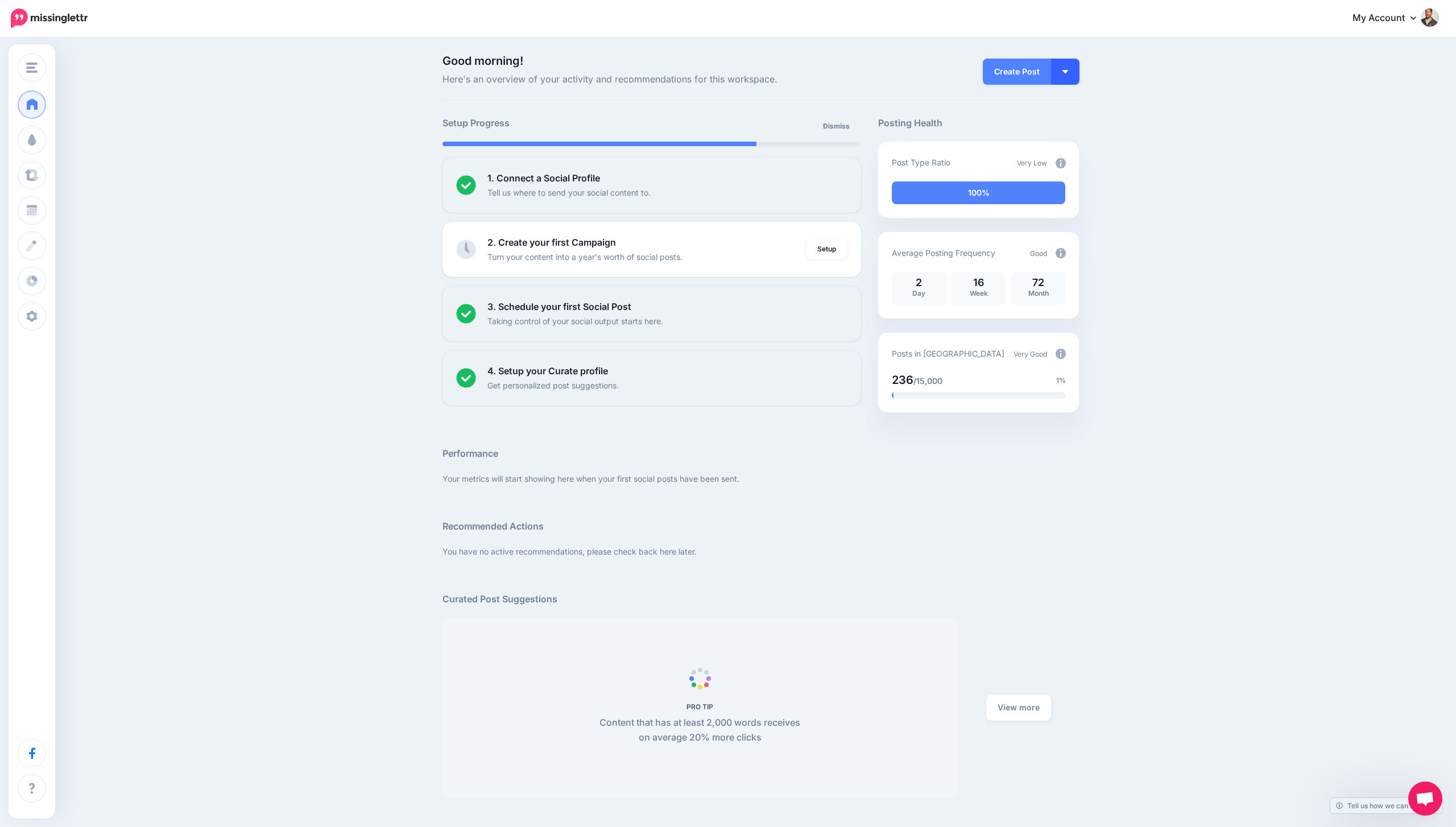
click at [1058, 71] on button "button" at bounding box center [1065, 72] width 29 height 26
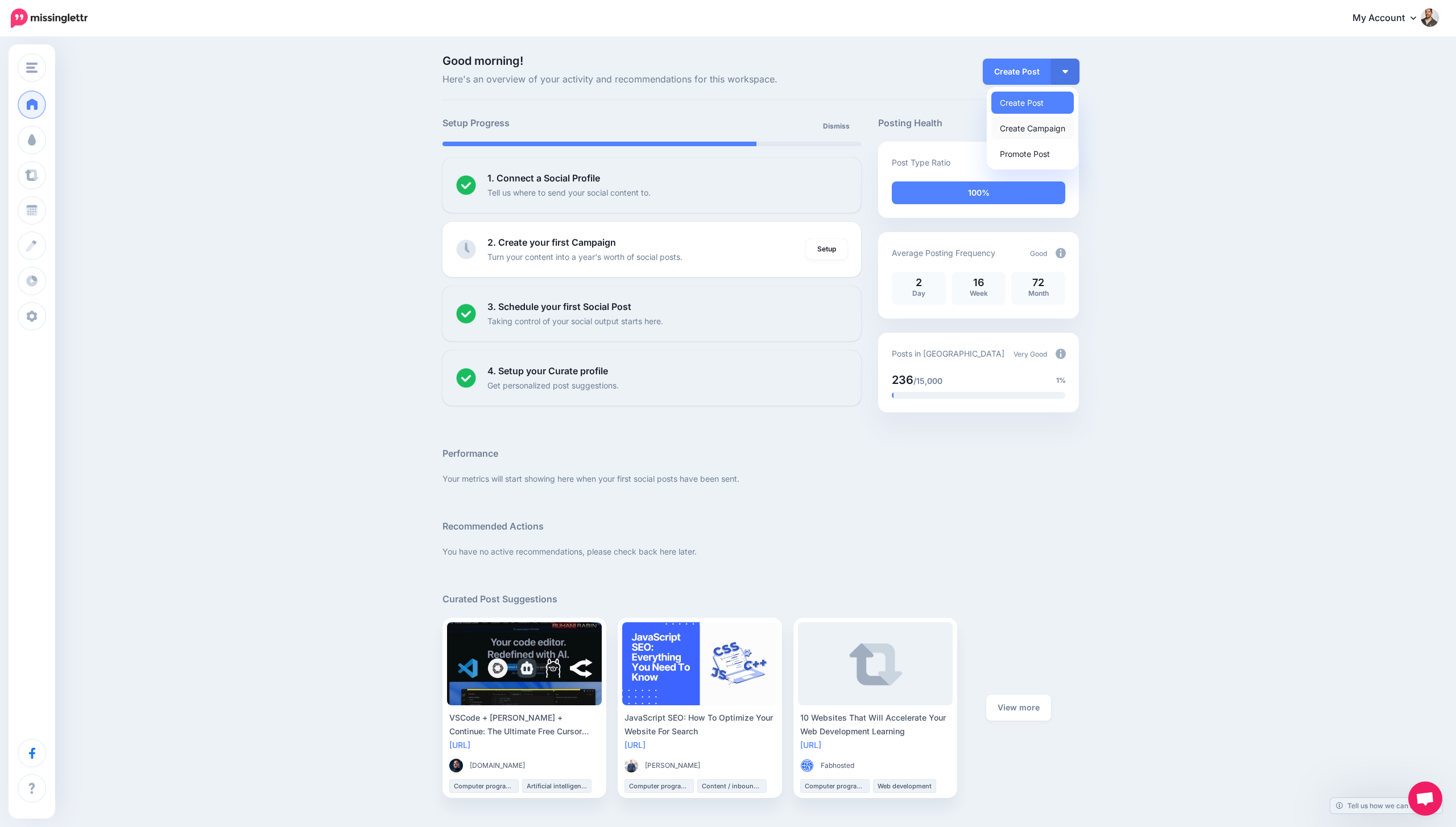
click at [1041, 134] on link "Create Campaign" at bounding box center [1032, 128] width 83 height 22
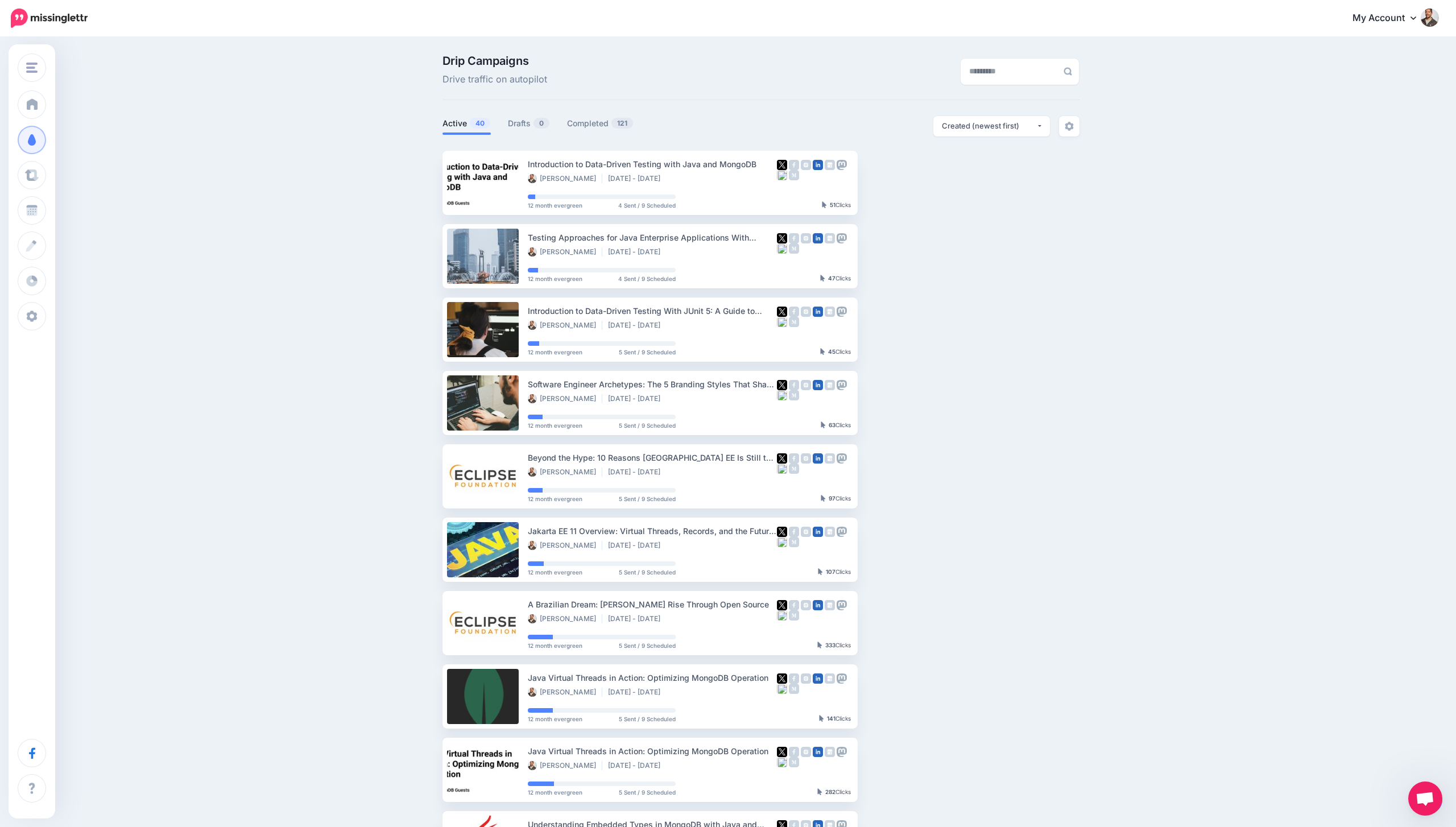
click at [1429, 792] on span "Open chat" at bounding box center [1425, 800] width 19 height 16
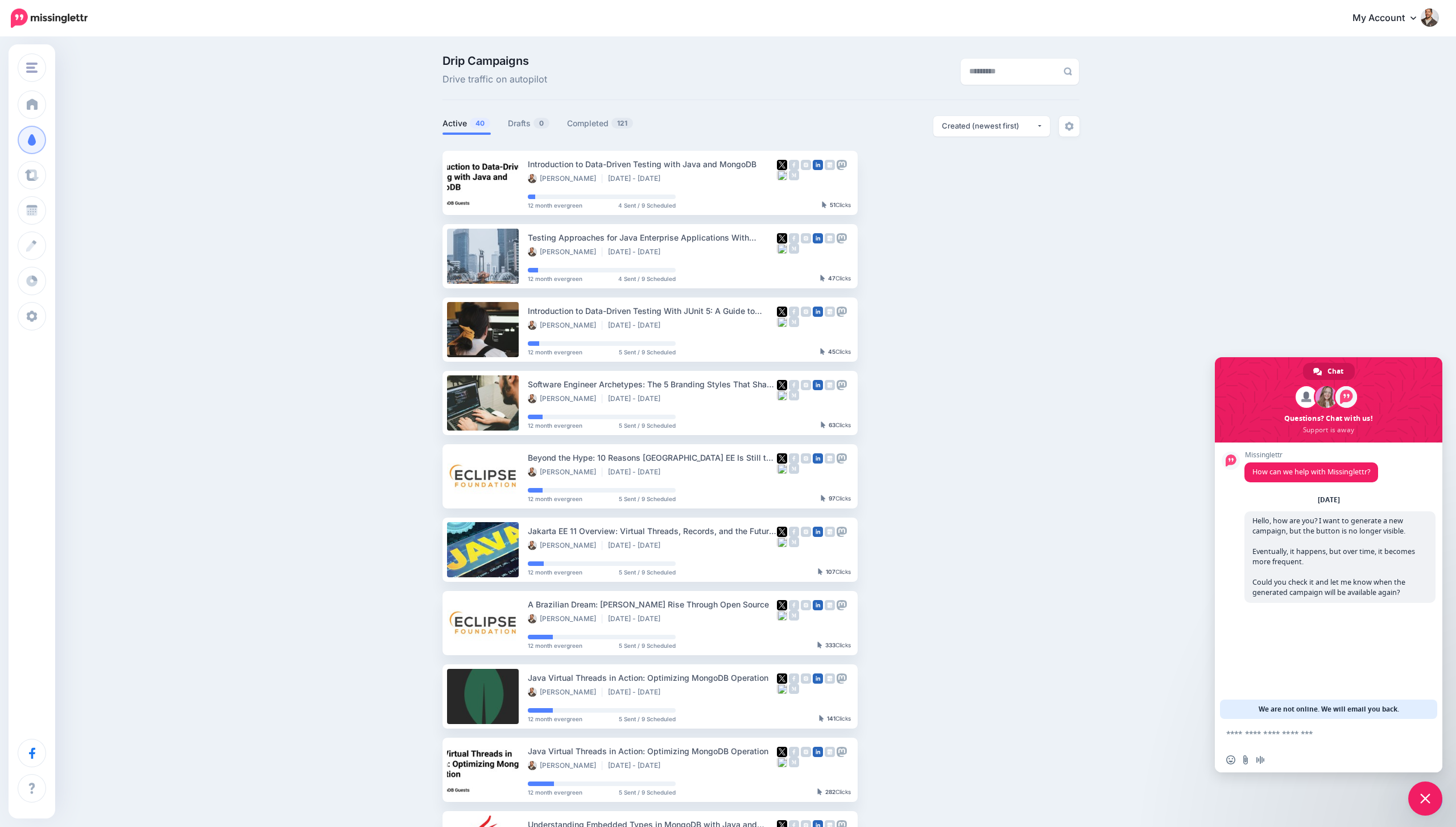
click at [1428, 794] on span "Close chat" at bounding box center [1425, 798] width 10 height 10
